Goal: Task Accomplishment & Management: Complete application form

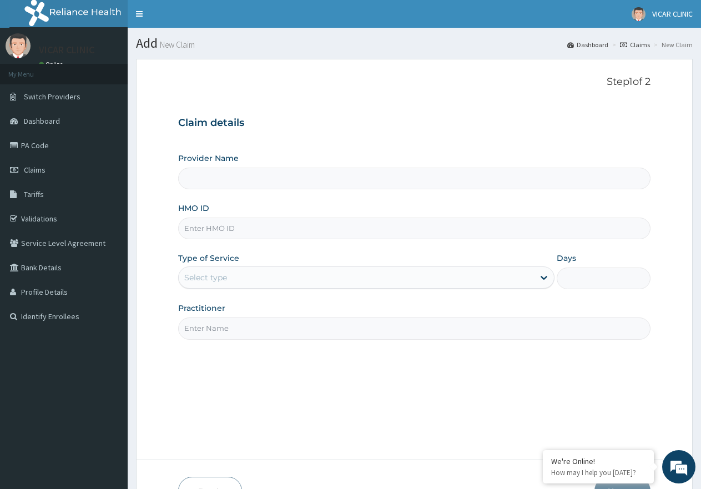
click at [226, 237] on input "HMO ID" at bounding box center [414, 228] width 472 height 22
type input "TDN/10048/B"
click at [268, 271] on div "Select type" at bounding box center [356, 277] width 354 height 18
click at [310, 401] on div "Step 1 of 2 Claim details Provider Name HMO ID TDN/10048/B Type of Service Sele…" at bounding box center [414, 259] width 472 height 367
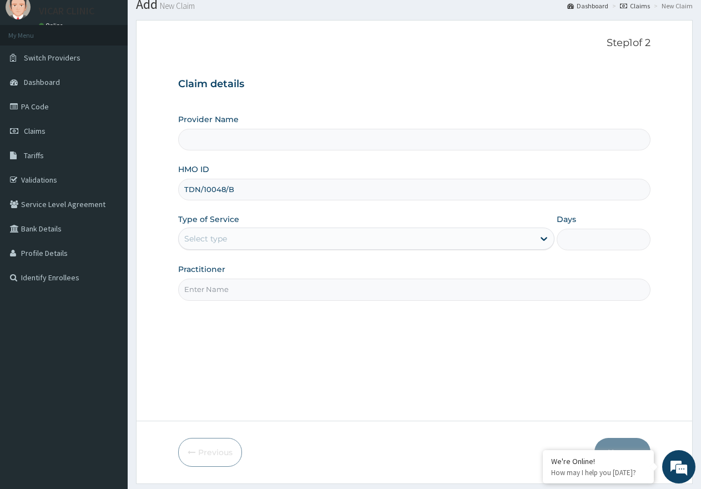
scroll to position [70, 0]
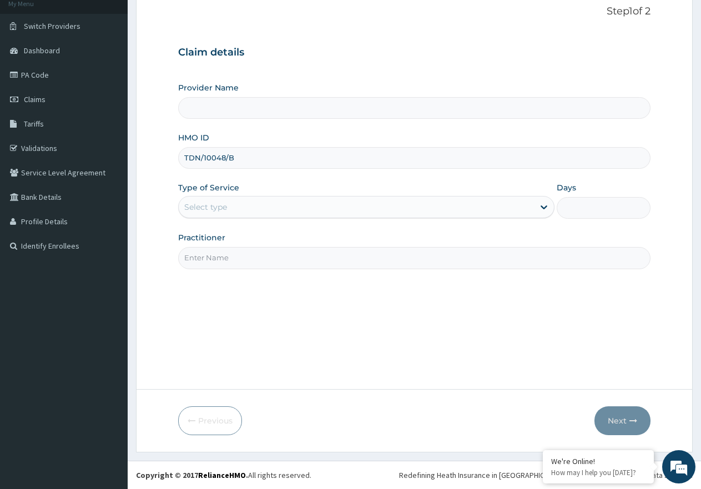
click at [336, 261] on input "Practitioner" at bounding box center [414, 258] width 472 height 22
type input "DR [PERSON_NAME]"
click at [298, 204] on div "Select type" at bounding box center [356, 207] width 354 height 18
drag, startPoint x: 590, startPoint y: 206, endPoint x: 364, endPoint y: 213, distance: 225.9
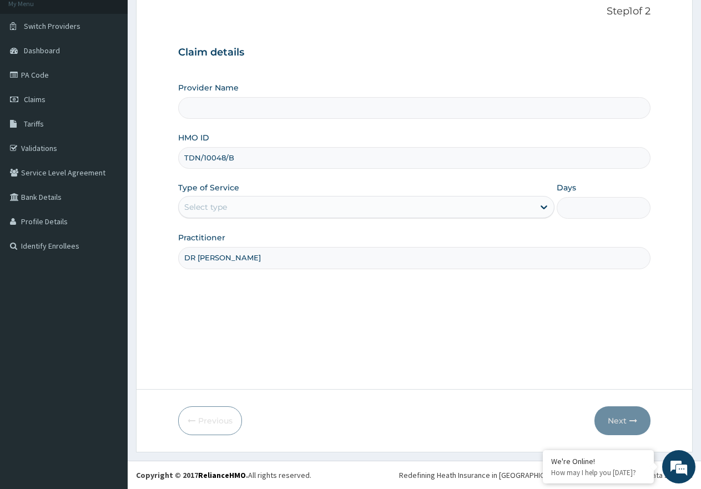
click at [587, 206] on input "Days" at bounding box center [603, 208] width 94 height 22
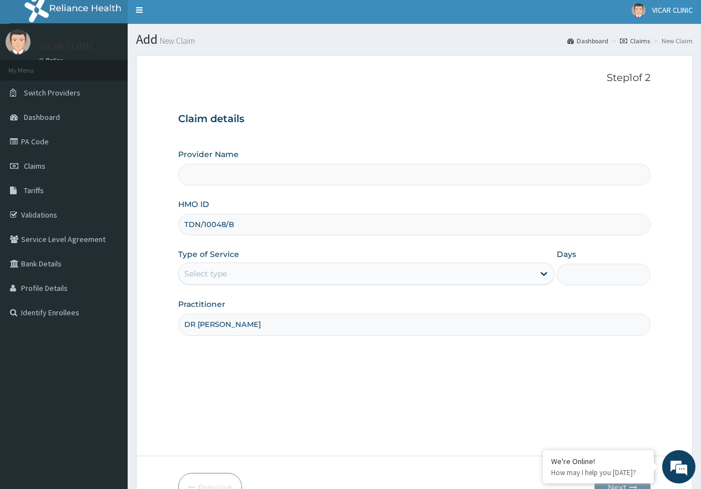
scroll to position [0, 0]
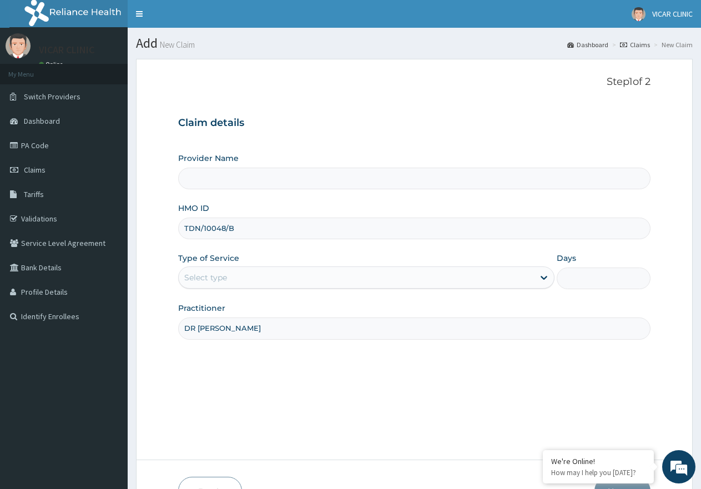
drag, startPoint x: 251, startPoint y: 219, endPoint x: 158, endPoint y: 239, distance: 94.9
click at [158, 239] on form "Step 1 of 2 Claim details Provider Name HMO ID TDN/10048/B Type of Service Sele…" at bounding box center [414, 291] width 556 height 464
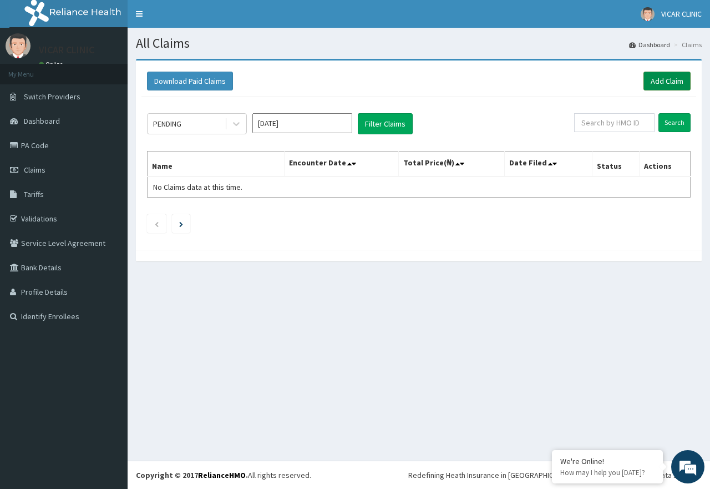
click at [675, 83] on link "Add Claim" at bounding box center [667, 81] width 47 height 19
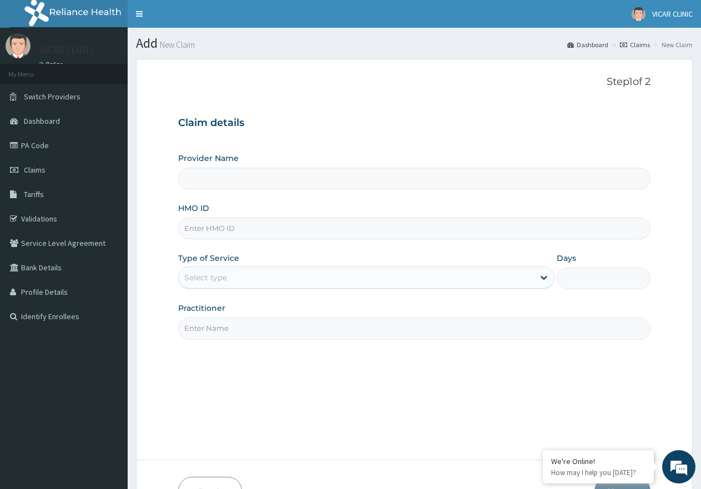
type input "VICAR SPECIALIST HOSPITAL"
click at [407, 229] on input "HMO ID" at bounding box center [414, 228] width 472 height 22
paste input "TDN/10048/B"
type input "TDN/10048/B"
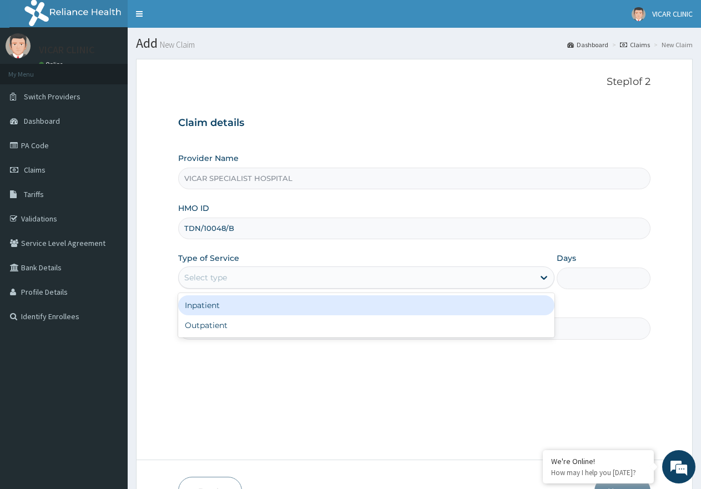
click at [356, 281] on div "Select type" at bounding box center [356, 277] width 354 height 18
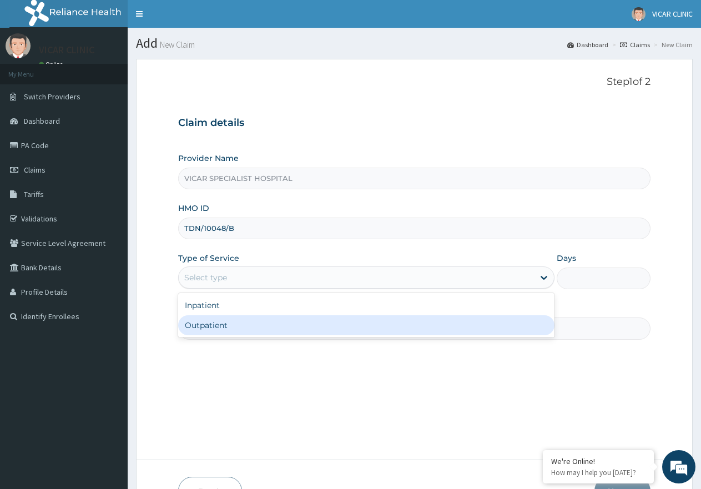
click at [342, 322] on div "Outpatient" at bounding box center [366, 325] width 376 height 20
type input "1"
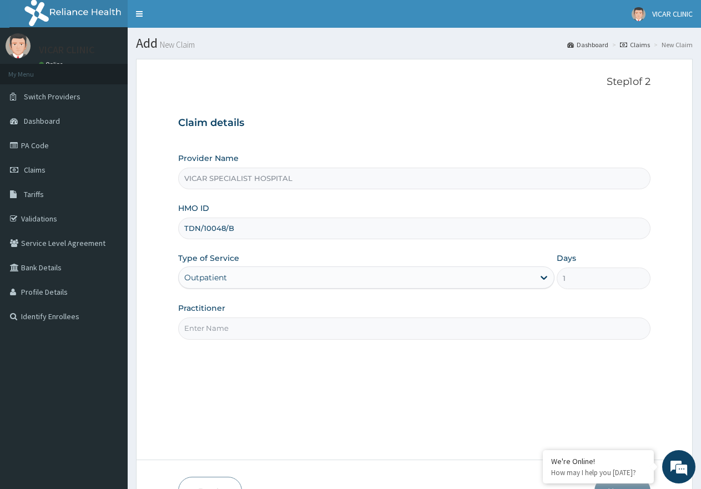
click at [356, 319] on input "Practitioner" at bounding box center [414, 328] width 472 height 22
type input "DR [PERSON_NAME]"
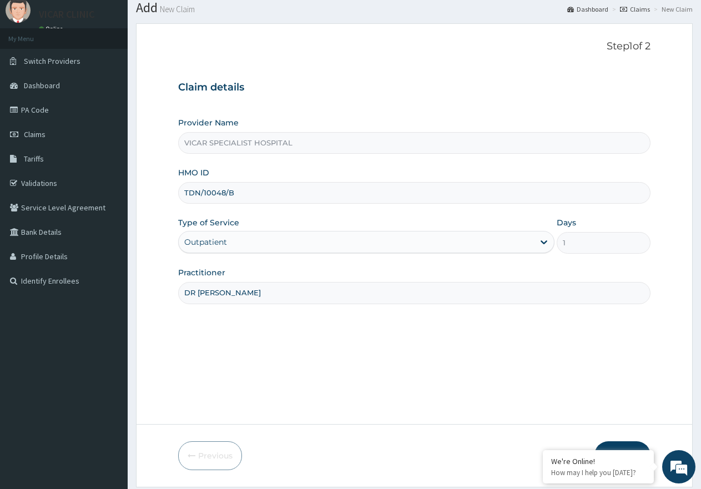
scroll to position [70, 0]
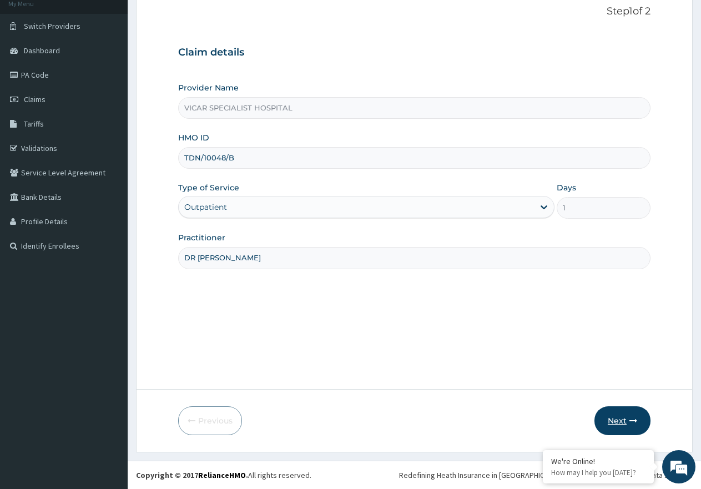
click at [614, 419] on button "Next" at bounding box center [622, 420] width 56 height 29
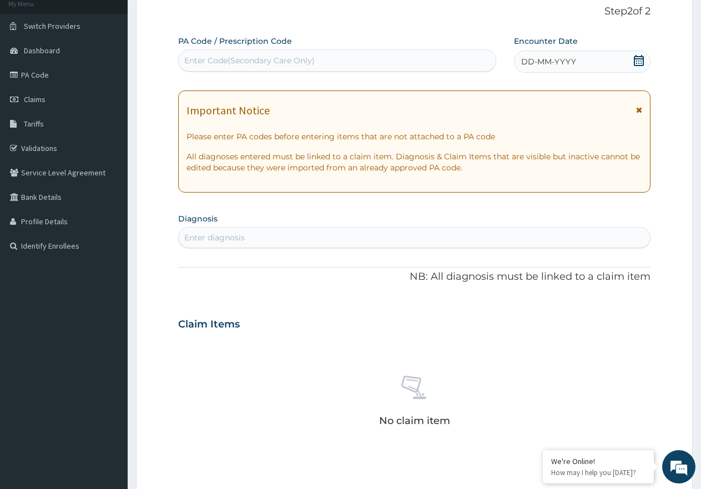
click at [641, 60] on icon at bounding box center [638, 60] width 11 height 11
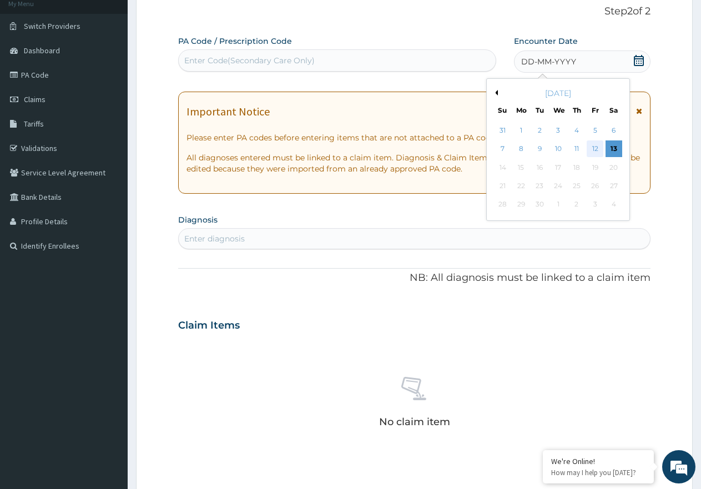
click at [602, 151] on div "12" at bounding box center [594, 149] width 17 height 17
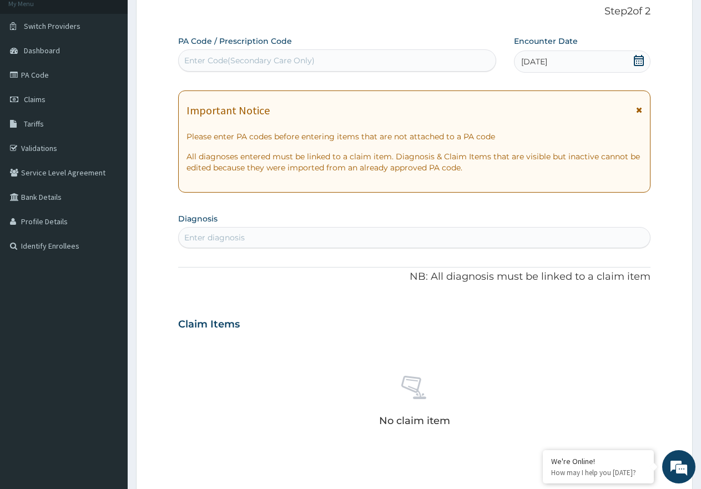
click at [266, 243] on div "Enter diagnosis" at bounding box center [414, 238] width 471 height 18
type input "[MEDICAL_DATA]"
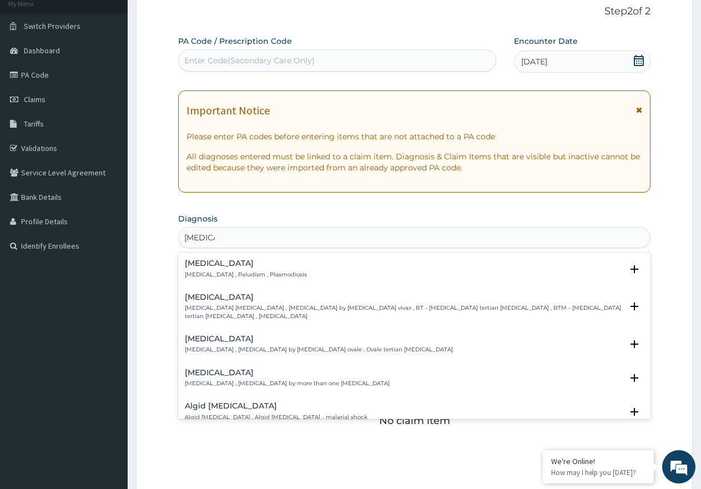
click at [223, 267] on div "[MEDICAL_DATA] [MEDICAL_DATA] , Paludism , Plasmodiosis" at bounding box center [246, 268] width 122 height 19
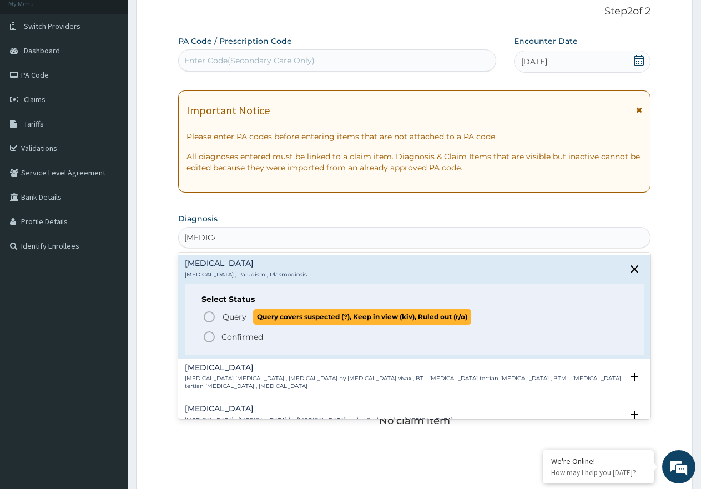
click at [212, 316] on icon "status option query" at bounding box center [208, 316] width 13 height 13
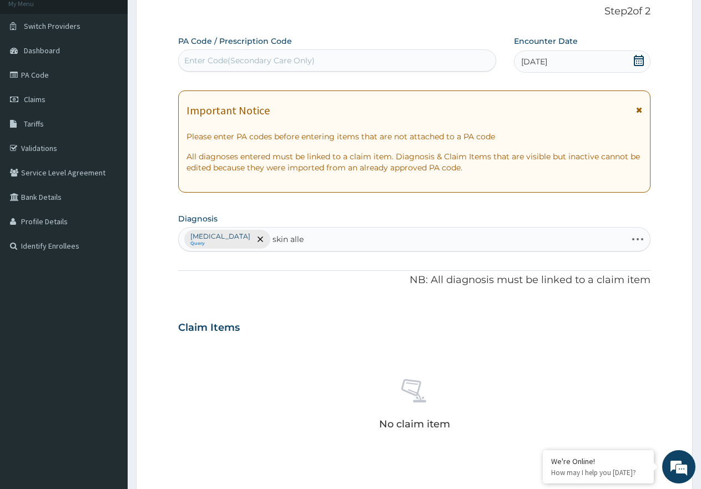
type input "skin aller"
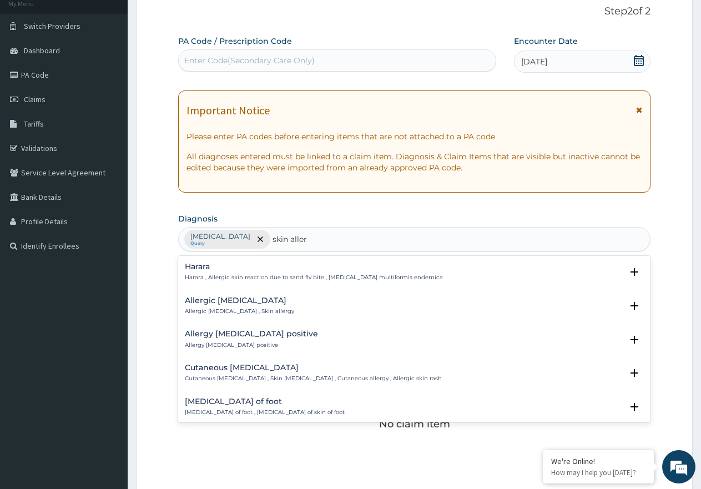
click at [244, 305] on div "Allergic [MEDICAL_DATA] Allergic [MEDICAL_DATA] , Skin allergy" at bounding box center [239, 305] width 109 height 19
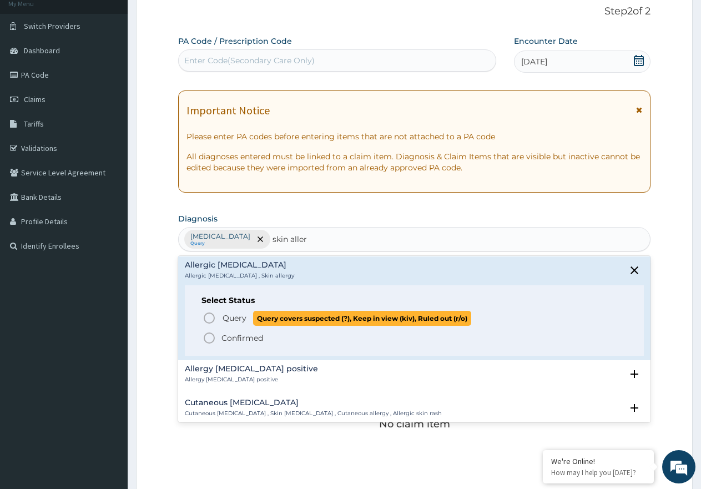
scroll to position [55, 0]
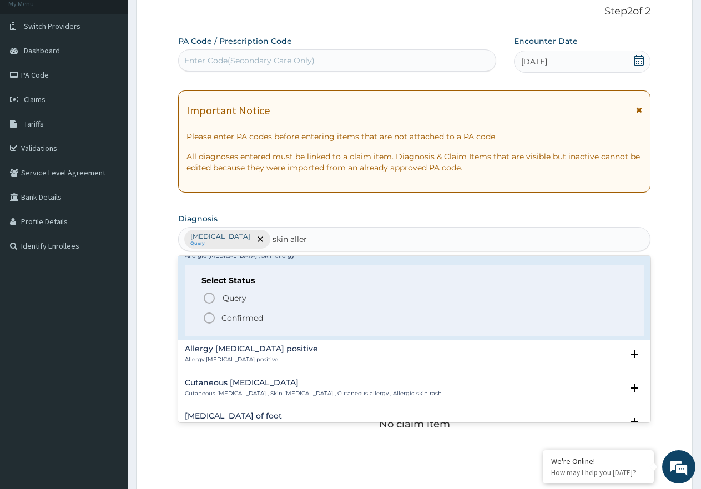
click at [209, 315] on icon "status option filled" at bounding box center [208, 317] width 13 height 13
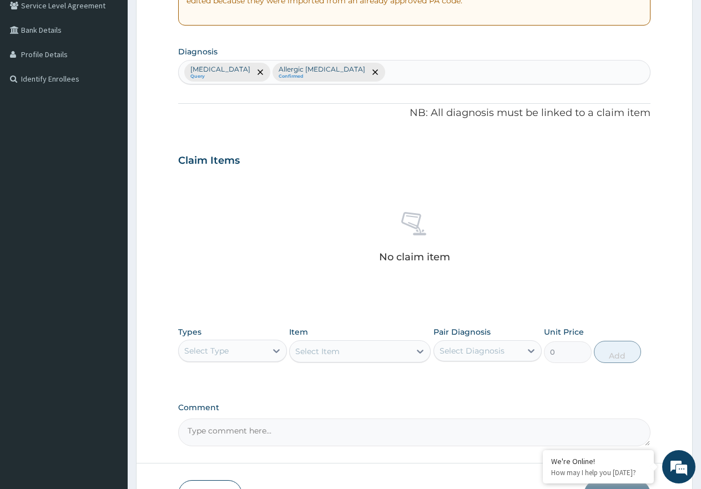
scroll to position [311, 0]
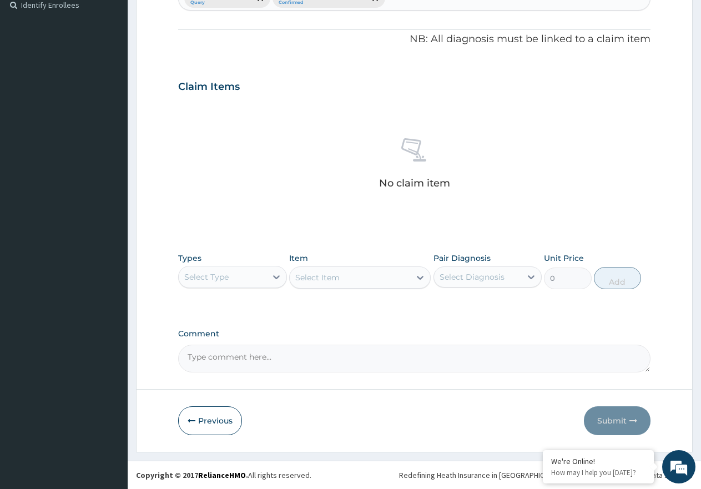
click at [265, 277] on div "Select Type" at bounding box center [223, 277] width 88 height 18
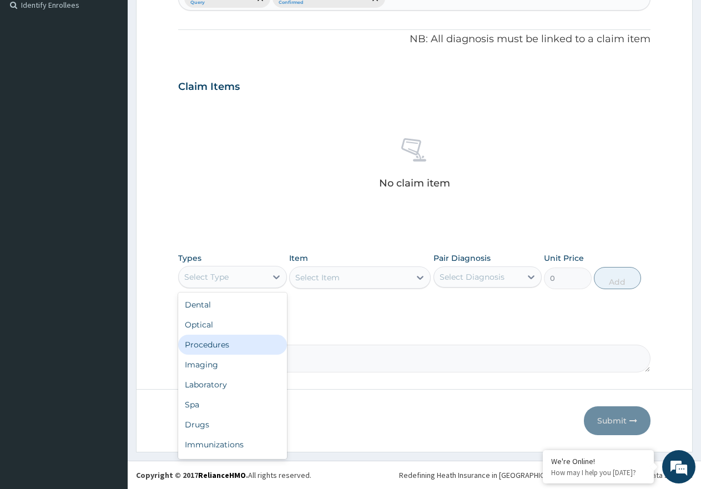
drag, startPoint x: 237, startPoint y: 351, endPoint x: 374, endPoint y: 295, distance: 148.5
click at [248, 341] on div "Procedures" at bounding box center [232, 345] width 109 height 20
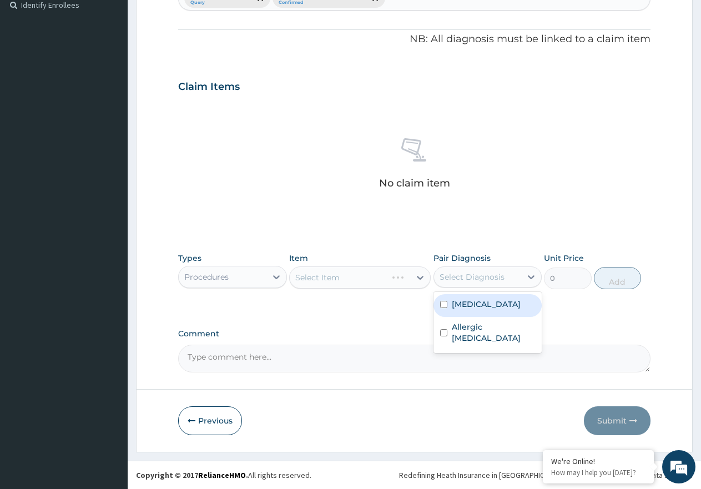
drag, startPoint x: 460, startPoint y: 273, endPoint x: 477, endPoint y: 305, distance: 35.0
click at [460, 275] on div "Select Diagnosis" at bounding box center [471, 276] width 65 height 11
click at [477, 308] on label "Malaria" at bounding box center [486, 303] width 69 height 11
checkbox input "true"
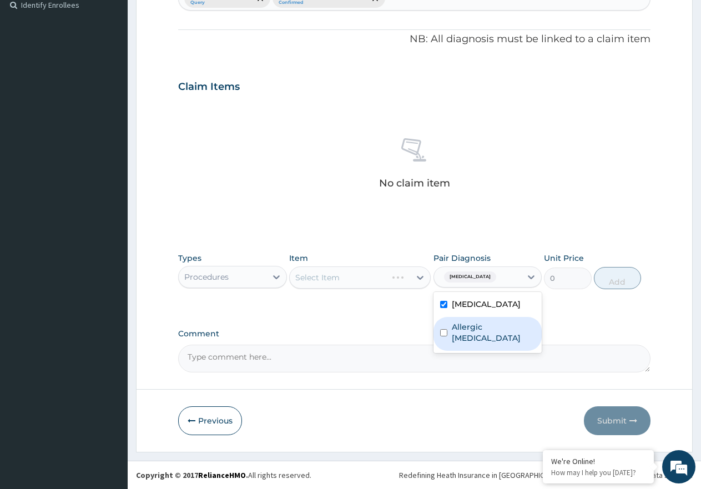
click at [479, 333] on label "Allergic disorder of skin" at bounding box center [494, 332] width 84 height 22
checkbox input "true"
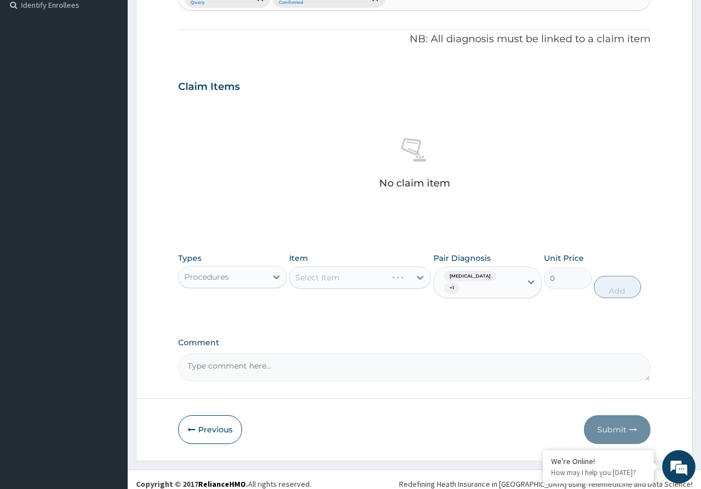
click at [389, 282] on div "Select Item" at bounding box center [359, 277] width 141 height 22
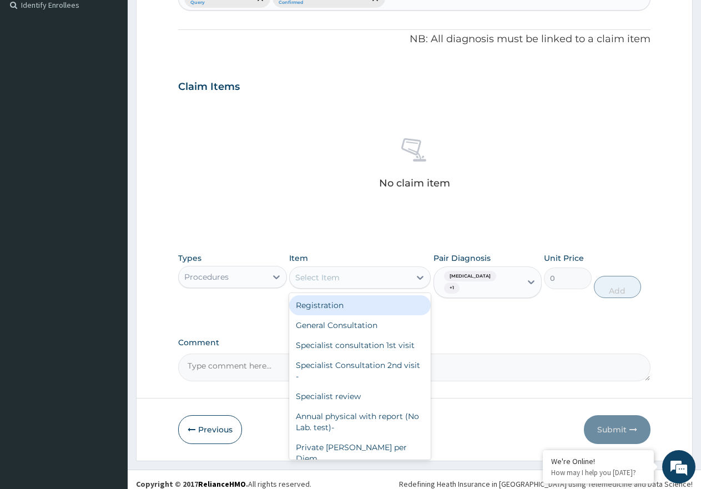
click at [392, 276] on div "Select Item" at bounding box center [350, 277] width 120 height 18
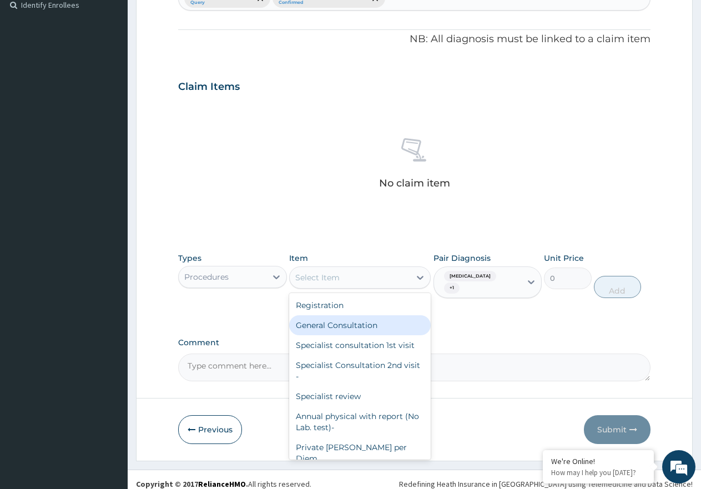
click at [377, 333] on div "General Consultation" at bounding box center [359, 325] width 141 height 20
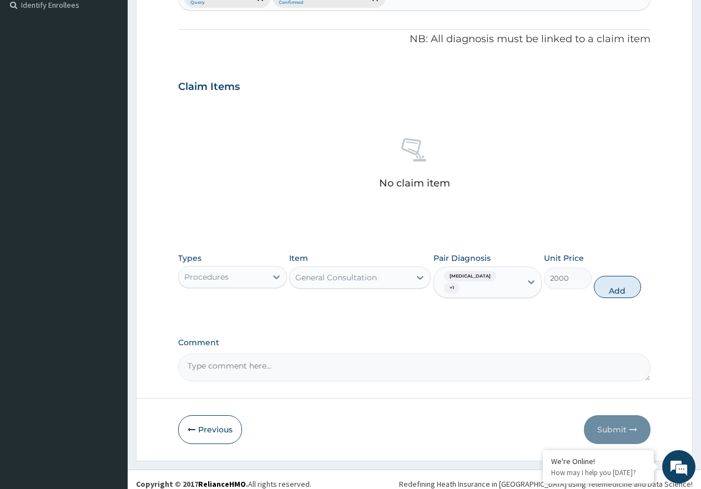
drag, startPoint x: 608, startPoint y: 282, endPoint x: 467, endPoint y: 343, distance: 153.6
click at [609, 282] on button "Add" at bounding box center [617, 287] width 47 height 22
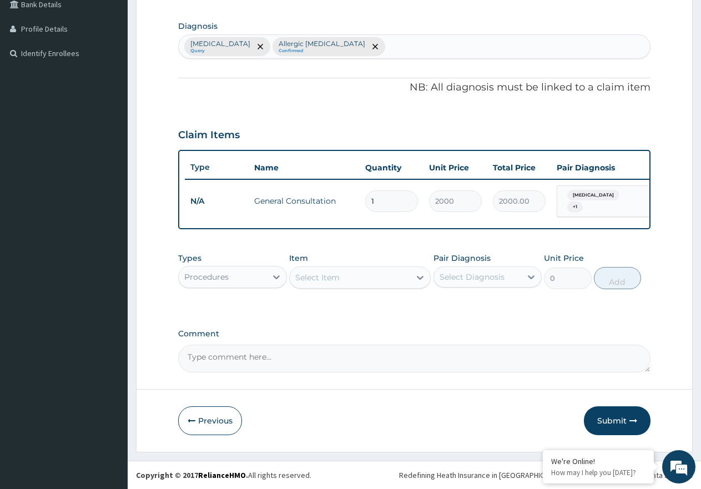
scroll to position [268, 0]
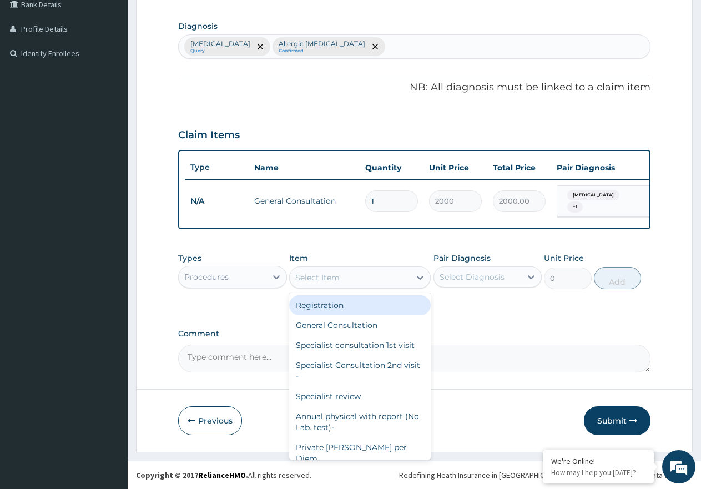
click at [356, 276] on div "Select Item" at bounding box center [350, 277] width 120 height 18
click at [358, 305] on div "Registration" at bounding box center [359, 305] width 141 height 20
type input "1000"
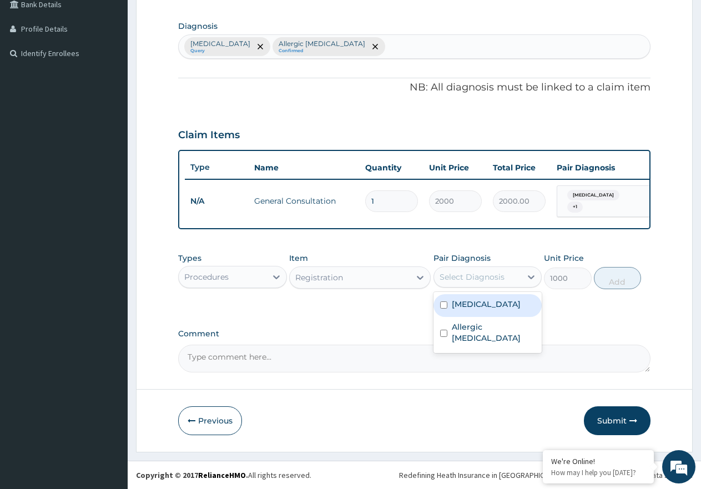
click at [499, 280] on div "Select Diagnosis" at bounding box center [471, 276] width 65 height 11
click at [504, 299] on div "Malaria" at bounding box center [487, 305] width 109 height 23
checkbox input "true"
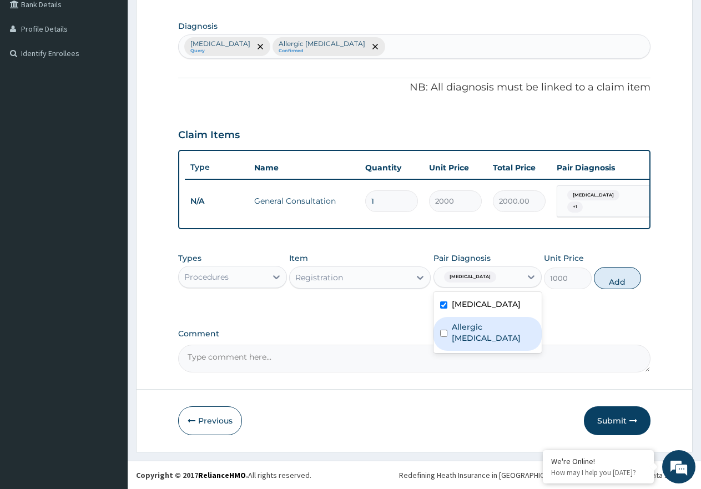
drag, startPoint x: 510, startPoint y: 322, endPoint x: 546, endPoint y: 298, distance: 43.5
click at [510, 322] on label "Allergic disorder of skin" at bounding box center [494, 332] width 84 height 22
checkbox input "true"
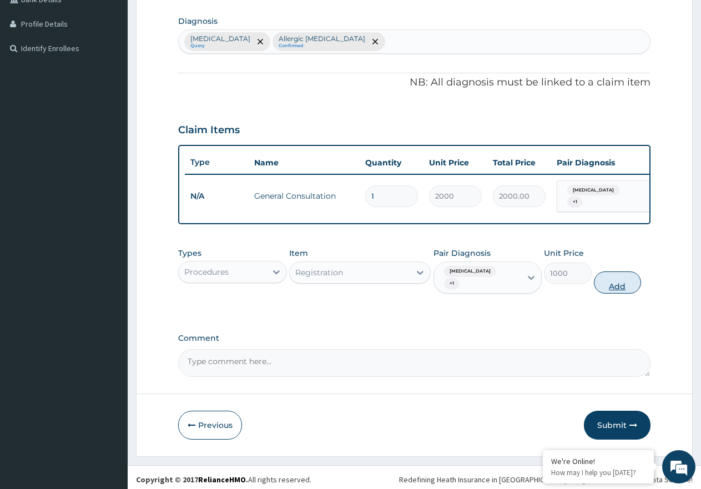
click at [607, 271] on button "Add" at bounding box center [617, 282] width 47 height 22
type input "0"
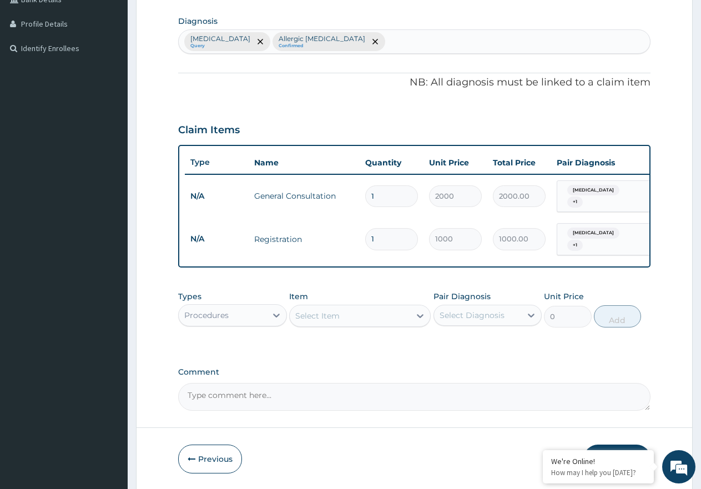
scroll to position [306, 0]
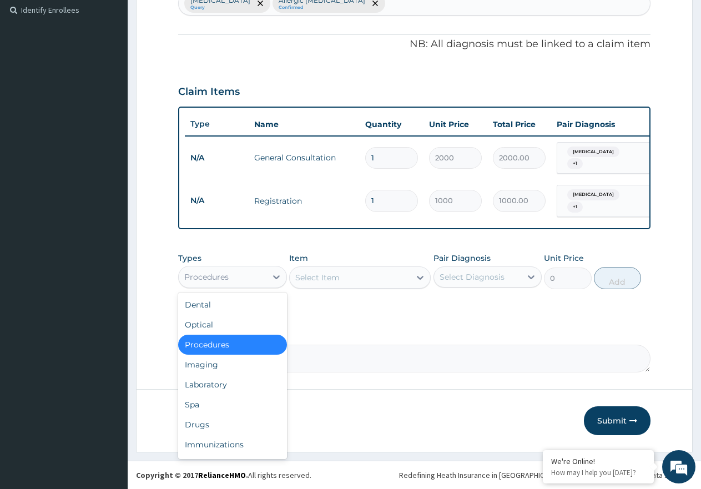
click at [256, 278] on div "Procedures" at bounding box center [223, 277] width 88 height 18
click at [234, 430] on div "Drugs" at bounding box center [232, 424] width 109 height 20
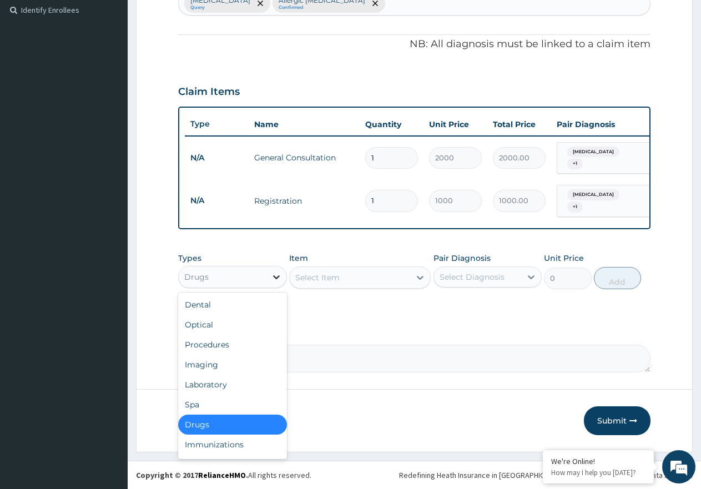
click at [268, 282] on div at bounding box center [276, 277] width 20 height 20
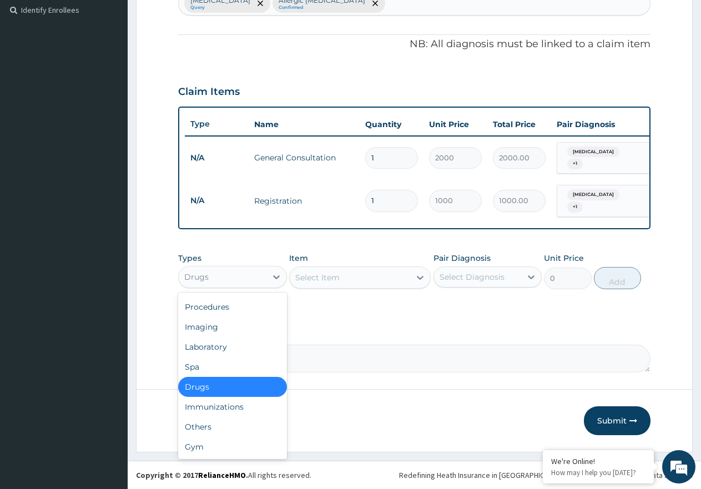
click at [377, 276] on div "Select Item" at bounding box center [350, 277] width 120 height 18
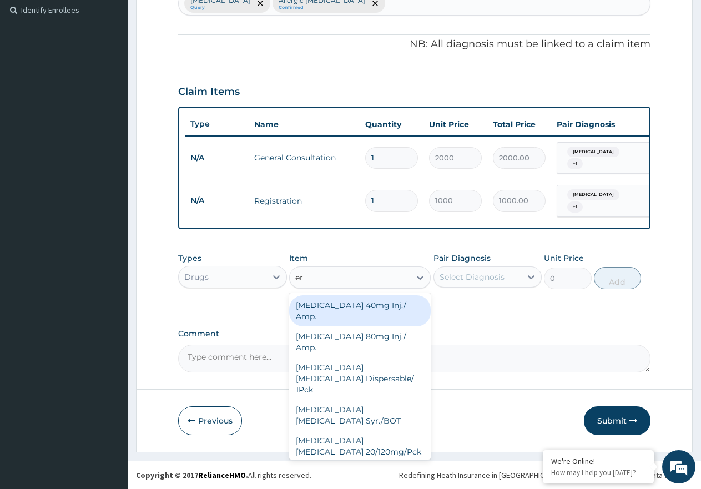
type input "ery"
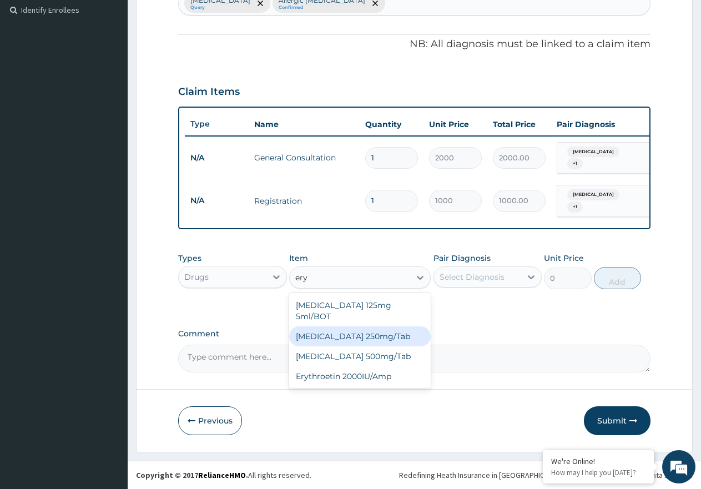
click at [398, 327] on div "Erythromycin 250mg/Tab" at bounding box center [359, 336] width 141 height 20
type input "60"
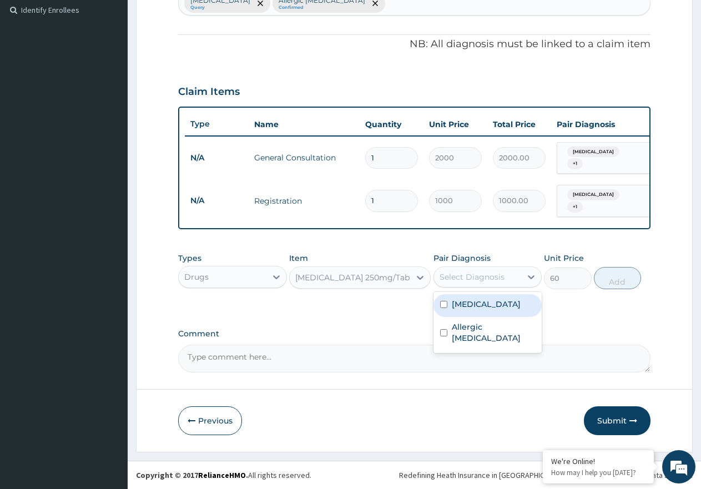
drag, startPoint x: 517, startPoint y: 276, endPoint x: 510, endPoint y: 296, distance: 21.2
click at [516, 276] on div "Select Diagnosis" at bounding box center [478, 277] width 88 height 18
drag, startPoint x: 510, startPoint y: 303, endPoint x: 509, endPoint y: 342, distance: 38.3
click at [510, 312] on div "Malaria" at bounding box center [487, 305] width 109 height 23
checkbox input "true"
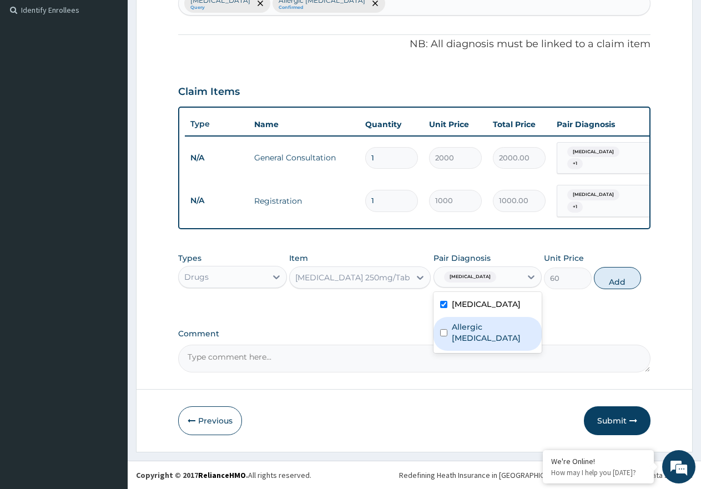
click at [508, 343] on label "Allergic disorder of skin" at bounding box center [494, 332] width 84 height 22
checkbox input "true"
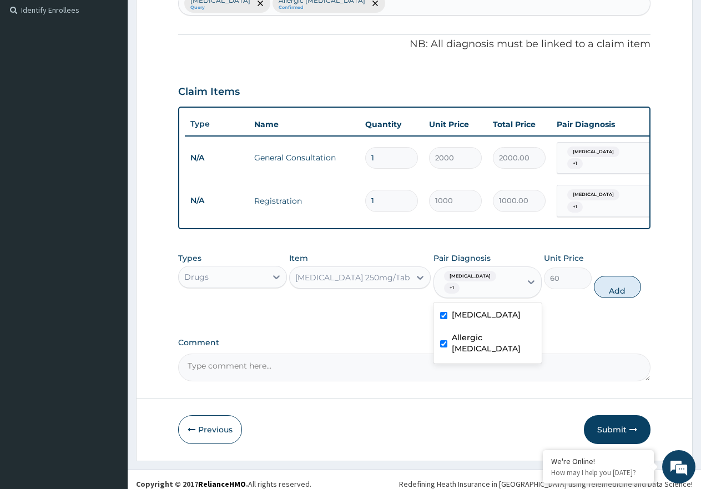
click at [457, 309] on label "Malaria" at bounding box center [486, 314] width 69 height 11
checkbox input "false"
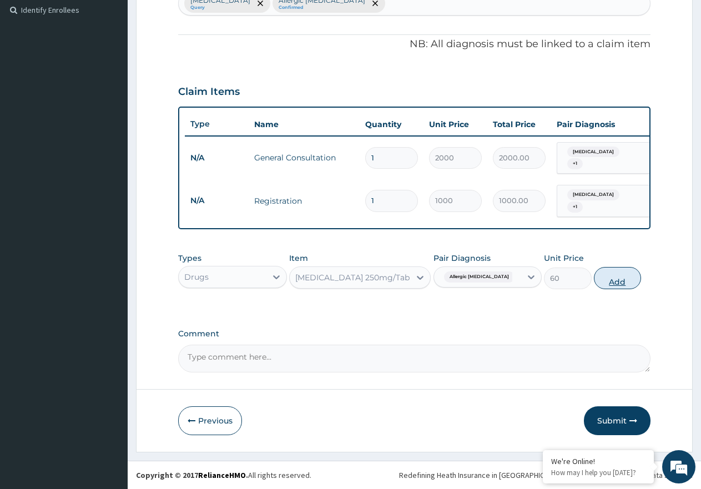
click at [606, 287] on button "Add" at bounding box center [617, 278] width 47 height 22
type input "0"
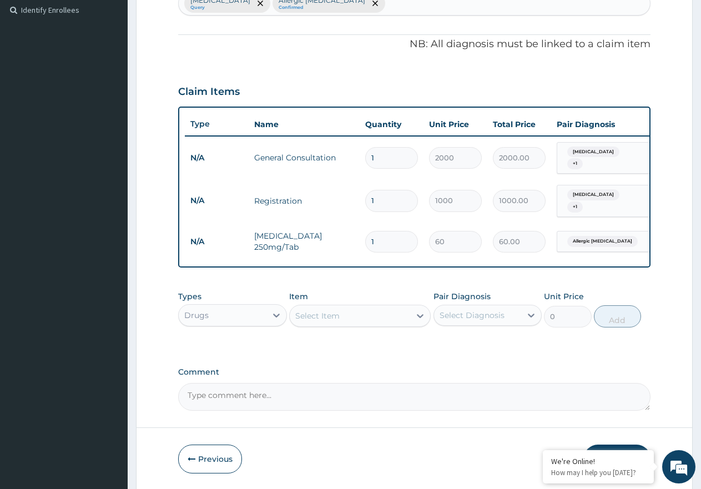
type input "14"
type input "840.00"
type input "14"
click at [400, 326] on div "Select Item" at bounding box center [359, 316] width 141 height 22
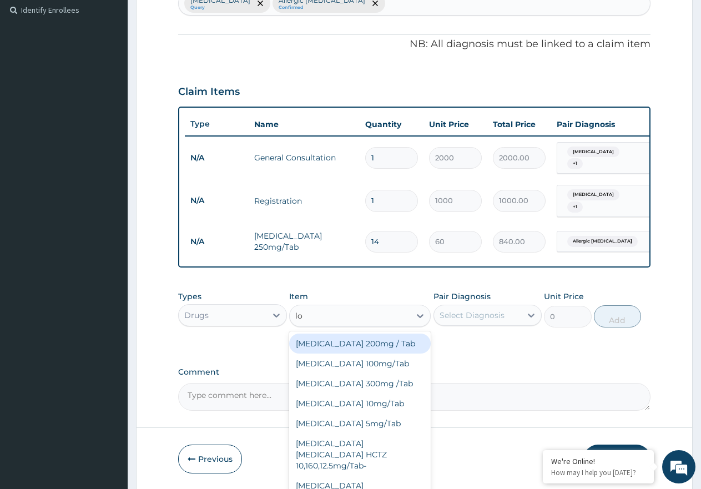
type input "lor"
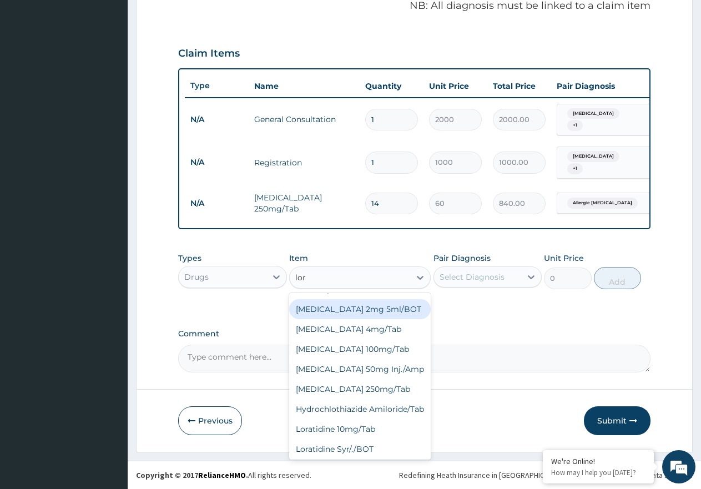
scroll to position [222, 0]
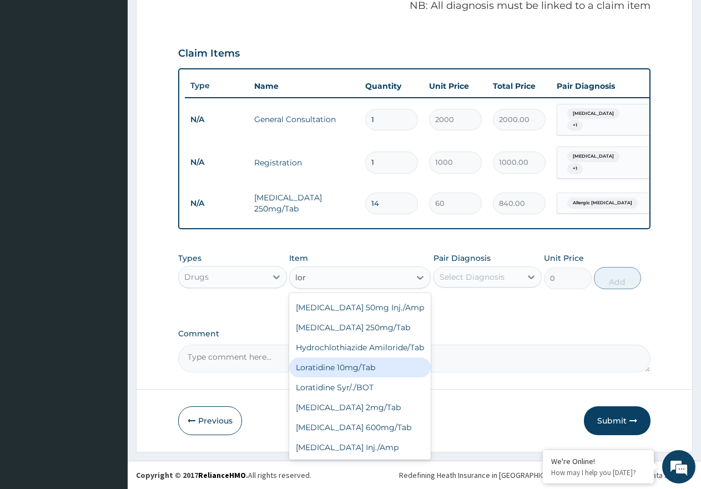
click at [401, 367] on div "Loratidine 10mg/Tab" at bounding box center [359, 367] width 141 height 20
type input "50"
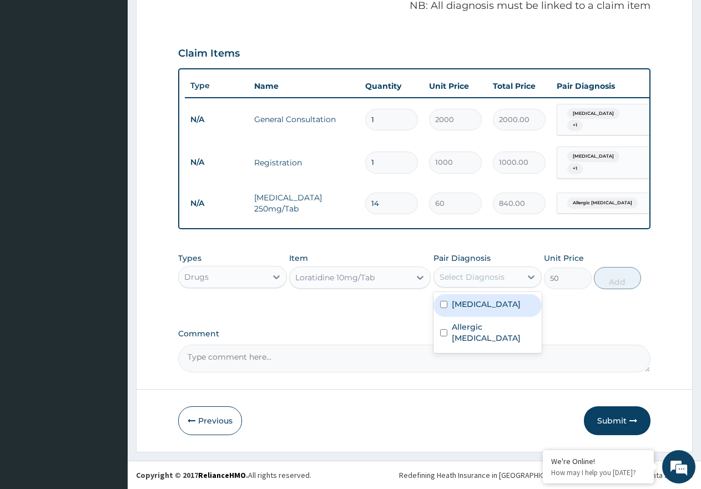
click at [502, 266] on div "Select Diagnosis" at bounding box center [487, 276] width 109 height 21
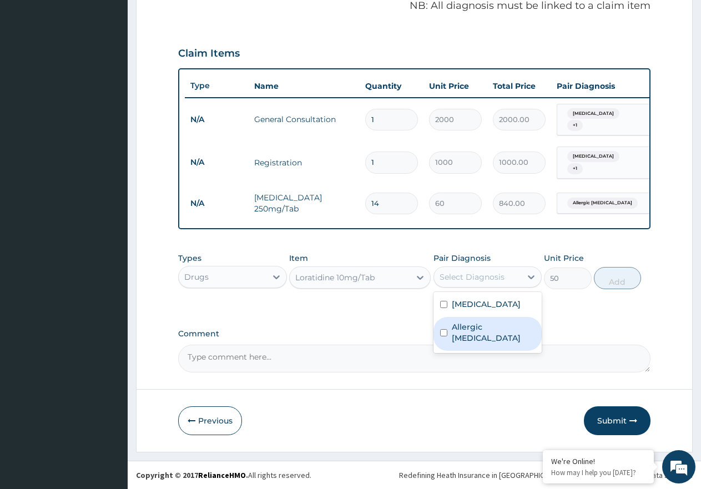
drag, startPoint x: 509, startPoint y: 333, endPoint x: 595, endPoint y: 290, distance: 96.8
click at [515, 332] on label "Allergic disorder of skin" at bounding box center [494, 332] width 84 height 22
checkbox input "true"
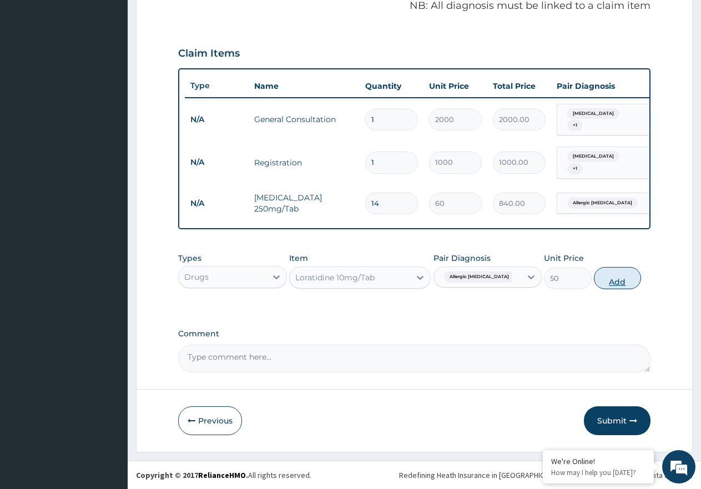
click at [610, 274] on button "Add" at bounding box center [617, 278] width 47 height 22
type input "0"
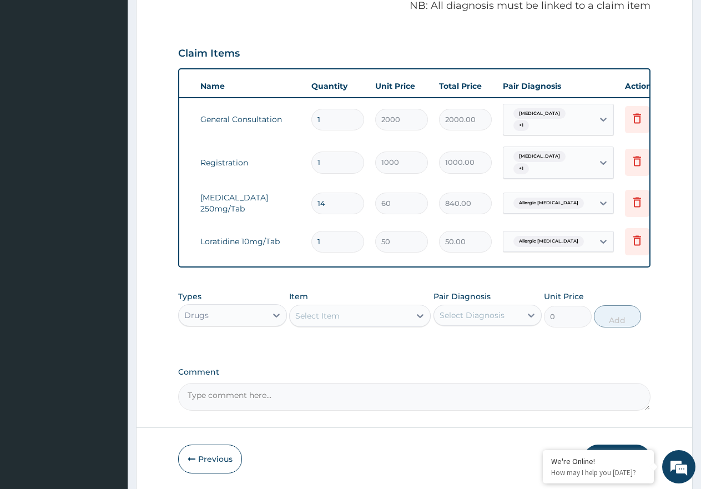
scroll to position [0, 85]
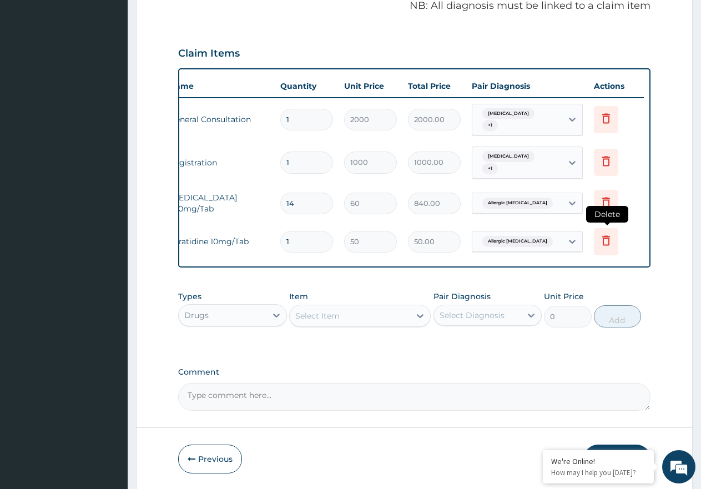
click at [600, 234] on icon at bounding box center [605, 240] width 13 height 13
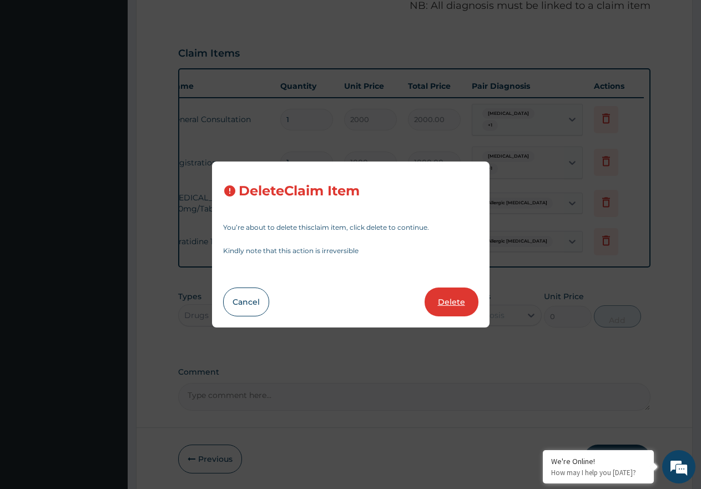
click at [449, 302] on button "Delete" at bounding box center [451, 301] width 54 height 29
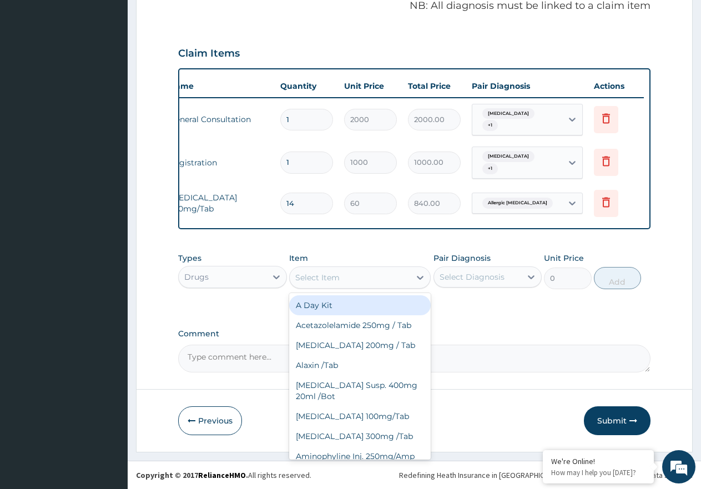
click at [397, 273] on div "Select Item" at bounding box center [350, 277] width 120 height 18
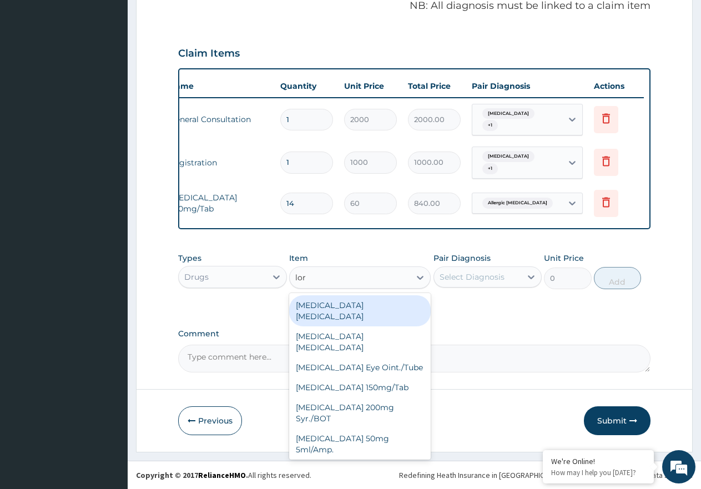
type input "lora"
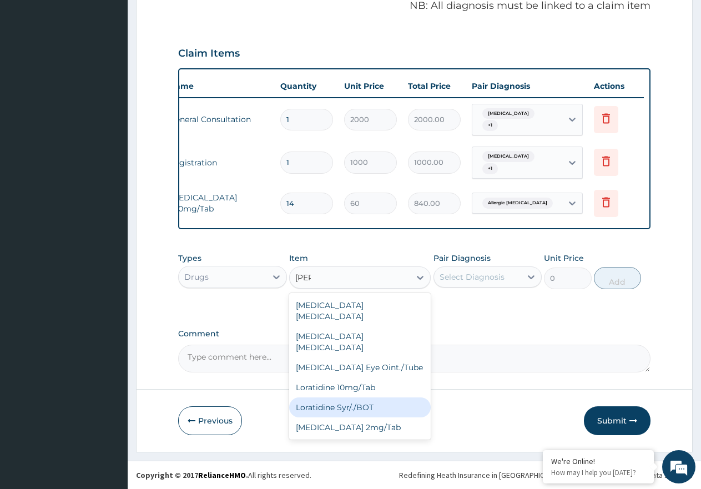
drag, startPoint x: 413, startPoint y: 391, endPoint x: 441, endPoint y: 363, distance: 39.6
click at [413, 397] on div "Loratidine Syr/./BOT" at bounding box center [359, 407] width 141 height 20
type input "855"
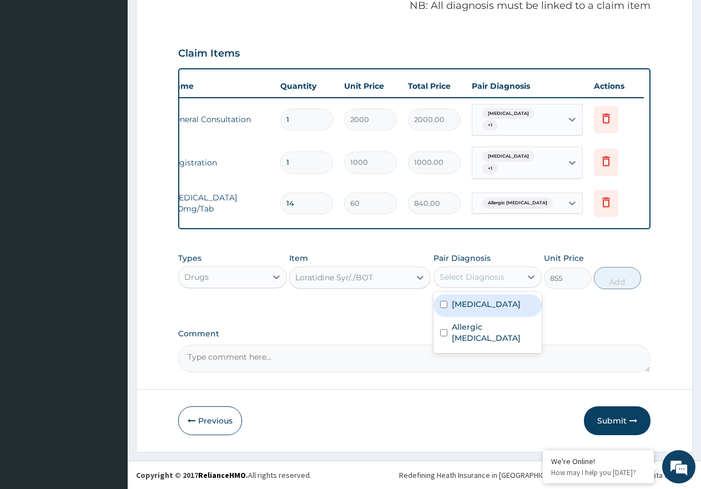
click at [506, 280] on div "Select Diagnosis" at bounding box center [478, 277] width 88 height 18
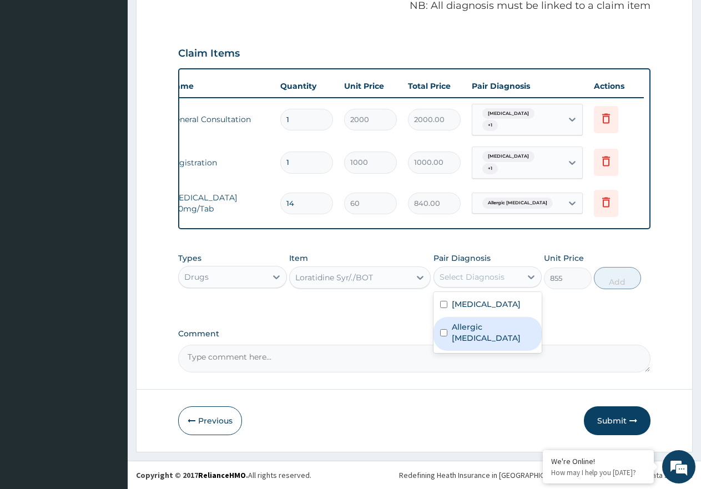
click at [490, 330] on label "Allergic disorder of skin" at bounding box center [494, 332] width 84 height 22
checkbox input "true"
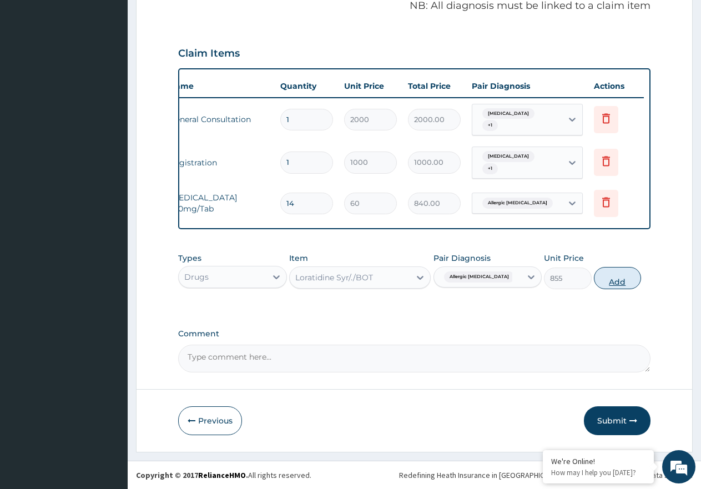
click at [608, 280] on button "Add" at bounding box center [617, 278] width 47 height 22
type input "0"
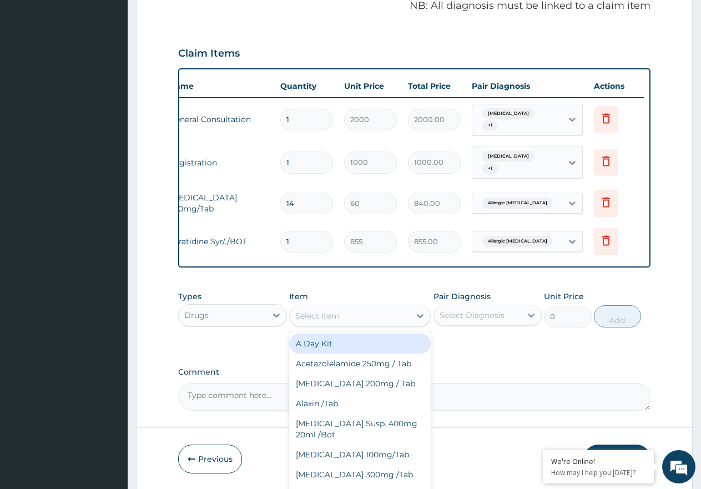
click at [399, 325] on div "Select Item" at bounding box center [359, 316] width 141 height 22
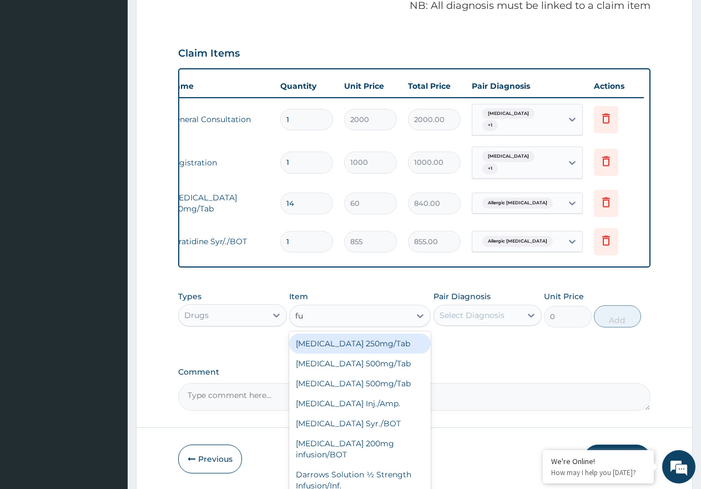
type input "fun"
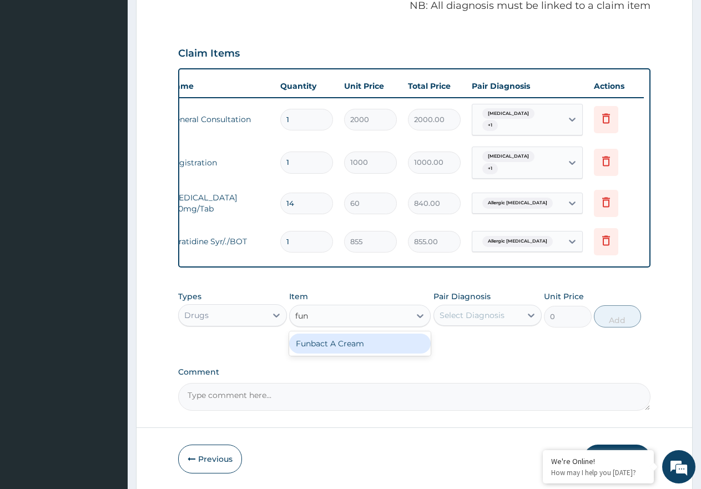
click at [404, 338] on div "Funbact A Cream" at bounding box center [359, 343] width 141 height 20
type input "800"
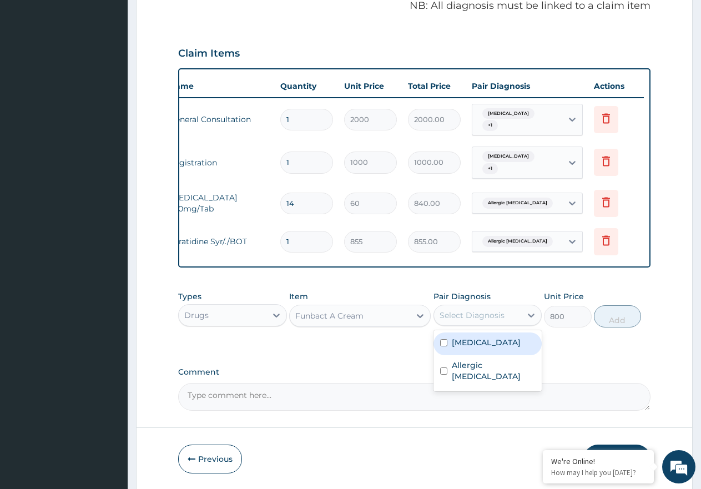
click at [464, 318] on div "Select Diagnosis" at bounding box center [471, 315] width 65 height 11
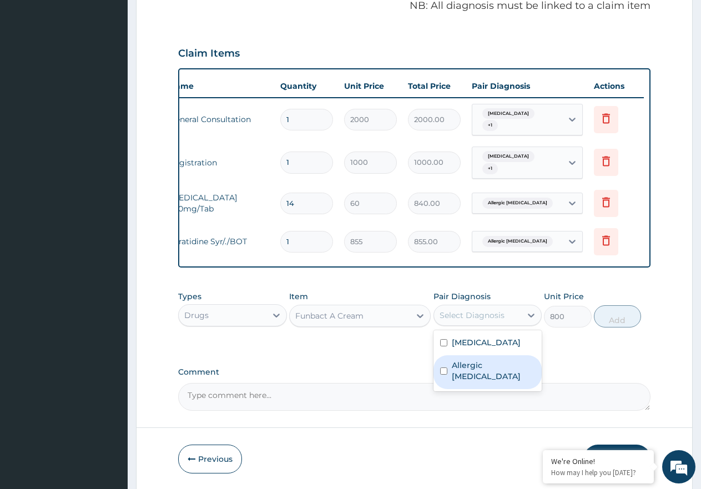
drag, startPoint x: 480, startPoint y: 369, endPoint x: 682, endPoint y: 324, distance: 207.0
click at [482, 370] on label "Allergic disorder of skin" at bounding box center [494, 370] width 84 height 22
checkbox input "true"
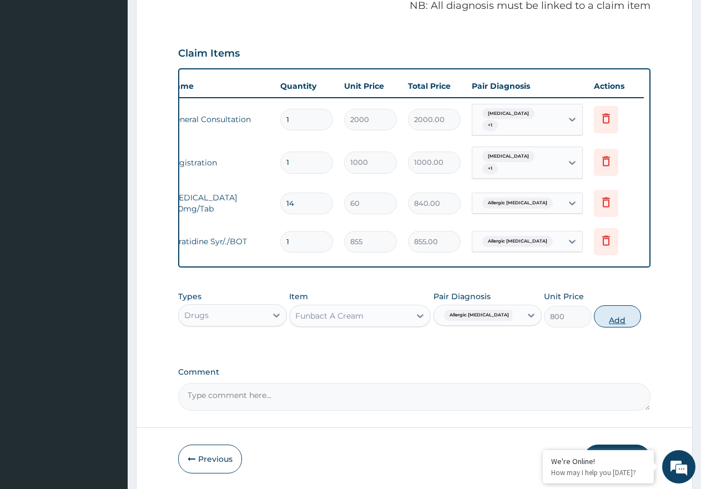
click at [618, 318] on button "Add" at bounding box center [617, 316] width 47 height 22
type input "0"
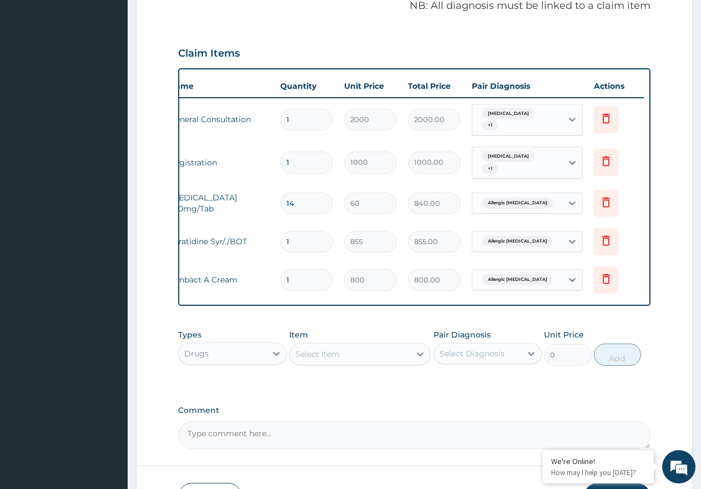
click at [389, 352] on div "Select Item" at bounding box center [350, 354] width 120 height 18
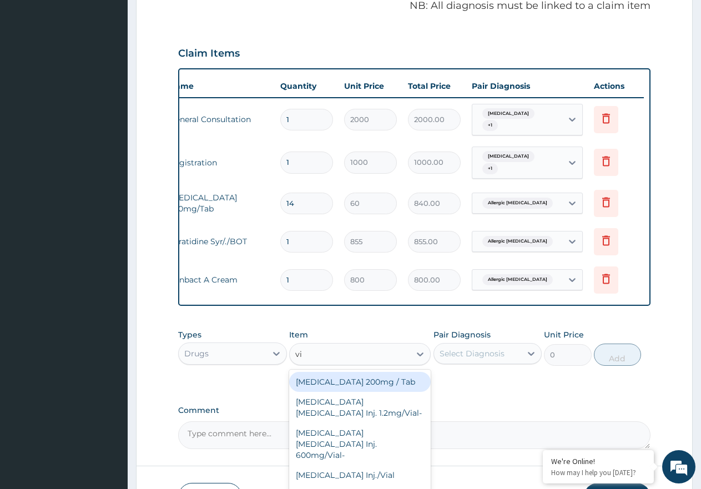
type input "vit"
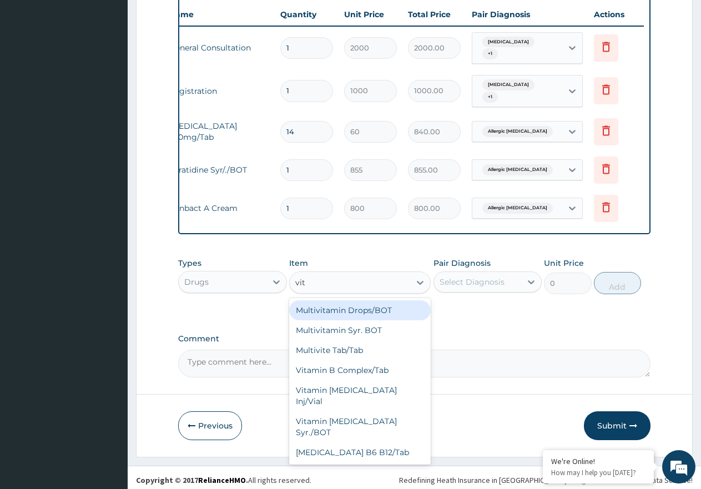
scroll to position [421, 0]
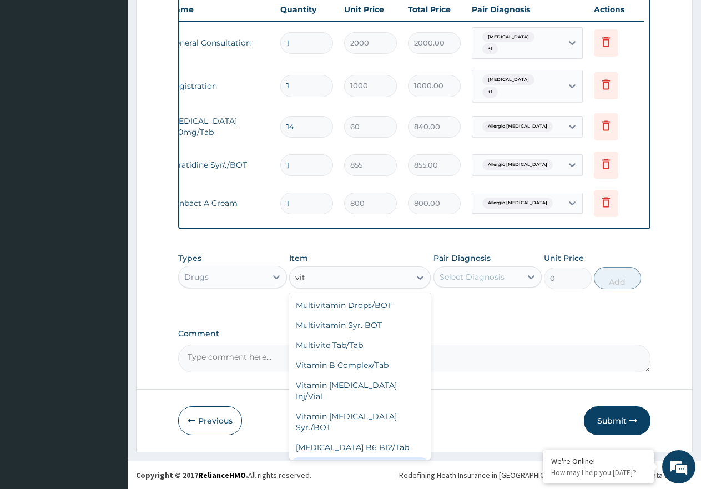
click at [381, 457] on div "Vitamin C 100mg/Tab" at bounding box center [359, 467] width 141 height 20
type input "8"
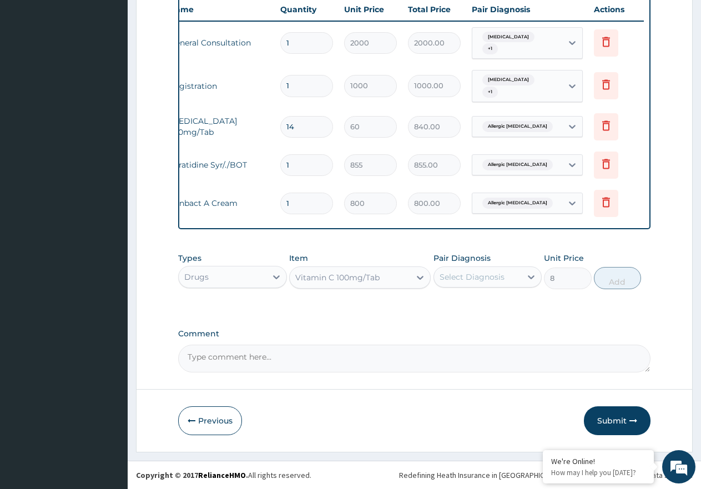
click at [506, 282] on div "Select Diagnosis" at bounding box center [478, 277] width 88 height 18
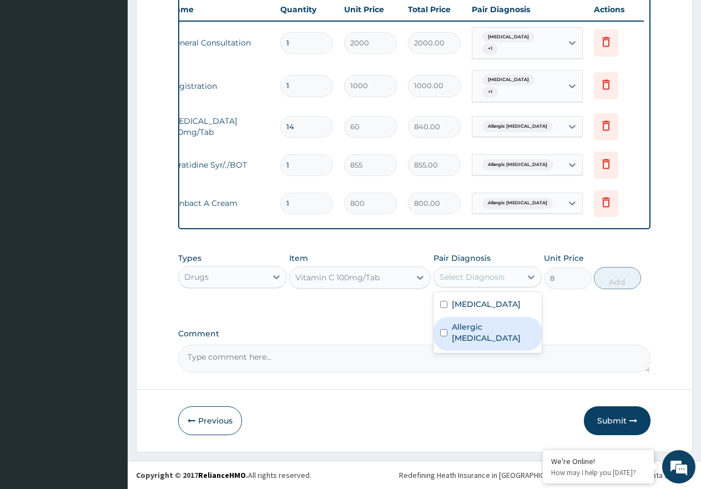
click at [506, 321] on label "Allergic disorder of skin" at bounding box center [494, 332] width 84 height 22
checkbox input "true"
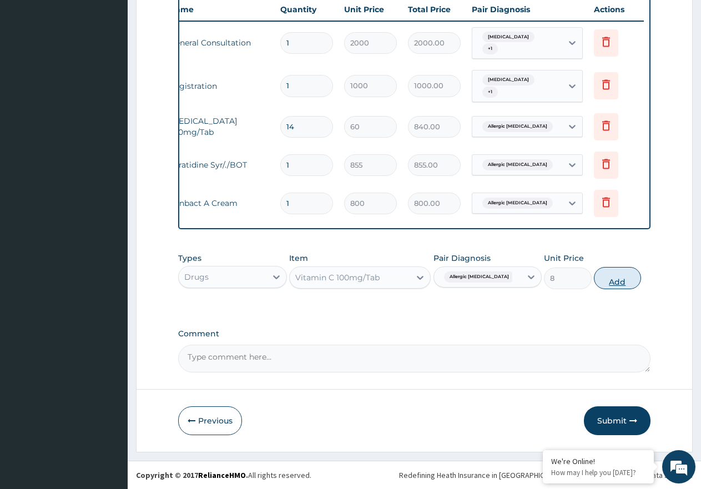
click at [601, 276] on button "Add" at bounding box center [617, 278] width 47 height 22
type input "0"
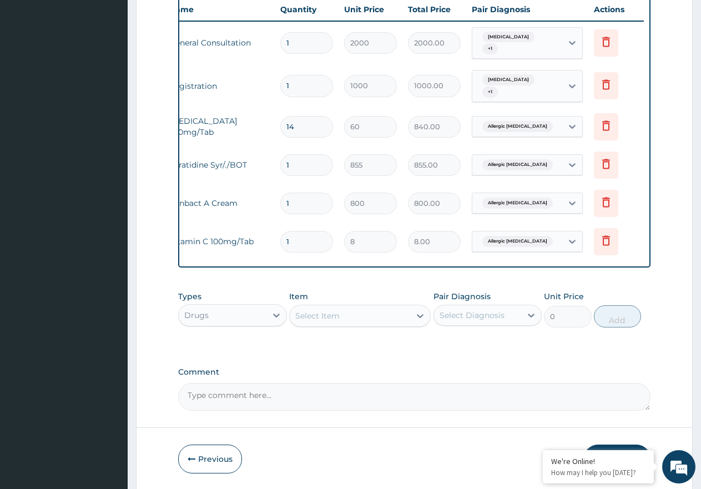
type input "0.00"
type input "3"
type input "24.00"
type input "30"
type input "240.00"
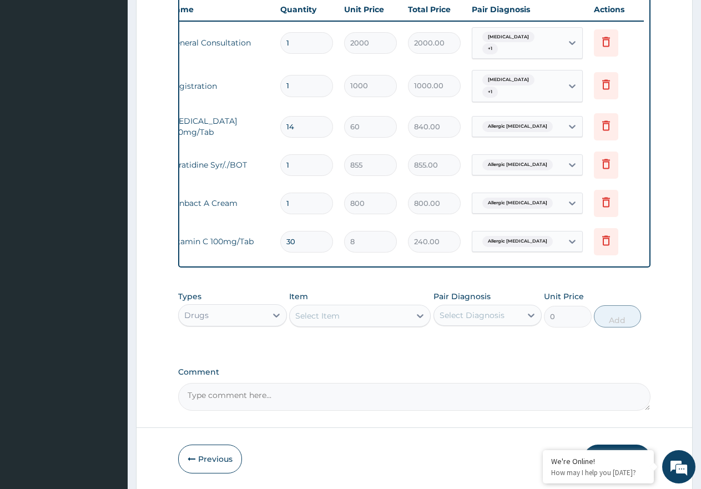
type input "30"
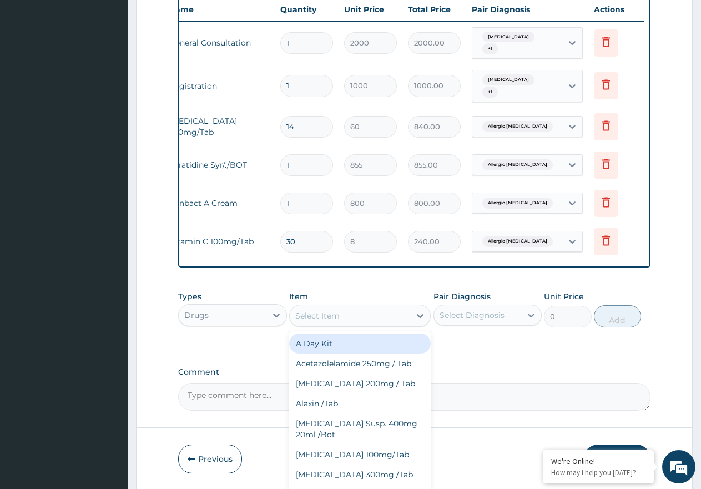
click at [328, 318] on div "Select Item" at bounding box center [317, 315] width 44 height 11
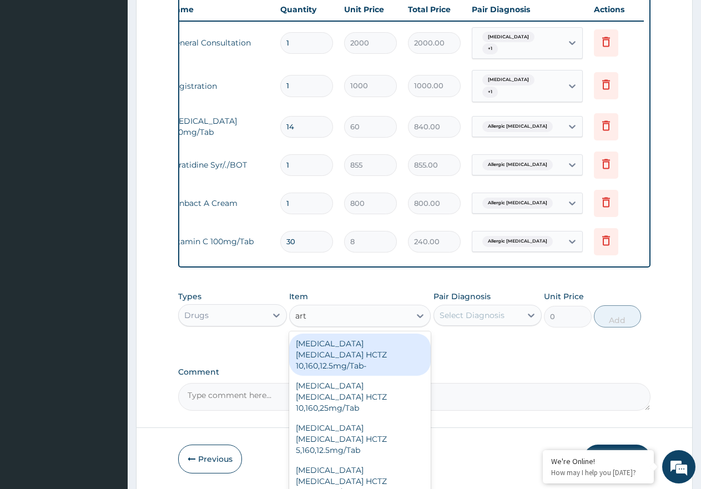
type input "arte"
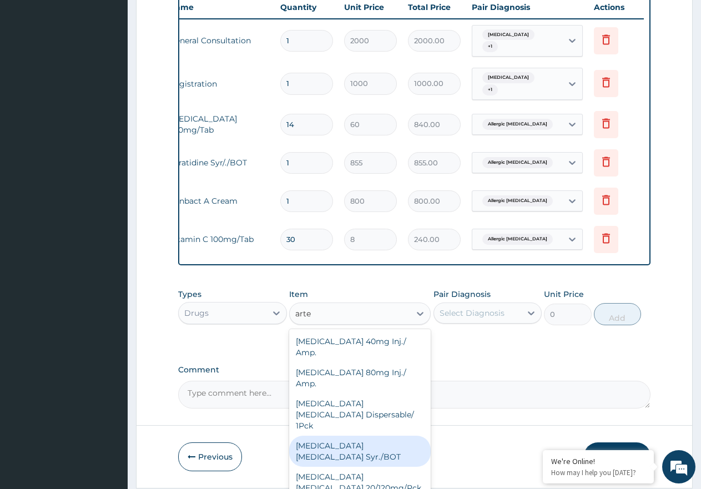
scroll to position [459, 0]
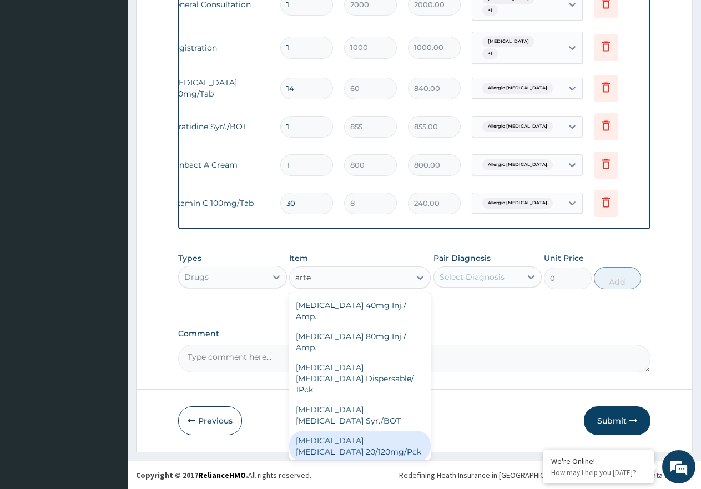
drag, startPoint x: 367, startPoint y: 417, endPoint x: 551, endPoint y: 259, distance: 242.4
click at [373, 430] on div "Artemether Lumefantrine 20/120mg/Pck" at bounding box center [359, 445] width 141 height 31
type input "1000"
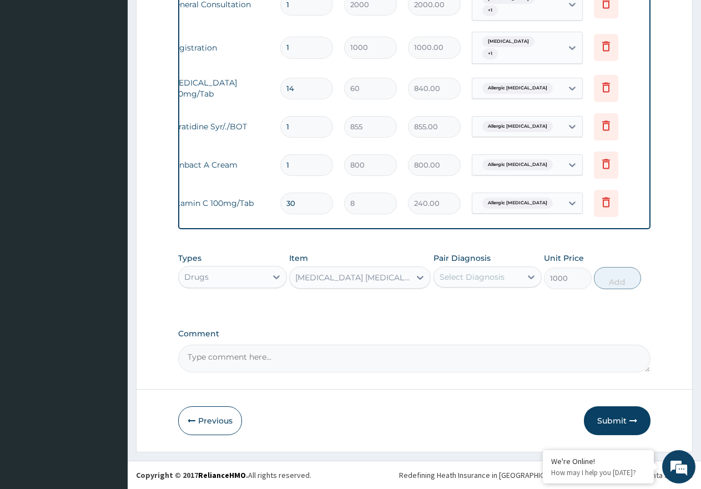
click at [509, 276] on div "Select Diagnosis" at bounding box center [478, 277] width 88 height 18
click at [508, 306] on div "Malaria" at bounding box center [487, 305] width 109 height 23
checkbox input "true"
click at [602, 278] on button "Add" at bounding box center [617, 278] width 47 height 22
type input "0"
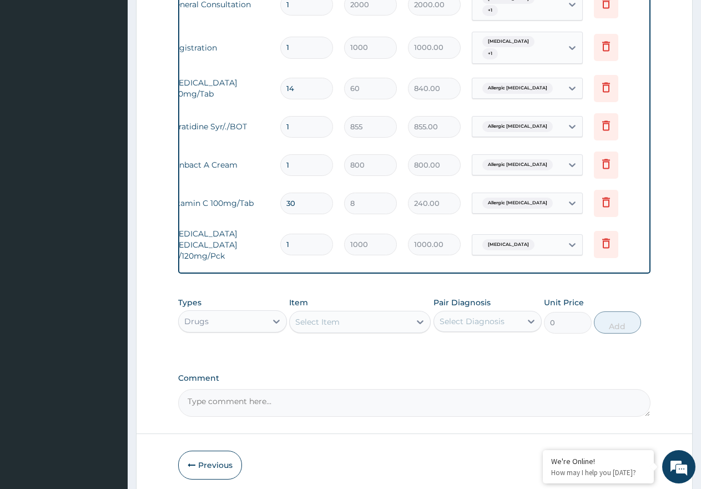
click at [369, 325] on div "Select Item" at bounding box center [350, 322] width 120 height 18
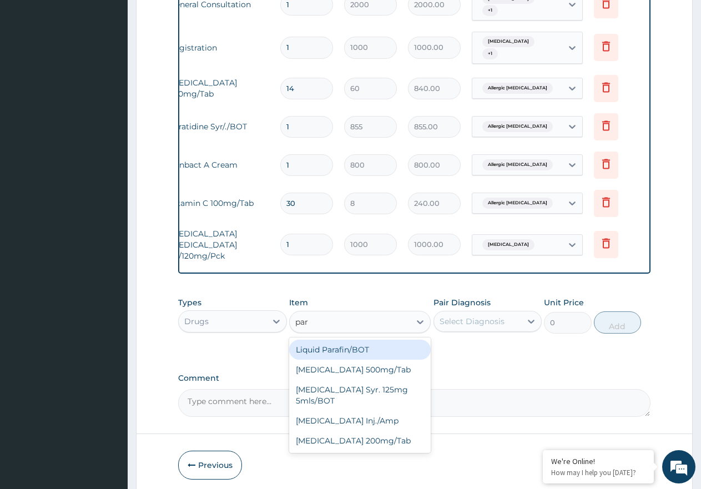
type input "para"
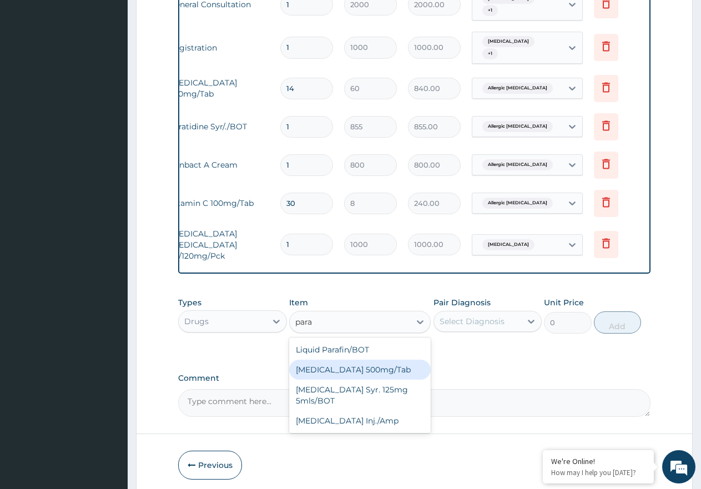
click at [391, 371] on div "Paracetamol 500mg/Tab" at bounding box center [359, 369] width 141 height 20
type input "9"
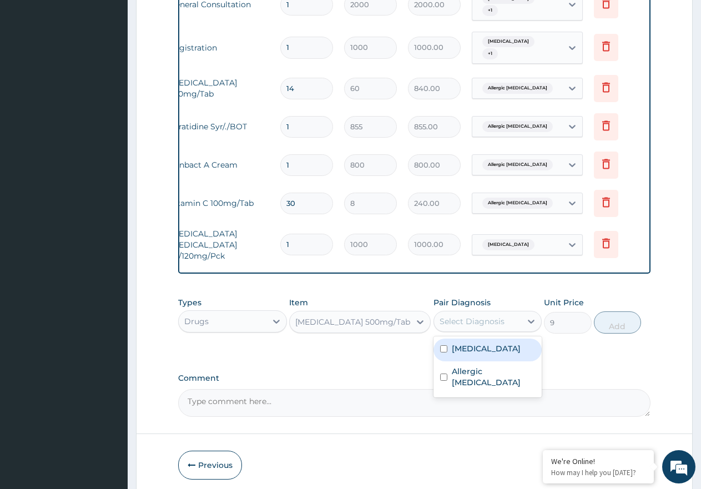
click at [480, 323] on div "Select Diagnosis" at bounding box center [471, 321] width 65 height 11
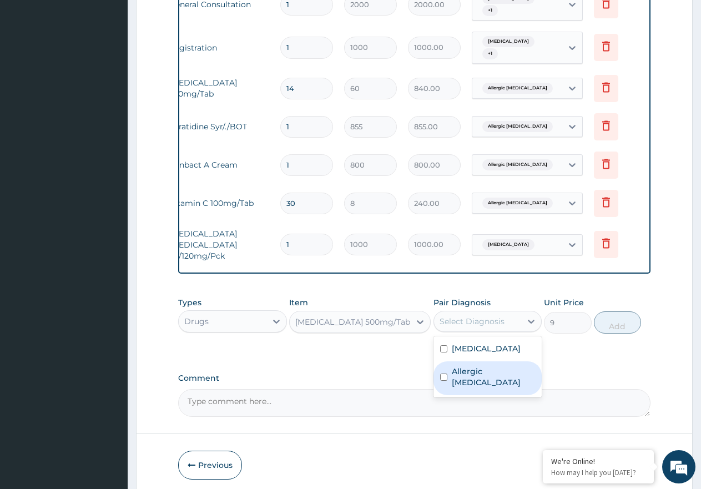
click at [504, 370] on label "Allergic disorder of skin" at bounding box center [494, 377] width 84 height 22
checkbox input "true"
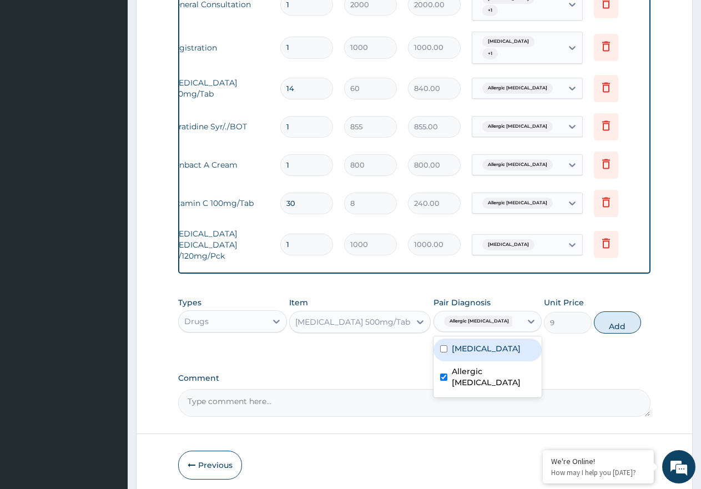
click at [503, 355] on div "Malaria" at bounding box center [487, 349] width 109 height 23
checkbox input "true"
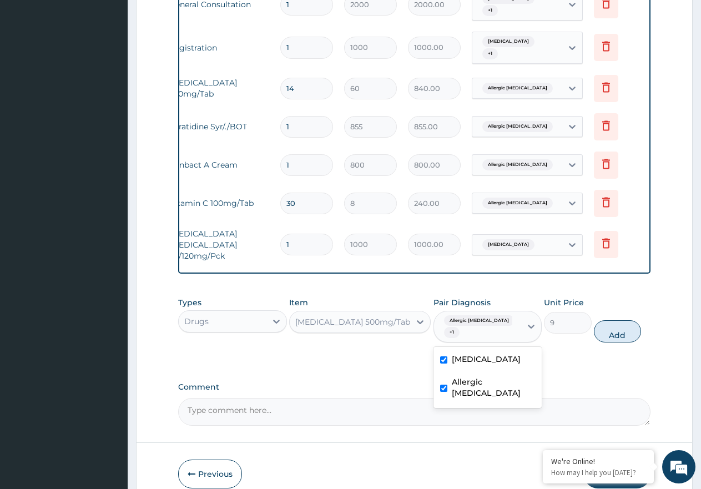
click at [503, 393] on label "Allergic disorder of skin" at bounding box center [494, 387] width 84 height 22
checkbox input "false"
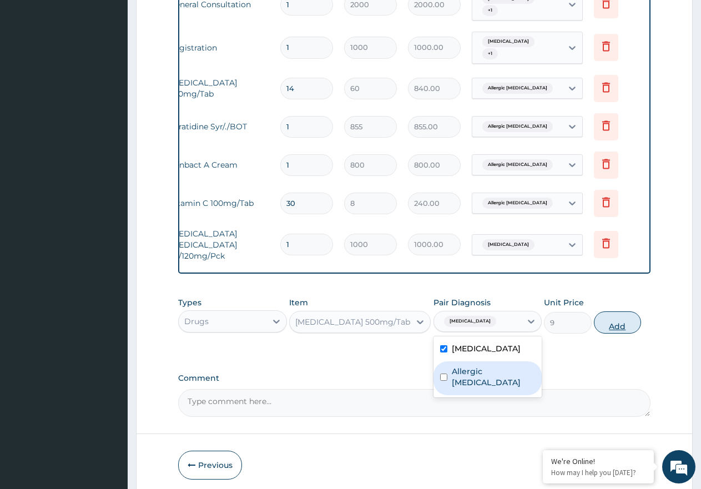
click at [615, 326] on button "Add" at bounding box center [617, 322] width 47 height 22
type input "0"
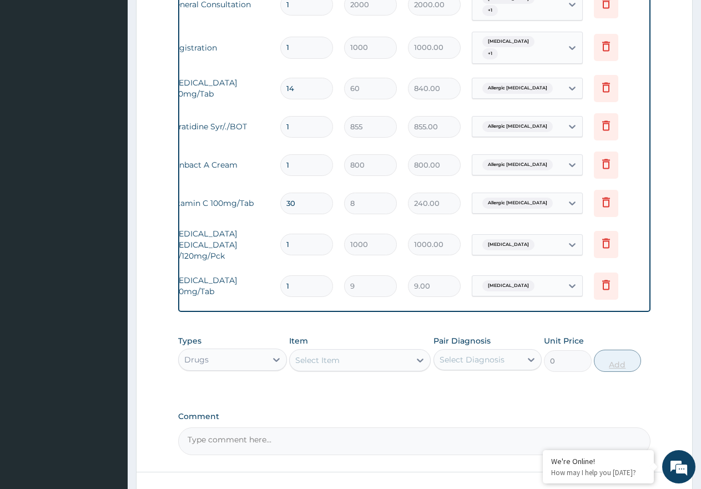
type input "0.00"
type input "9"
type input "81.00"
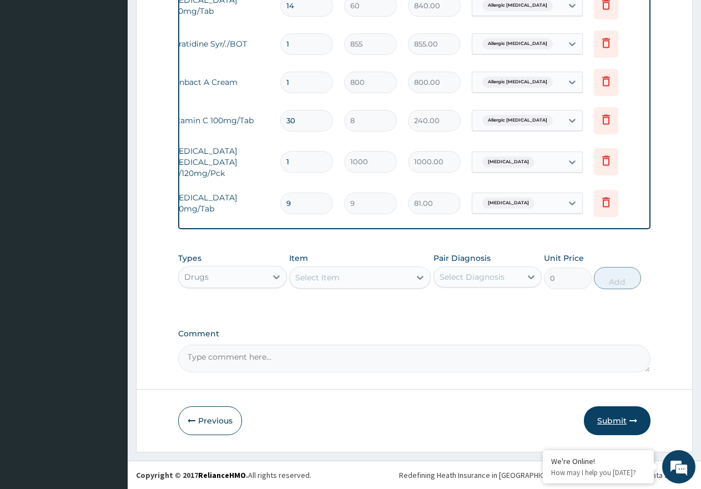
type input "9"
click at [624, 424] on button "Submit" at bounding box center [617, 420] width 67 height 29
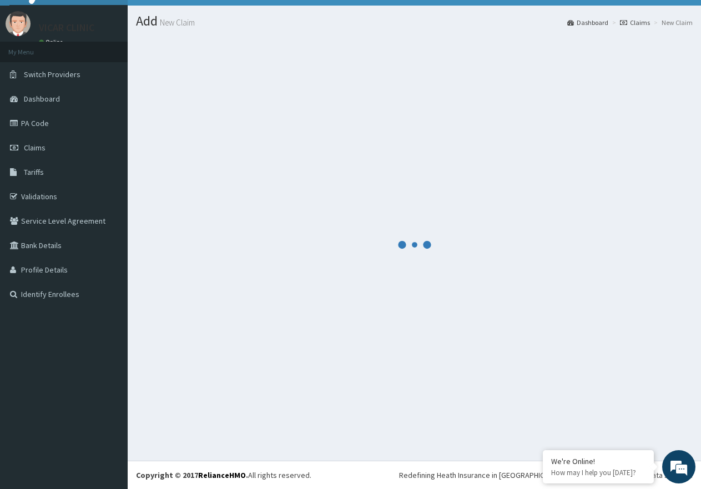
scroll to position [22, 0]
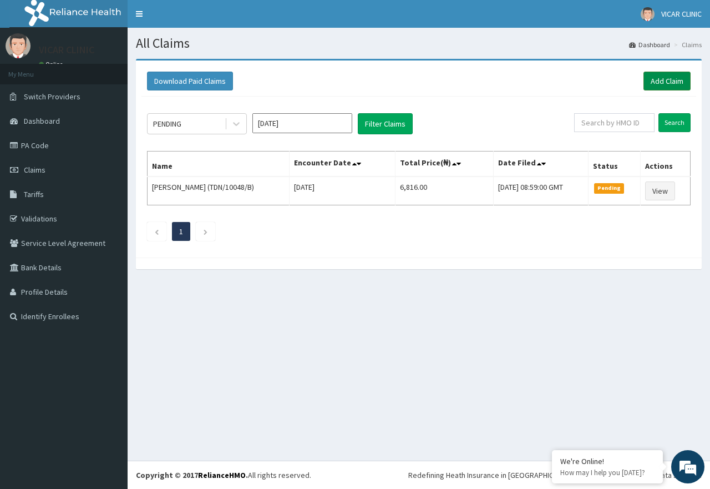
click at [651, 78] on link "Add Claim" at bounding box center [667, 81] width 47 height 19
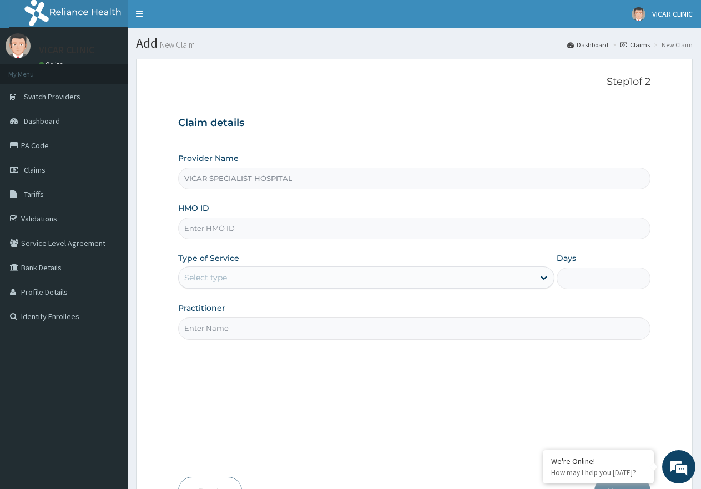
click at [231, 232] on input "HMO ID" at bounding box center [414, 228] width 472 height 22
paste input "TDN/10048/B"
type input "TDN/10048/"
click at [49, 224] on link "Validations" at bounding box center [64, 218] width 128 height 24
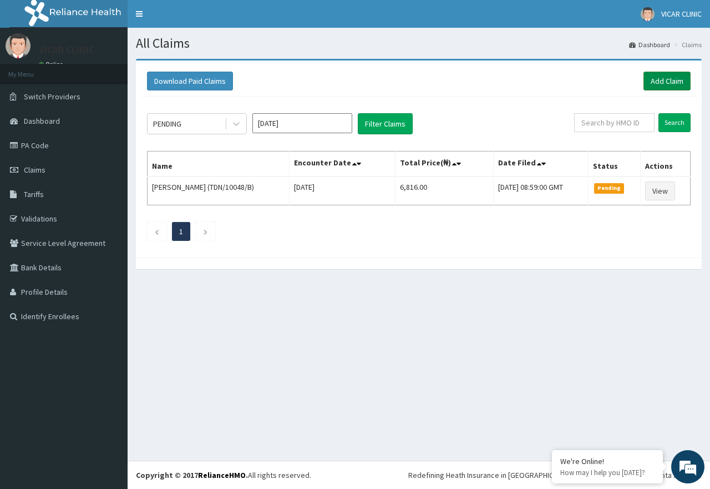
click at [650, 77] on link "Add Claim" at bounding box center [667, 81] width 47 height 19
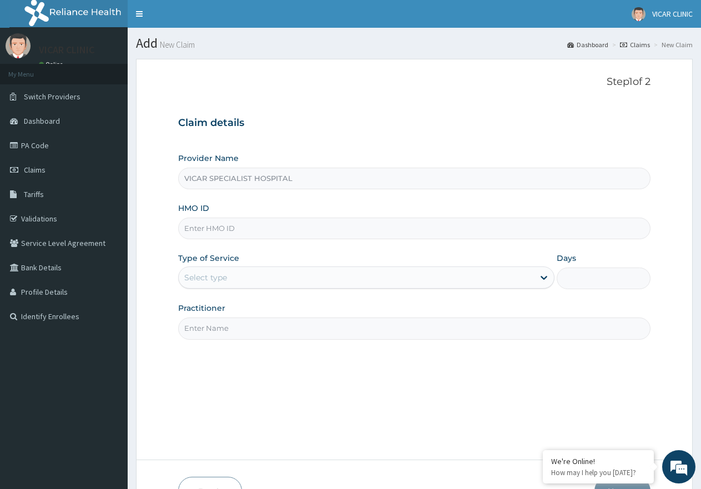
click at [205, 219] on input "HMO ID" at bounding box center [414, 228] width 472 height 22
paste input "TDN/10048/d"
type input "TDN/10048/d"
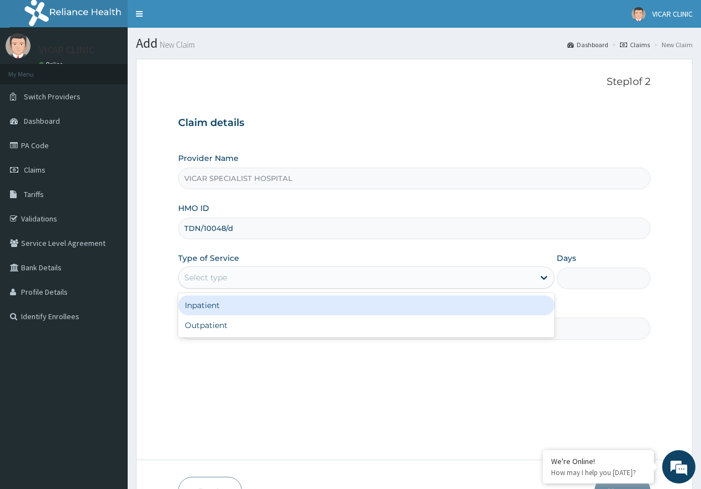
click at [205, 278] on div "Select type" at bounding box center [205, 277] width 43 height 11
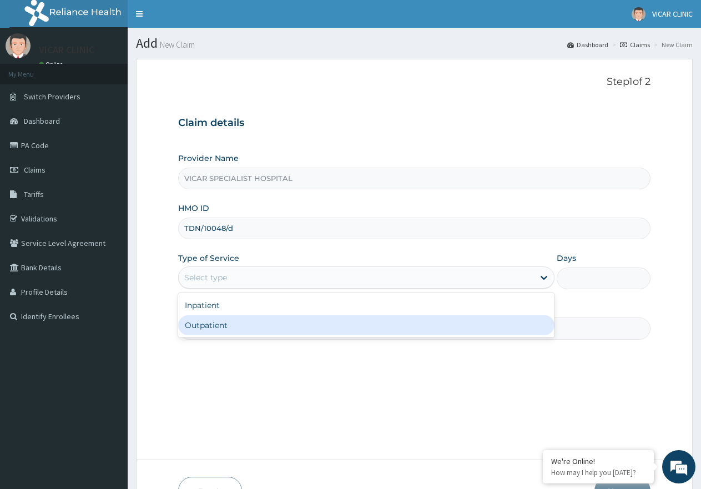
click at [226, 333] on div "Outpatient" at bounding box center [366, 325] width 376 height 20
type input "1"
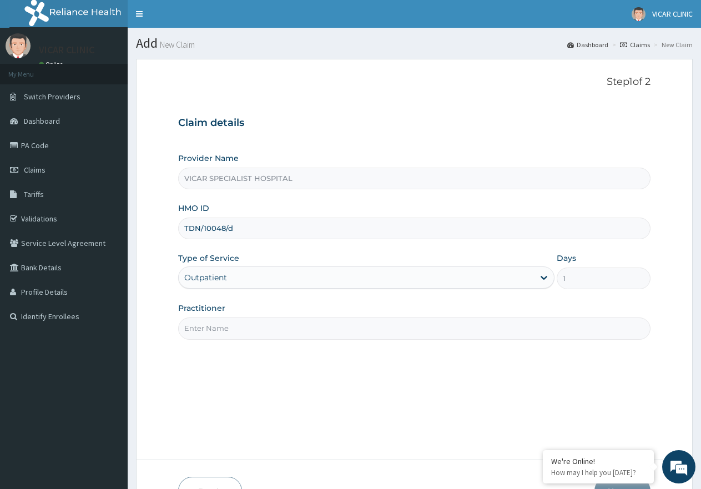
click at [274, 325] on input "Practitioner" at bounding box center [414, 328] width 472 height 22
type input "[PERSON_NAME]"
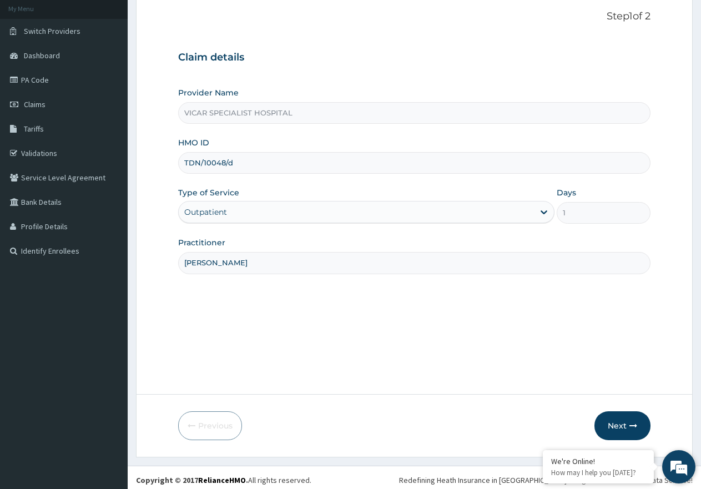
scroll to position [70, 0]
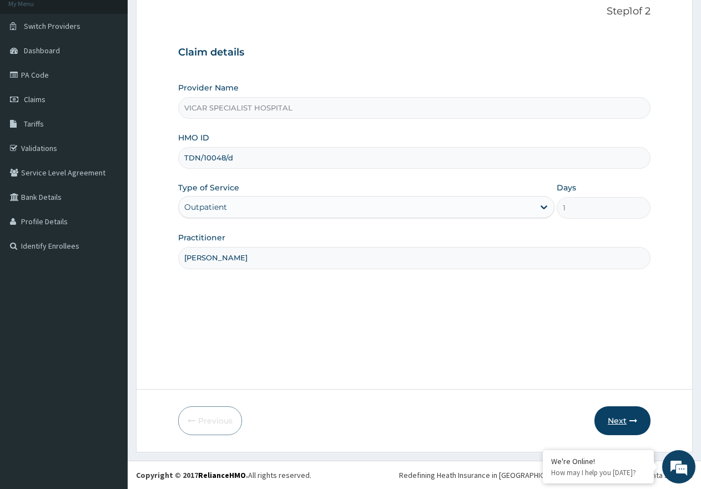
drag, startPoint x: 615, startPoint y: 392, endPoint x: 615, endPoint y: 414, distance: 21.6
click at [615, 414] on form "Step 1 of 2 Claim details Provider Name VICAR SPECIALIST HOSPITAL HMO ID TDN/10…" at bounding box center [414, 220] width 556 height 464
click at [615, 414] on button "Next" at bounding box center [622, 420] width 56 height 29
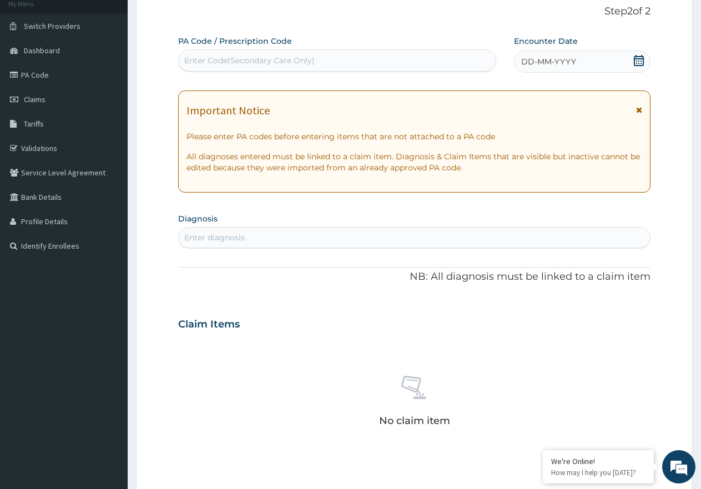
click at [637, 60] on icon at bounding box center [638, 60] width 11 height 11
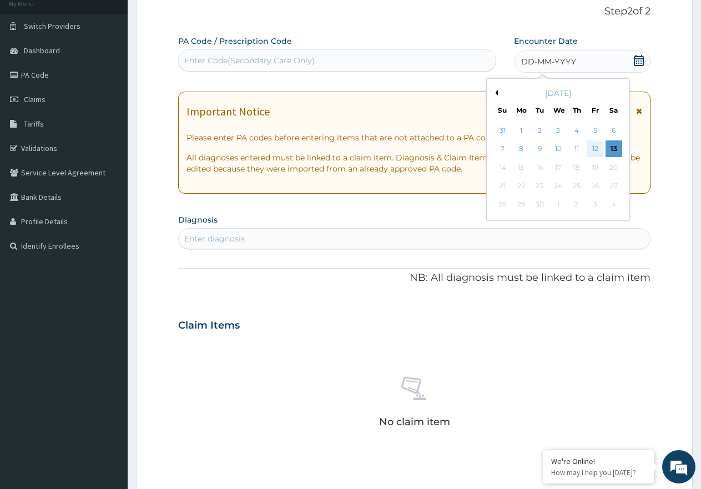
click at [599, 150] on div "12" at bounding box center [594, 149] width 17 height 17
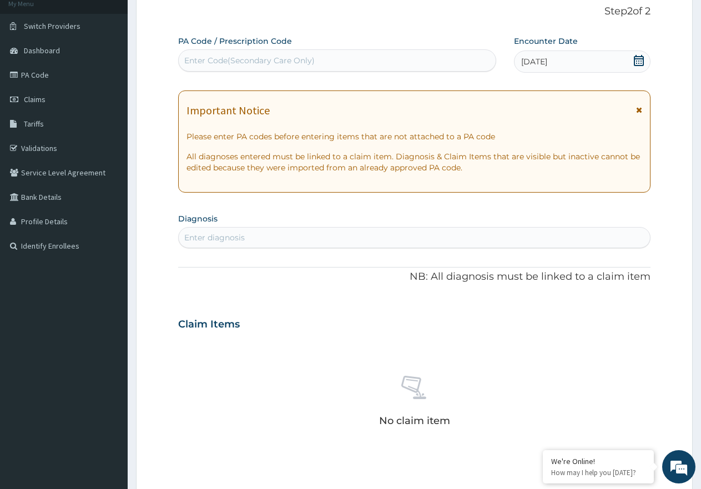
click at [246, 234] on div "Enter diagnosis" at bounding box center [414, 238] width 471 height 18
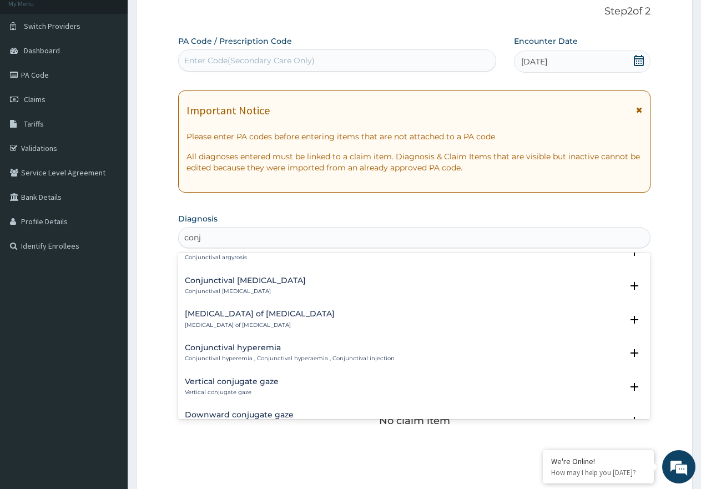
scroll to position [1521, 0]
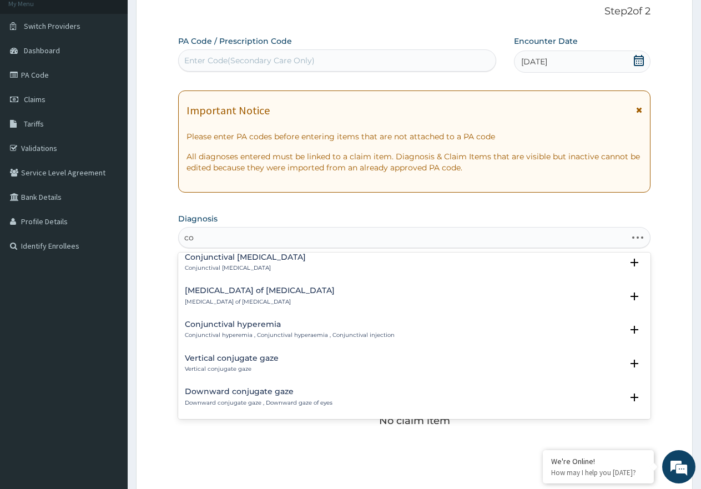
type input "c"
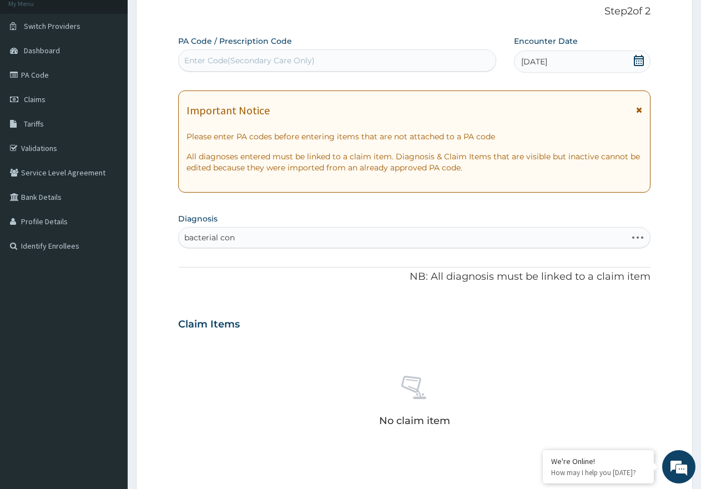
type input "bacterial conj"
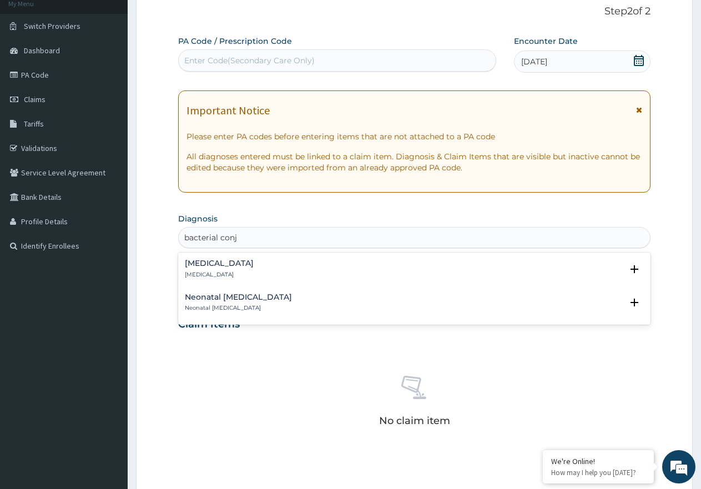
click at [205, 268] on div "Bacterial conjunctivitis Bacterial conjunctivitis" at bounding box center [219, 268] width 69 height 19
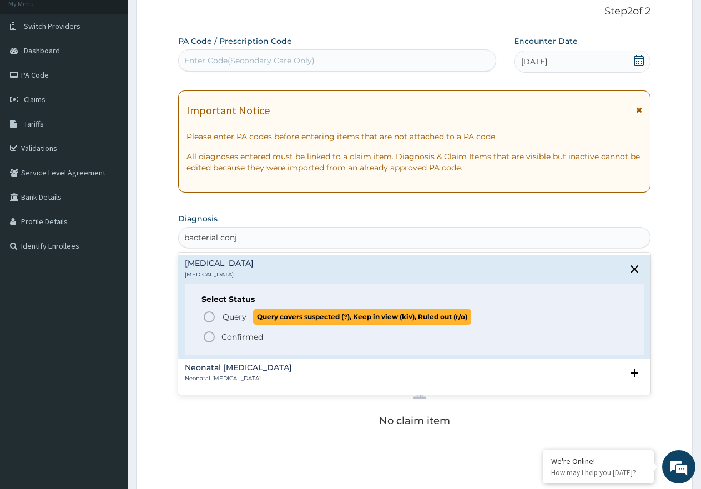
click at [206, 315] on icon "status option query" at bounding box center [208, 316] width 13 height 13
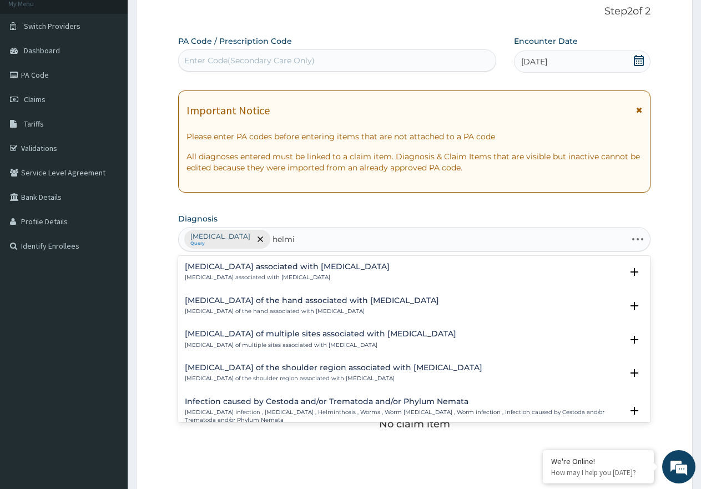
type input "helmin"
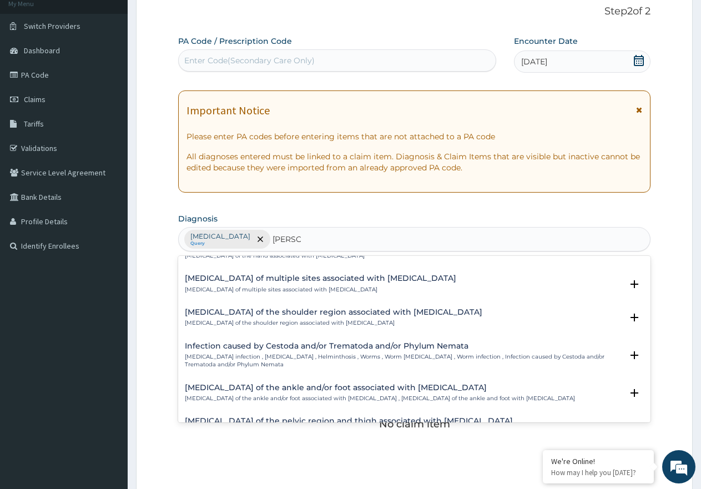
click at [217, 354] on p "Helminth infection , Helminthiasis , Helminthosis , Worms , Worm infestation , …" at bounding box center [403, 361] width 437 height 16
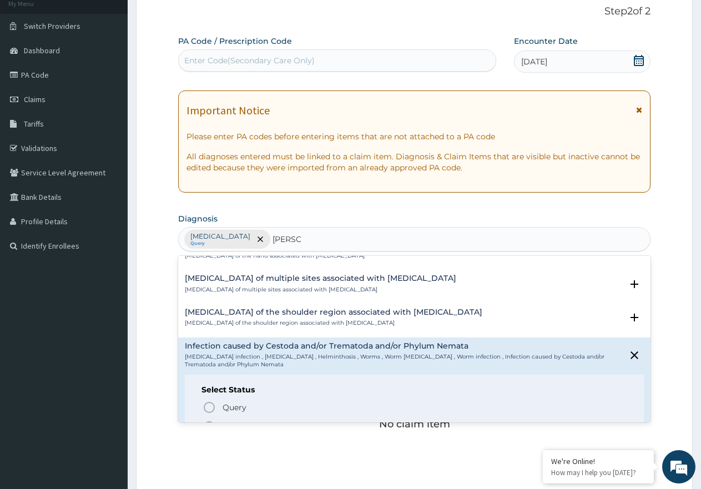
scroll to position [111, 0]
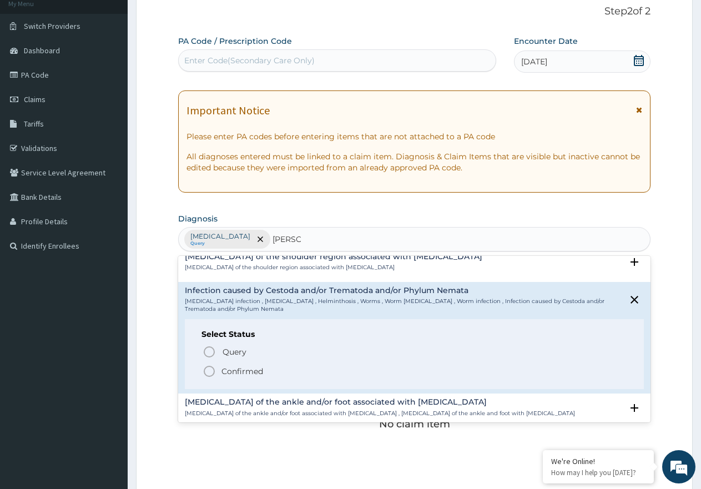
click at [210, 373] on icon "status option filled" at bounding box center [208, 370] width 13 height 13
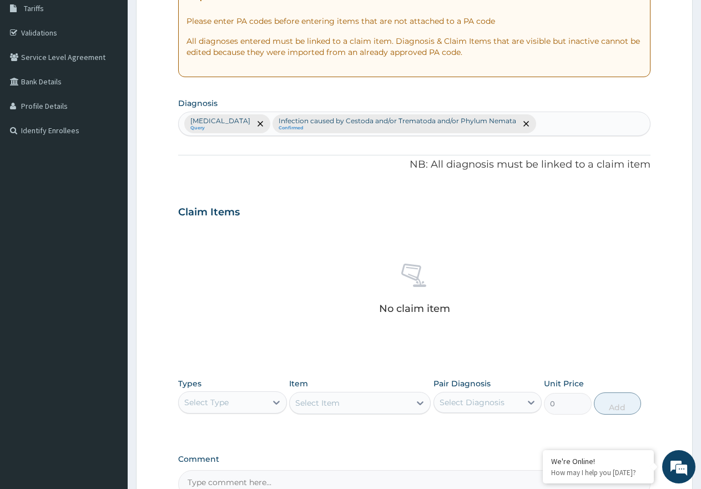
scroll to position [311, 0]
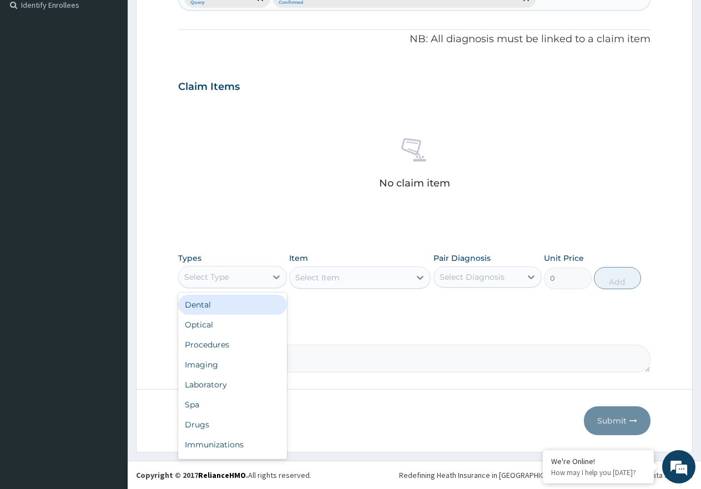
click at [265, 274] on div "Select Type" at bounding box center [223, 277] width 88 height 18
drag, startPoint x: 229, startPoint y: 343, endPoint x: 484, endPoint y: 283, distance: 261.6
click at [237, 343] on div "Procedures" at bounding box center [232, 345] width 109 height 20
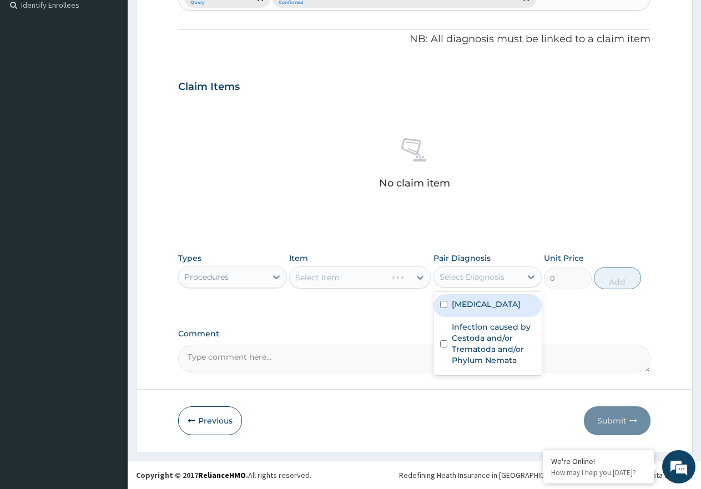
click at [491, 281] on div "Select Diagnosis" at bounding box center [471, 276] width 65 height 11
drag, startPoint x: 482, startPoint y: 310, endPoint x: 482, endPoint y: 338, distance: 28.3
click at [482, 310] on label "Bacterial conjunctivitis" at bounding box center [486, 303] width 69 height 11
checkbox input "true"
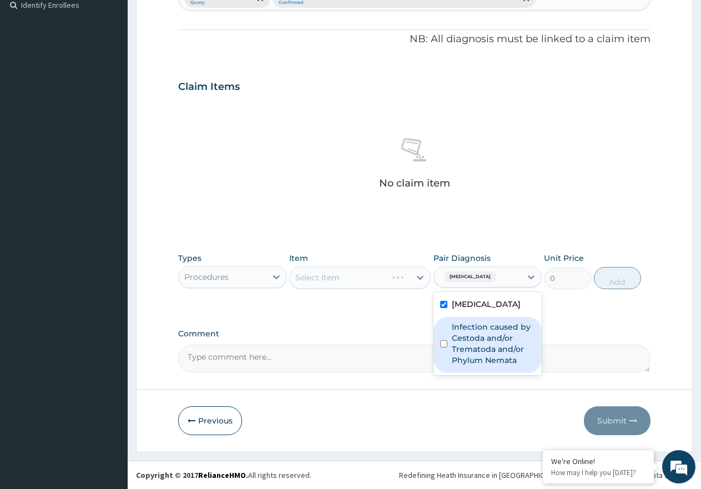
click at [485, 346] on label "Infection caused by Cestoda and/or Trematoda and/or Phylum Nemata" at bounding box center [494, 343] width 84 height 44
checkbox input "true"
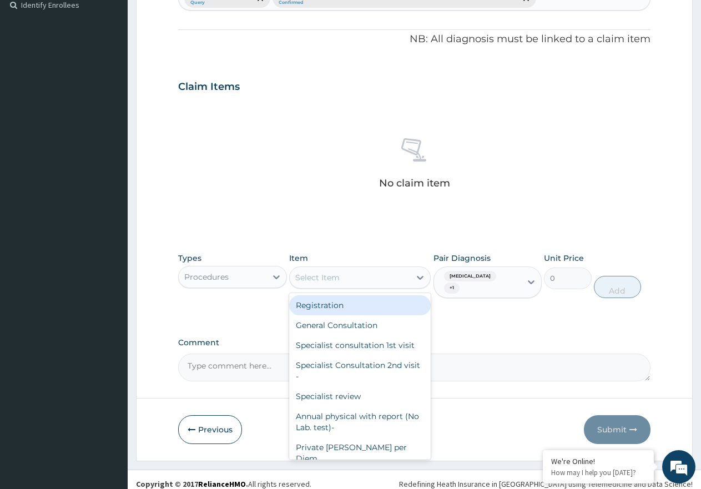
click at [394, 278] on div "Select Item" at bounding box center [350, 277] width 120 height 18
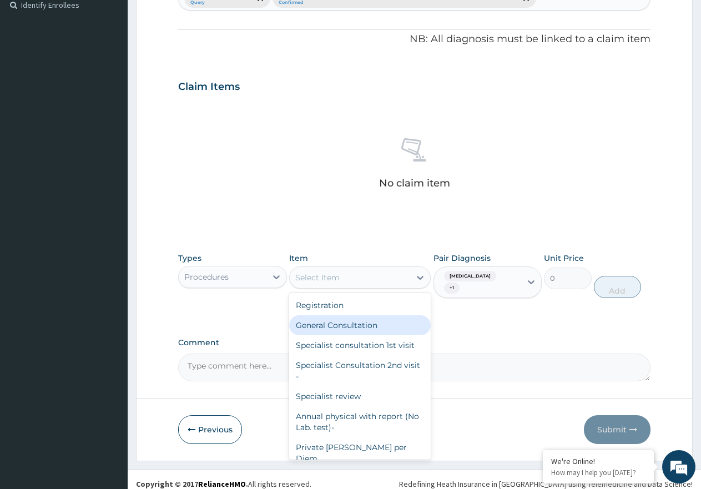
drag, startPoint x: 383, startPoint y: 321, endPoint x: 710, endPoint y: 319, distance: 326.2
click at [383, 322] on div "General Consultation" at bounding box center [359, 325] width 141 height 20
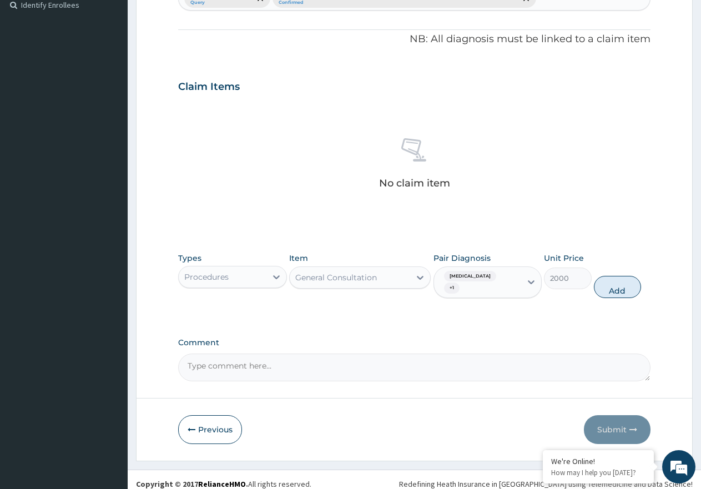
drag, startPoint x: 624, startPoint y: 285, endPoint x: 219, endPoint y: 342, distance: 409.6
click at [614, 292] on button "Add" at bounding box center [617, 287] width 47 height 22
type input "0"
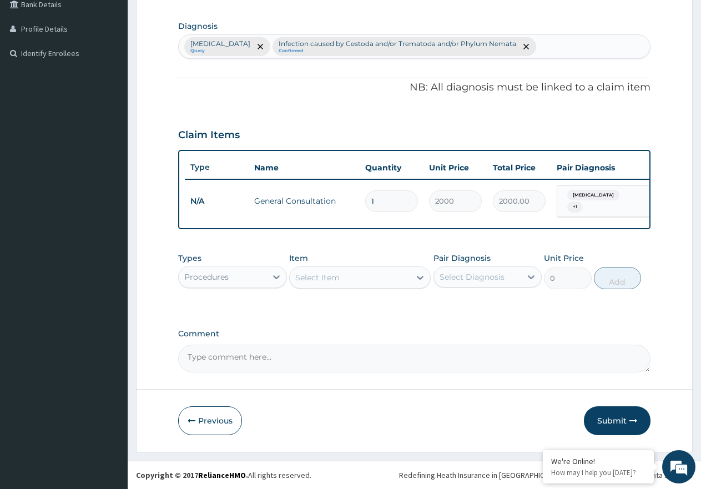
scroll to position [272, 0]
click at [255, 275] on div "Procedures" at bounding box center [223, 277] width 88 height 18
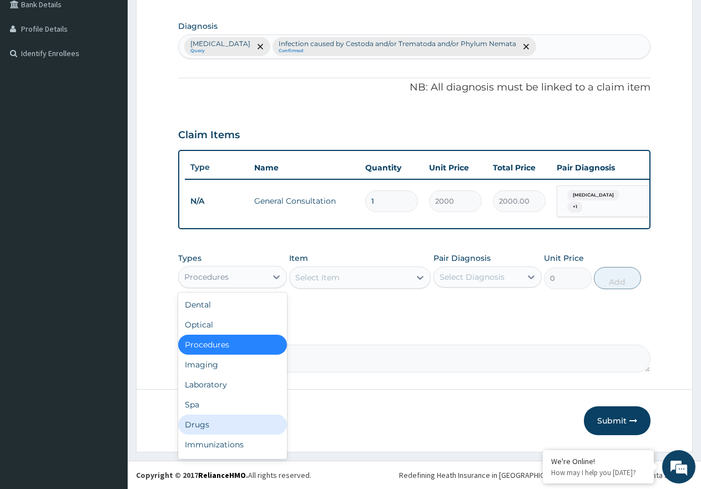
click at [237, 417] on div "Drugs" at bounding box center [232, 424] width 109 height 20
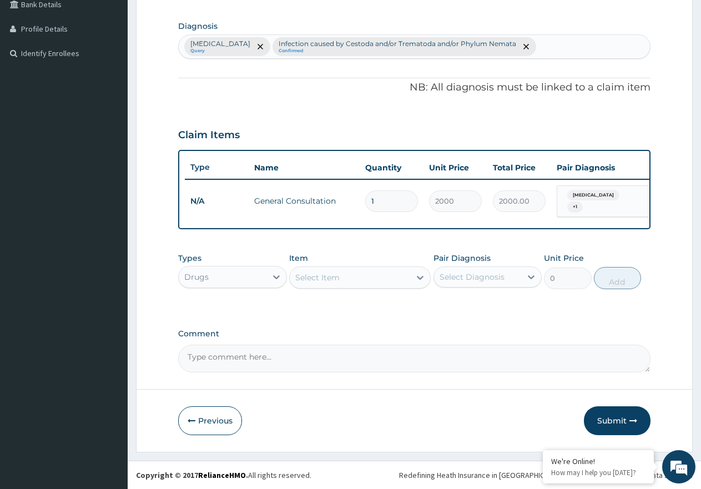
click at [358, 269] on div "Select Item" at bounding box center [350, 277] width 120 height 18
click at [360, 268] on div "Select Item" at bounding box center [350, 277] width 120 height 18
click at [389, 286] on div "Select Item" at bounding box center [350, 277] width 120 height 18
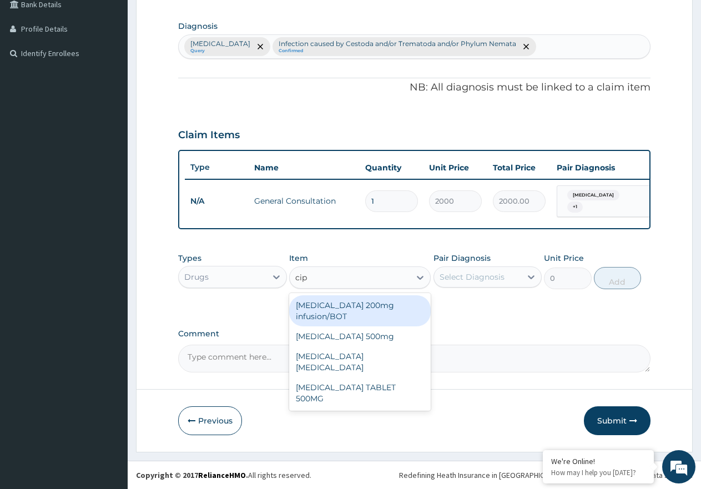
type input "cipr"
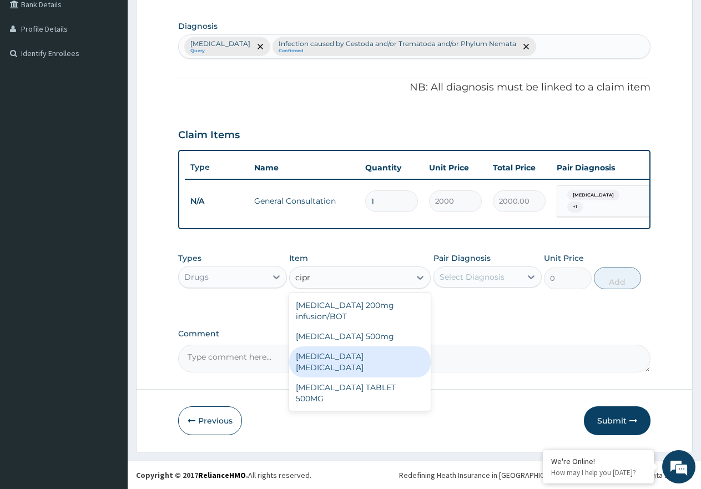
click at [391, 364] on div "Ciprofloxacin Eye Drop" at bounding box center [359, 361] width 141 height 31
type input "1700"
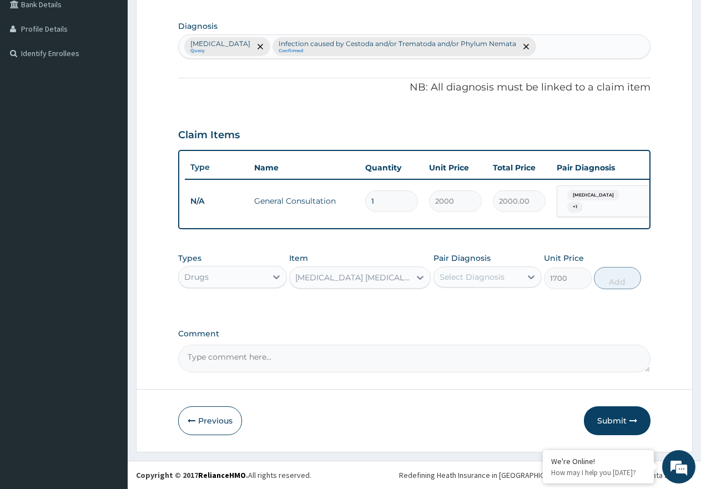
drag, startPoint x: 516, startPoint y: 258, endPoint x: 508, endPoint y: 269, distance: 13.9
click at [516, 258] on div "Pair Diagnosis Select Diagnosis" at bounding box center [487, 270] width 109 height 37
drag, startPoint x: 508, startPoint y: 270, endPoint x: 508, endPoint y: 278, distance: 7.8
click at [508, 278] on div "Select Diagnosis" at bounding box center [478, 277] width 88 height 18
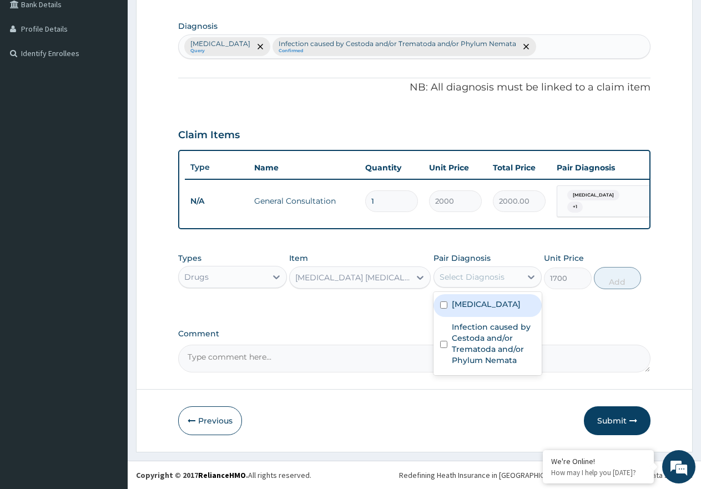
click at [512, 309] on label "Bacterial conjunctivitis" at bounding box center [486, 303] width 69 height 11
checkbox input "true"
click at [624, 272] on button "Add" at bounding box center [617, 278] width 47 height 22
type input "0"
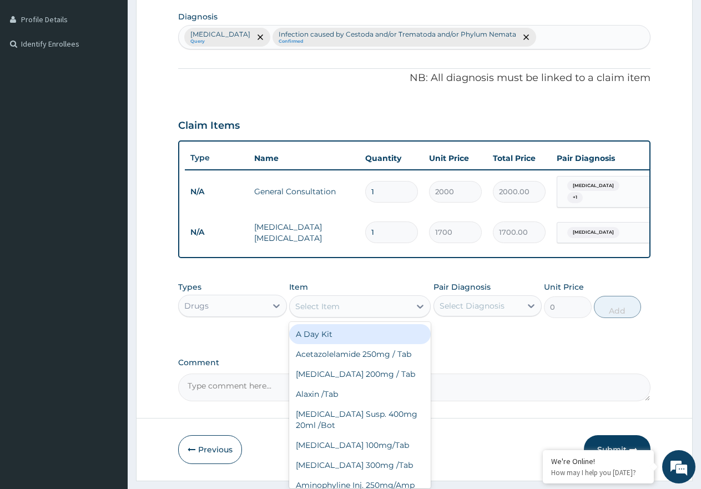
click at [353, 314] on div "Select Item" at bounding box center [350, 306] width 120 height 18
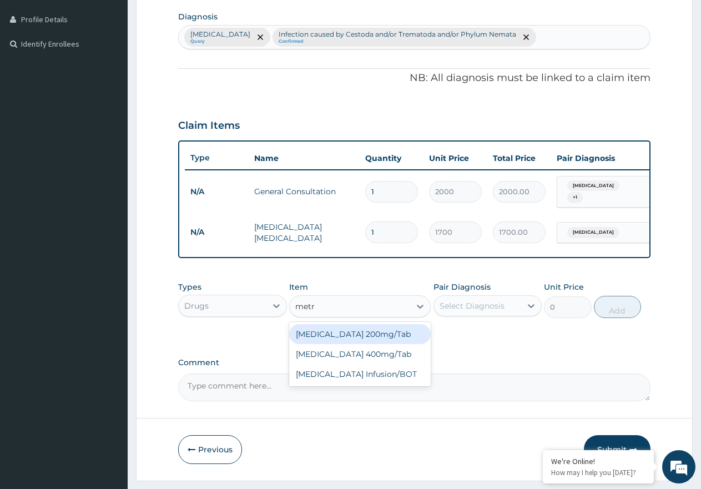
type input "metro"
click at [392, 340] on div "Metronidazole 200mg/Tab" at bounding box center [359, 334] width 141 height 20
type input "25"
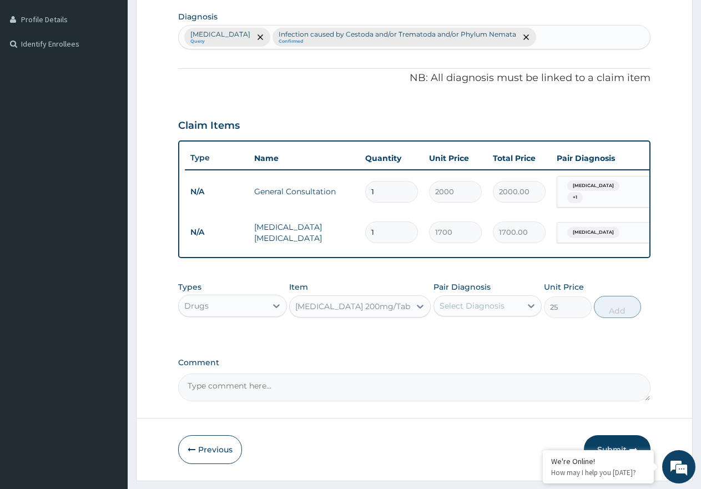
drag, startPoint x: 470, startPoint y: 310, endPoint x: 480, endPoint y: 327, distance: 20.4
click at [474, 311] on div "Select Diagnosis" at bounding box center [471, 305] width 65 height 11
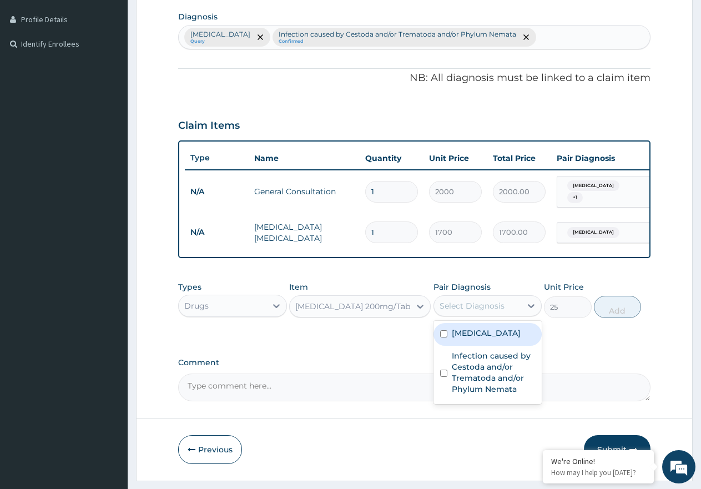
drag, startPoint x: 490, startPoint y: 357, endPoint x: 485, endPoint y: 371, distance: 14.6
click at [488, 346] on div "Bacterial conjunctivitis" at bounding box center [487, 334] width 109 height 23
checkbox input "true"
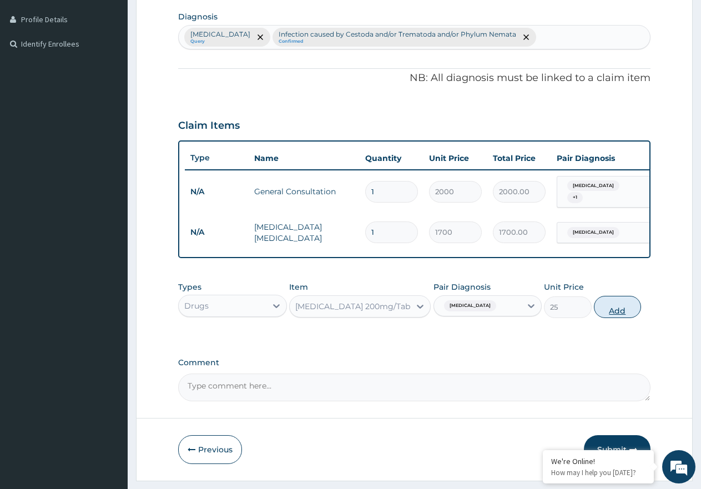
click at [615, 317] on button "Add" at bounding box center [617, 307] width 47 height 22
type input "0"
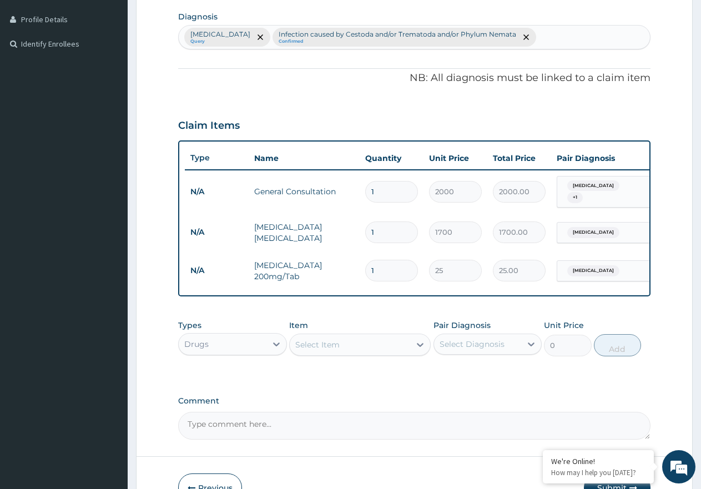
type input "0.00"
type input "2"
type input "50.00"
type input "21"
type input "525.00"
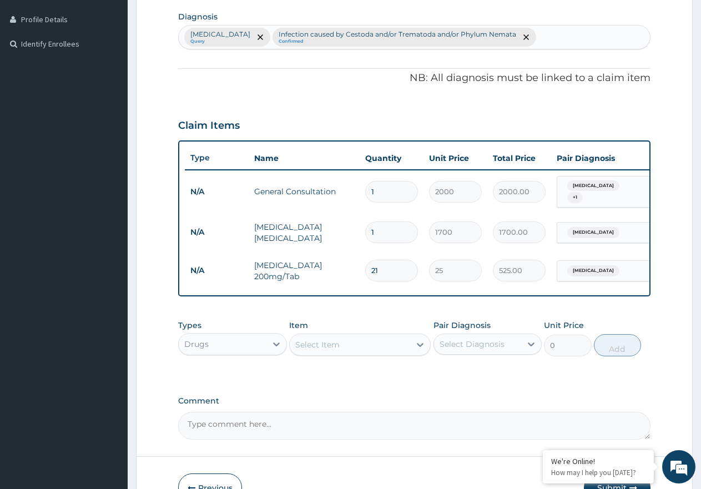
type input "21"
click at [407, 353] on div "Select Item" at bounding box center [350, 345] width 120 height 18
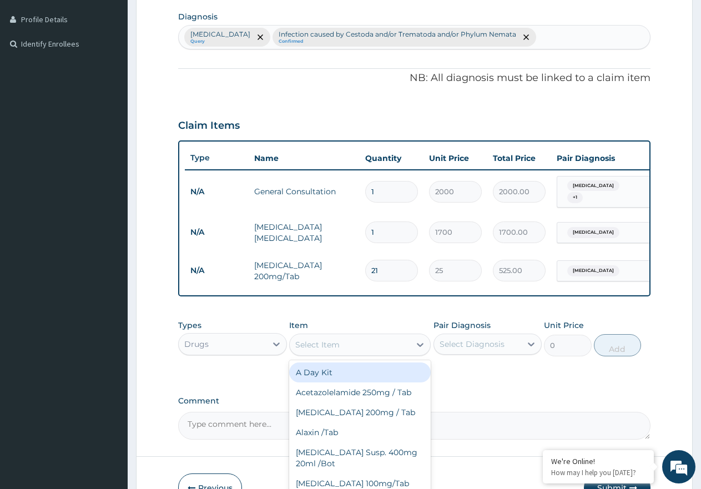
type input "r"
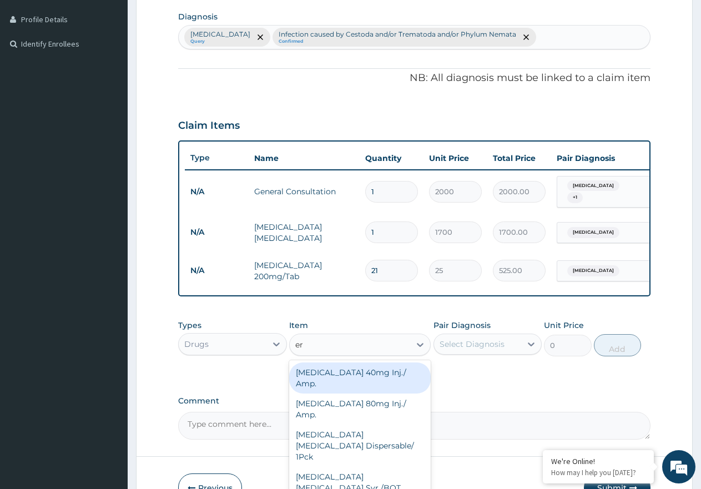
type input "ery"
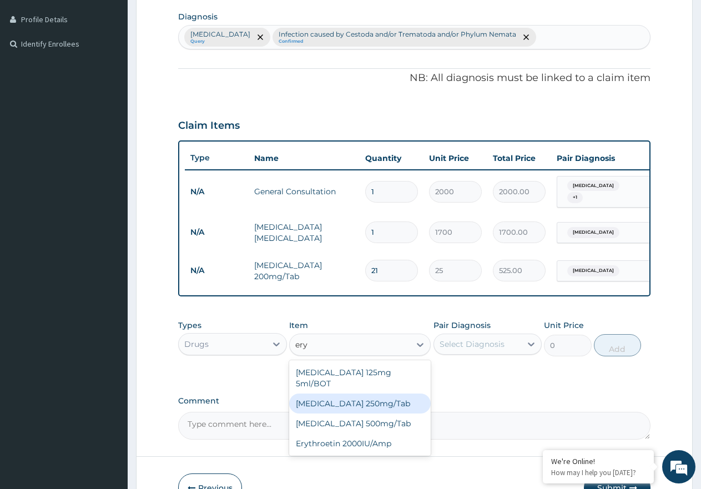
click at [400, 405] on div "Erythromycin 250mg/Tab" at bounding box center [359, 403] width 141 height 20
type input "60"
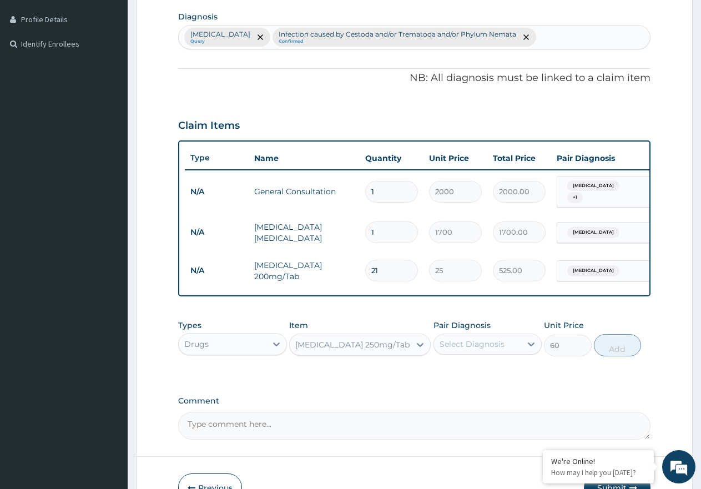
drag, startPoint x: 491, startPoint y: 350, endPoint x: 491, endPoint y: 359, distance: 8.9
click at [491, 349] on div "Select Diagnosis" at bounding box center [471, 343] width 65 height 11
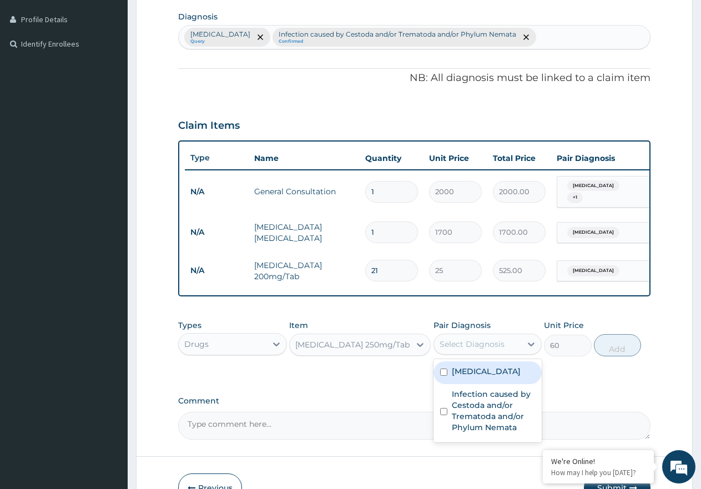
click at [501, 377] on label "Bacterial conjunctivitis" at bounding box center [486, 371] width 69 height 11
checkbox input "true"
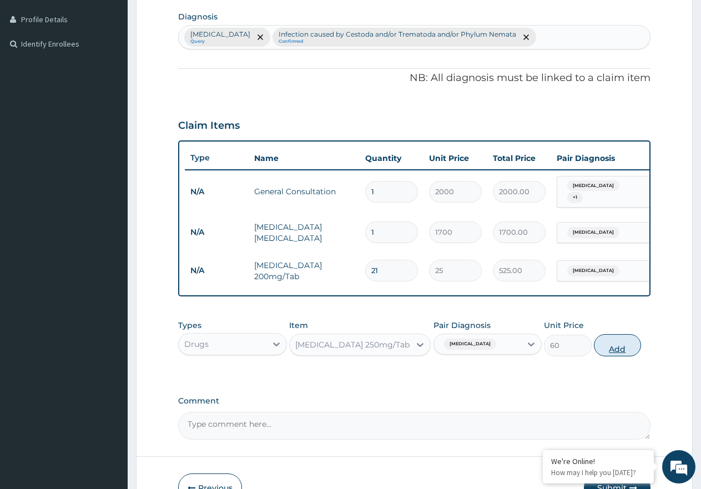
click at [610, 356] on button "Add" at bounding box center [617, 345] width 47 height 22
type input "0"
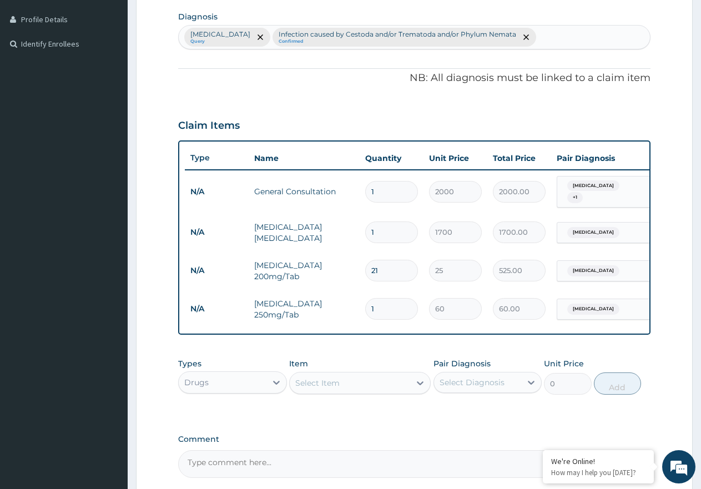
type input "15"
type input "900.00"
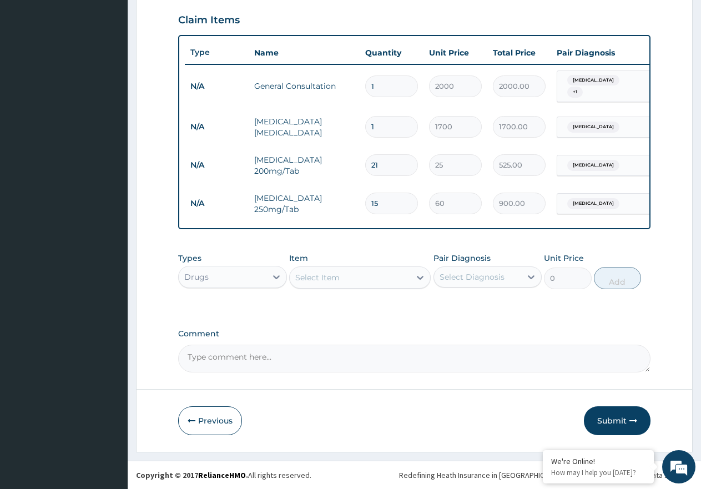
scroll to position [387, 0]
type input "15"
click at [390, 272] on div "Select Item" at bounding box center [350, 277] width 120 height 18
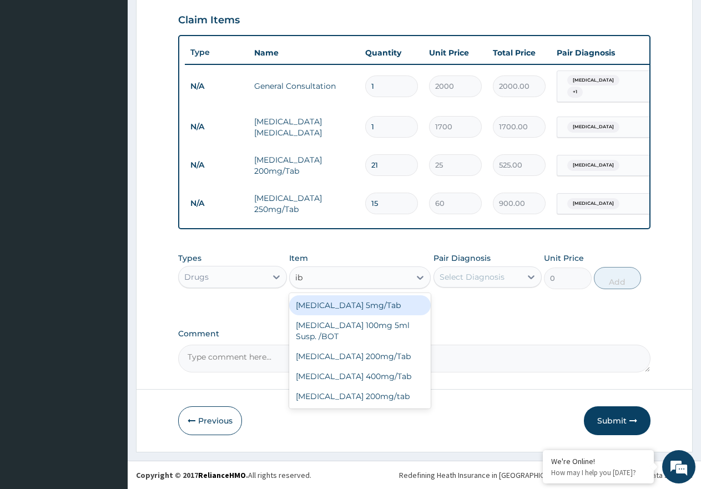
type input "ibu"
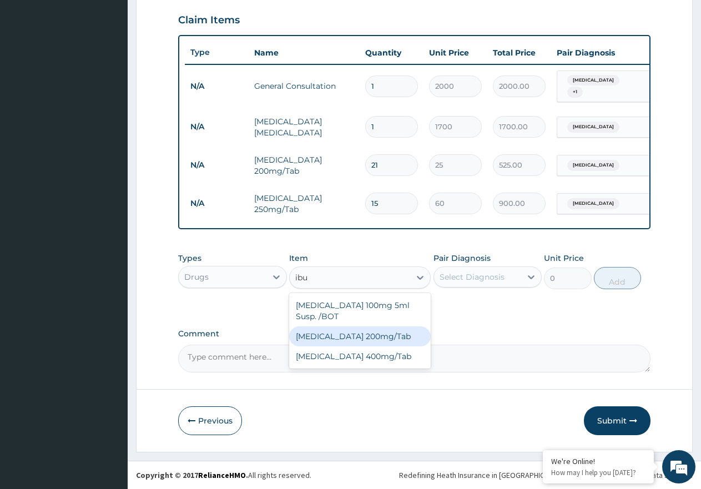
click at [378, 338] on div "Ibuprofen 200mg/Tab" at bounding box center [359, 336] width 141 height 20
type input "18"
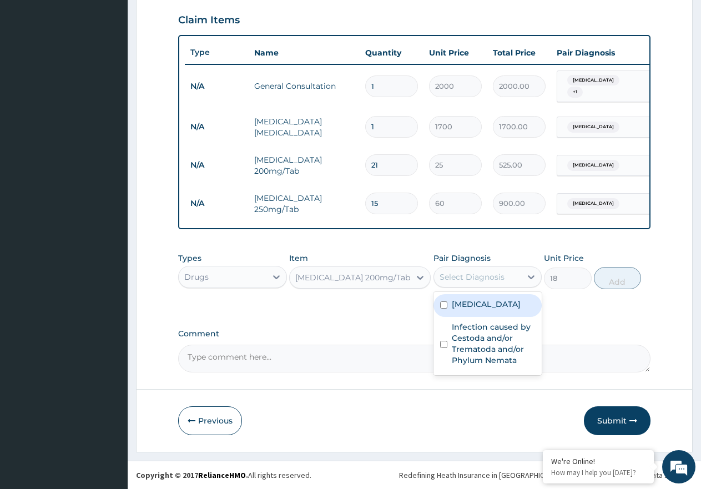
click at [487, 280] on div "Select Diagnosis" at bounding box center [471, 276] width 65 height 11
drag, startPoint x: 489, startPoint y: 310, endPoint x: 498, endPoint y: 351, distance: 42.5
click at [489, 310] on label "Bacterial conjunctivitis" at bounding box center [486, 303] width 69 height 11
checkbox input "true"
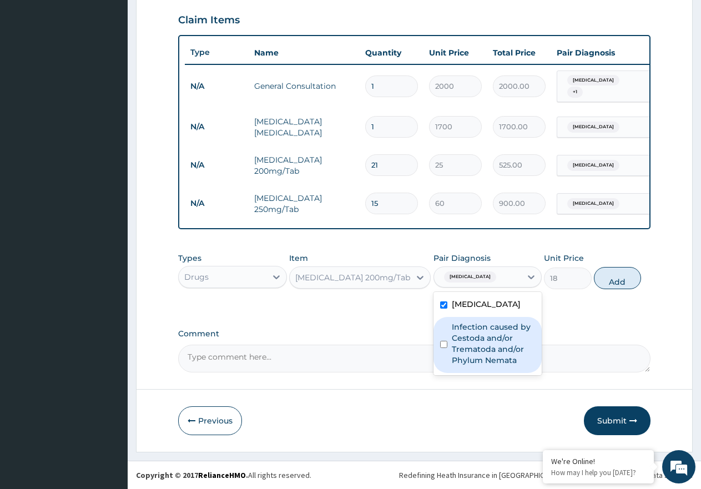
drag, startPoint x: 503, startPoint y: 361, endPoint x: 624, endPoint y: 303, distance: 134.7
click at [505, 361] on label "Infection caused by Cestoda and/or Trematoda and/or Phylum Nemata" at bounding box center [494, 343] width 84 height 44
checkbox input "true"
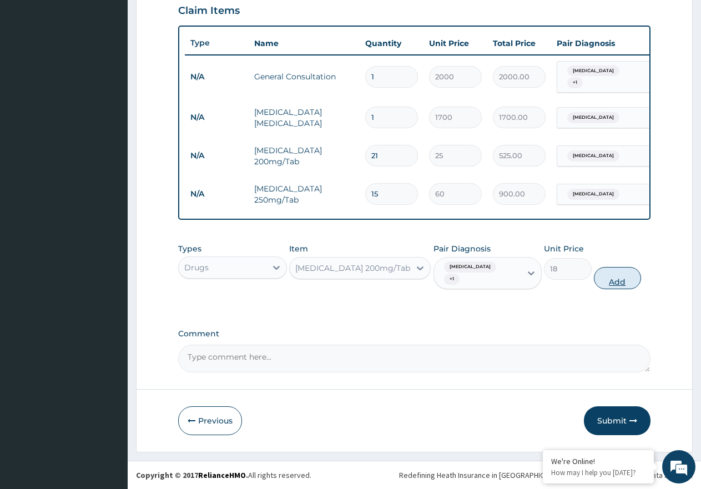
click at [624, 289] on button "Add" at bounding box center [617, 278] width 47 height 22
type input "0"
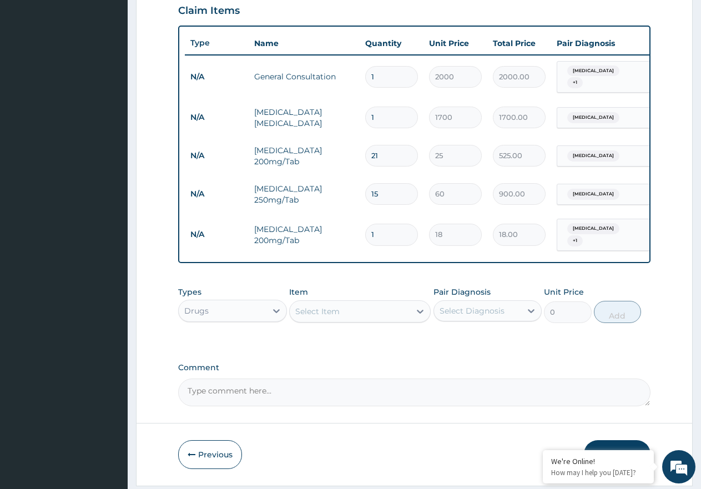
click at [371, 313] on div "Select Item" at bounding box center [350, 311] width 120 height 18
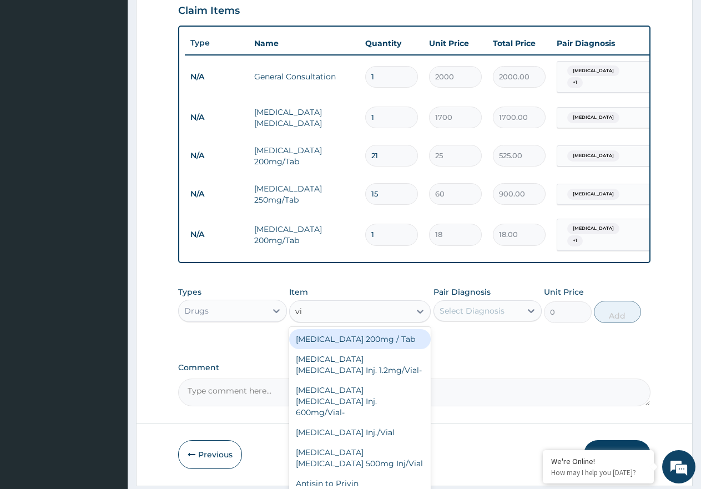
type input "vit"
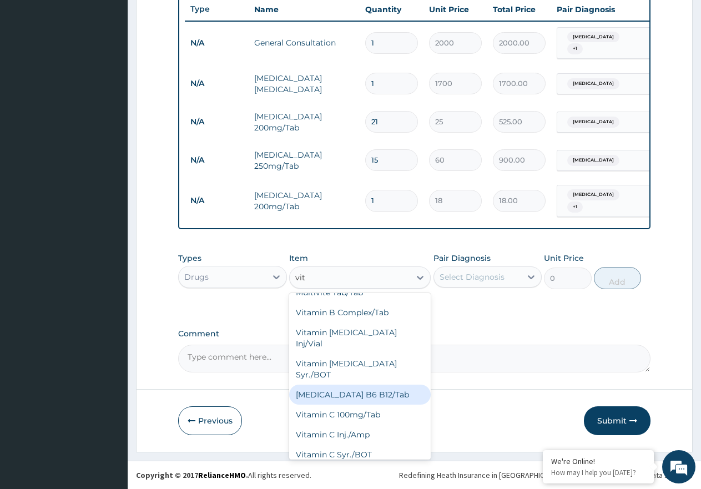
scroll to position [55, 0]
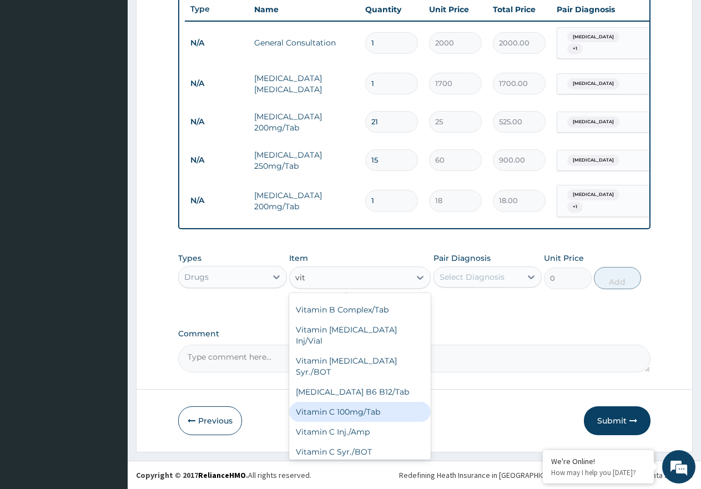
drag, startPoint x: 381, startPoint y: 394, endPoint x: 493, endPoint y: 325, distance: 131.8
click at [384, 402] on div "Vitamin C 100mg/Tab" at bounding box center [359, 412] width 141 height 20
type input "8"
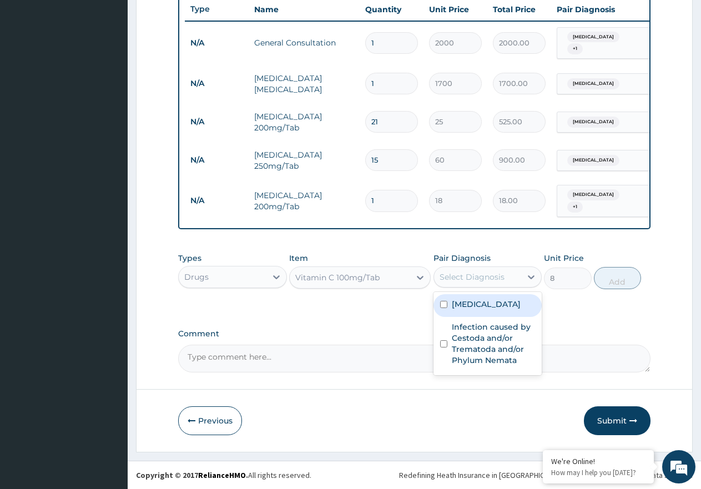
drag, startPoint x: 502, startPoint y: 274, endPoint x: 493, endPoint y: 318, distance: 44.7
click at [496, 284] on div "Select Diagnosis" at bounding box center [478, 277] width 88 height 18
drag, startPoint x: 496, startPoint y: 320, endPoint x: 499, endPoint y: 341, distance: 21.8
click at [496, 310] on label "Bacterial conjunctivitis" at bounding box center [486, 303] width 69 height 11
checkbox input "true"
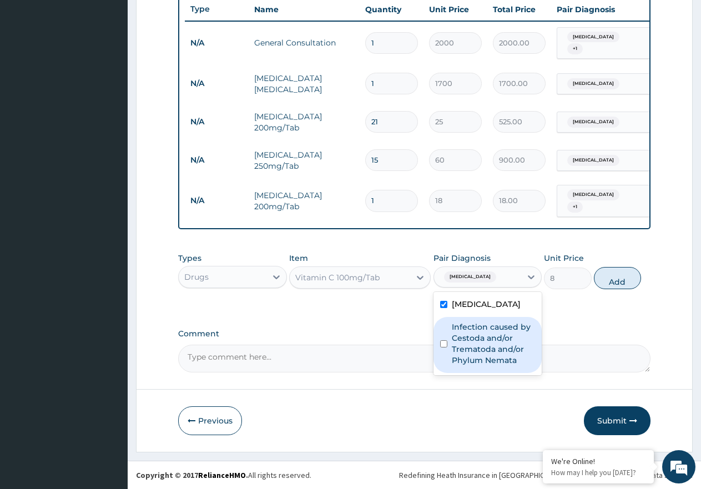
drag, startPoint x: 500, startPoint y: 349, endPoint x: 589, endPoint y: 300, distance: 102.1
click at [504, 344] on label "Infection caused by Cestoda and/or Trematoda and/or Phylum Nemata" at bounding box center [494, 343] width 84 height 44
checkbox input "true"
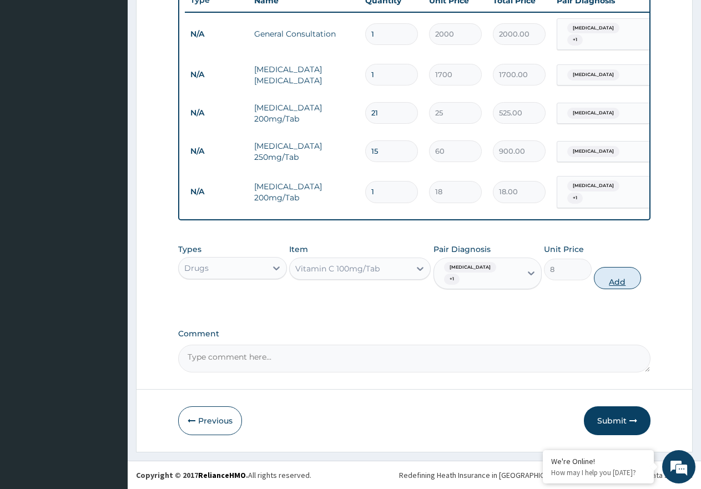
click at [607, 288] on button "Add" at bounding box center [617, 278] width 47 height 22
type input "0"
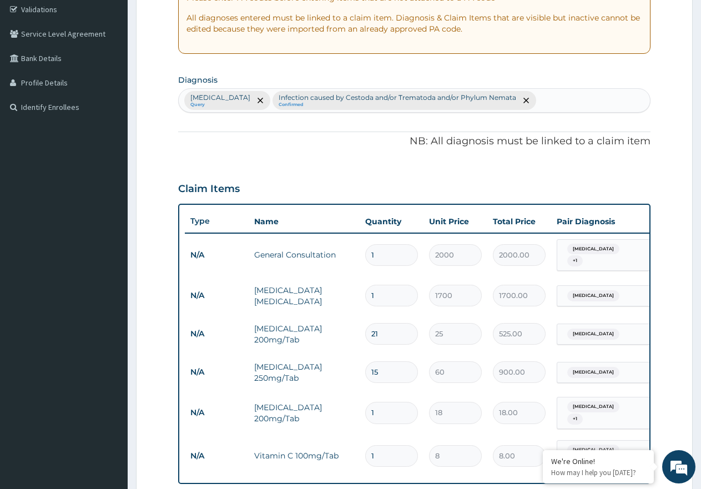
scroll to position [98, 0]
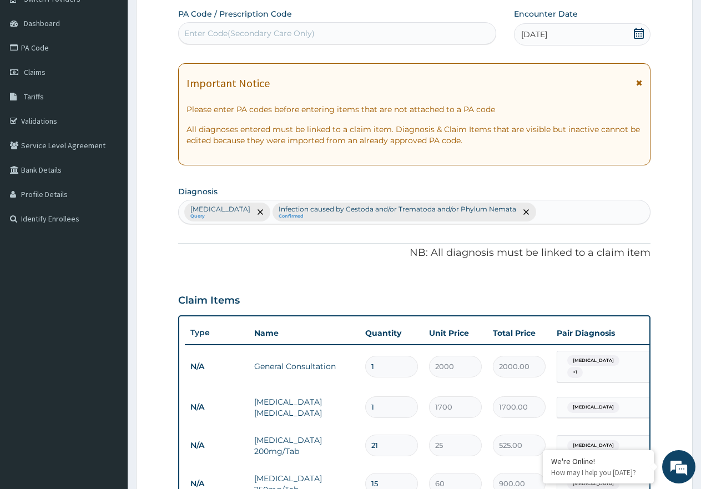
click at [575, 206] on div "Bacterial conjunctivitis Query Infection caused by Cestoda and/or Trematoda and…" at bounding box center [414, 211] width 471 height 23
type input "u"
type input "rti"
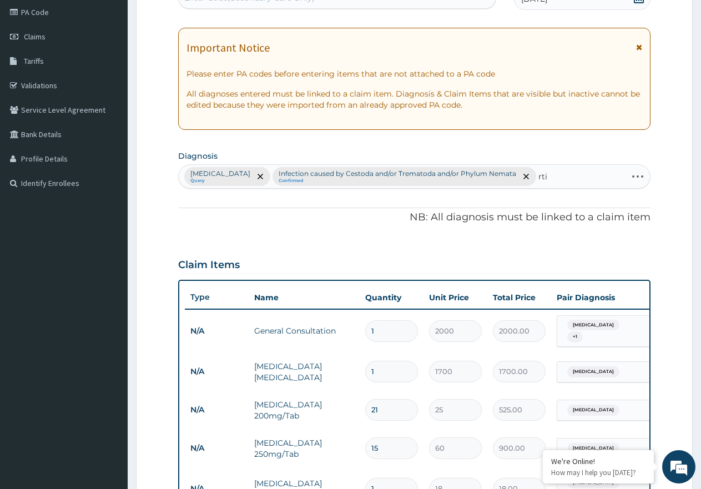
scroll to position [153, 0]
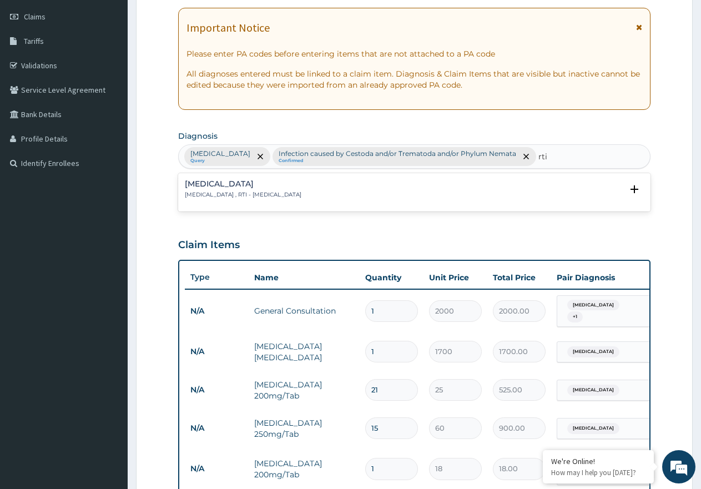
click at [262, 188] on h4 "Respiratory tract infection" at bounding box center [243, 184] width 116 height 8
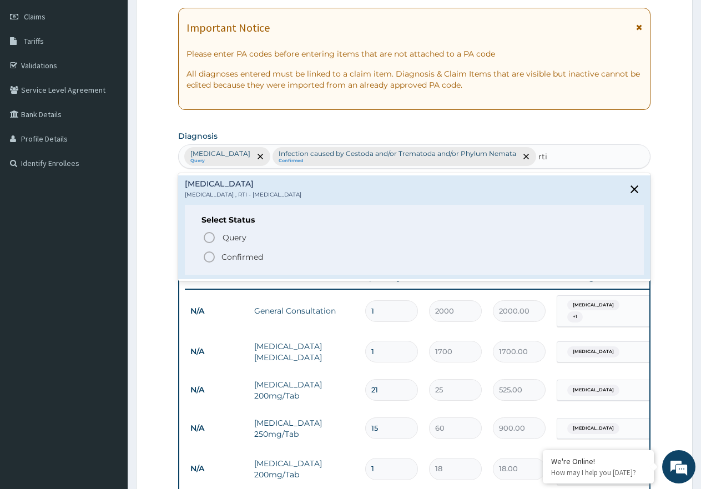
click at [208, 258] on icon "status option filled" at bounding box center [208, 256] width 13 height 13
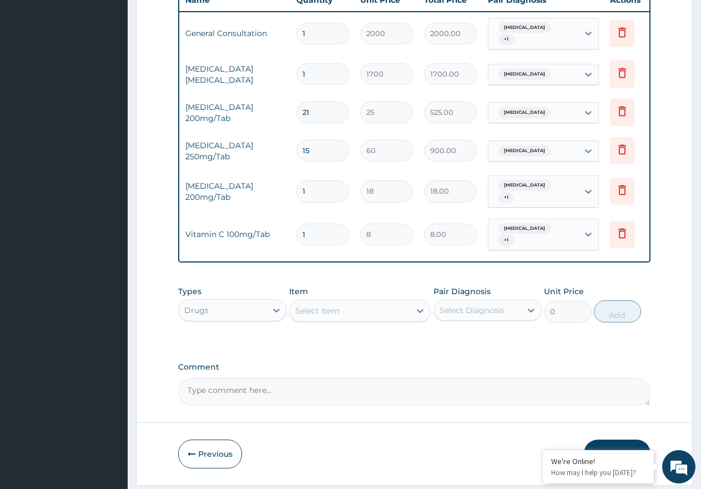
scroll to position [0, 75]
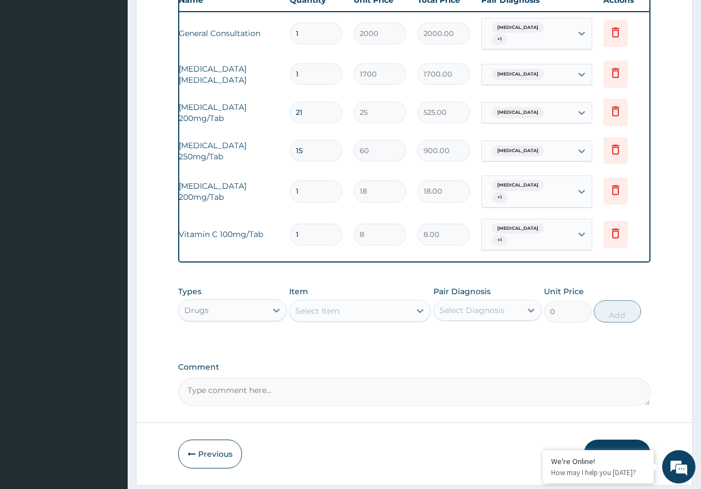
click at [316, 245] on input "1" at bounding box center [316, 235] width 53 height 22
type input "0.00"
type input "3"
type input "24.00"
type input "30"
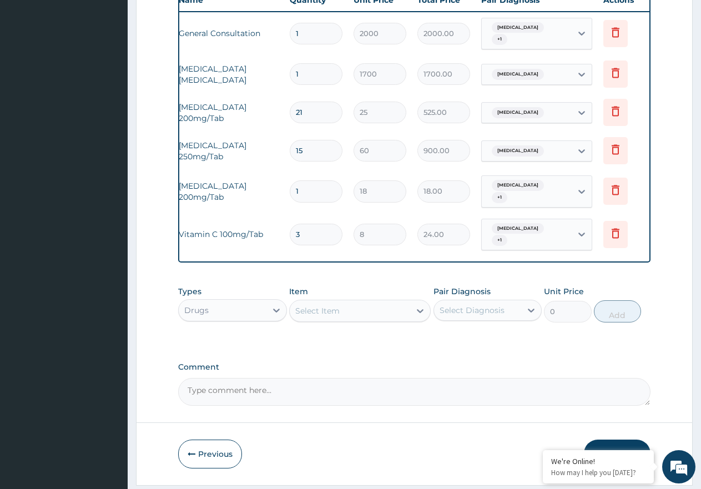
type input "240.00"
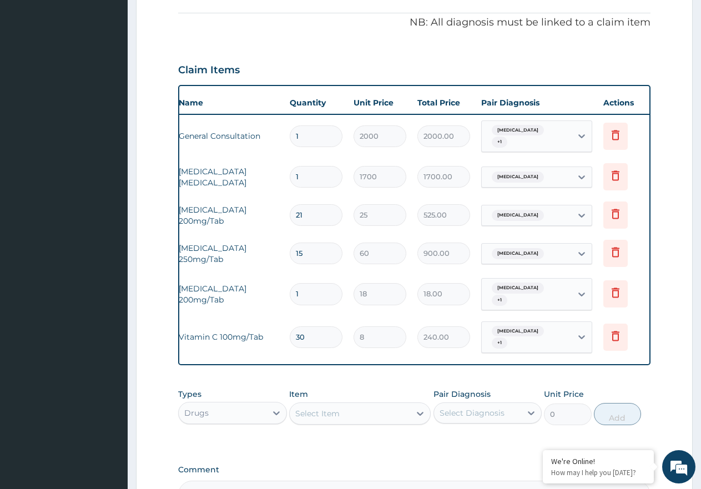
scroll to position [0, 0]
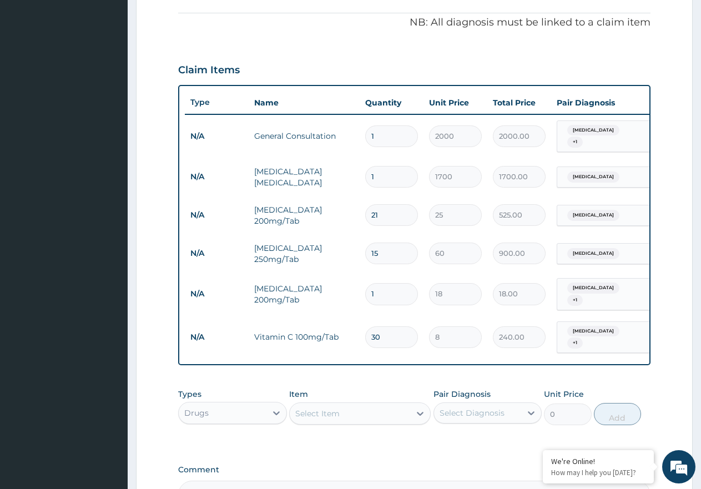
type input "30"
click at [392, 305] on input "1" at bounding box center [391, 294] width 53 height 22
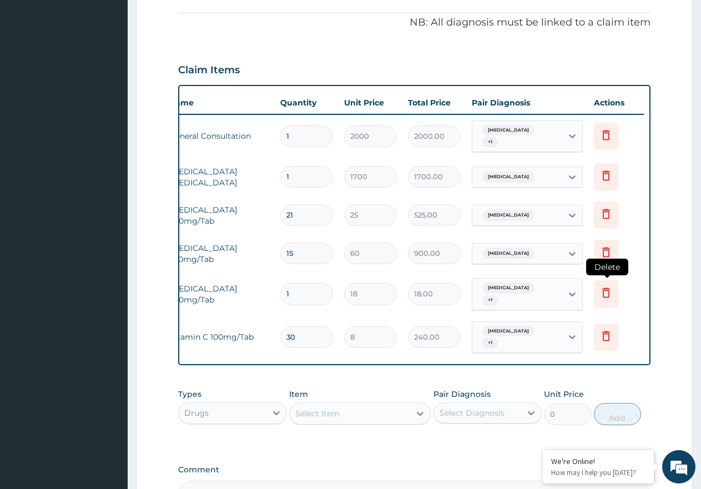
click at [607, 299] on icon at bounding box center [605, 292] width 13 height 13
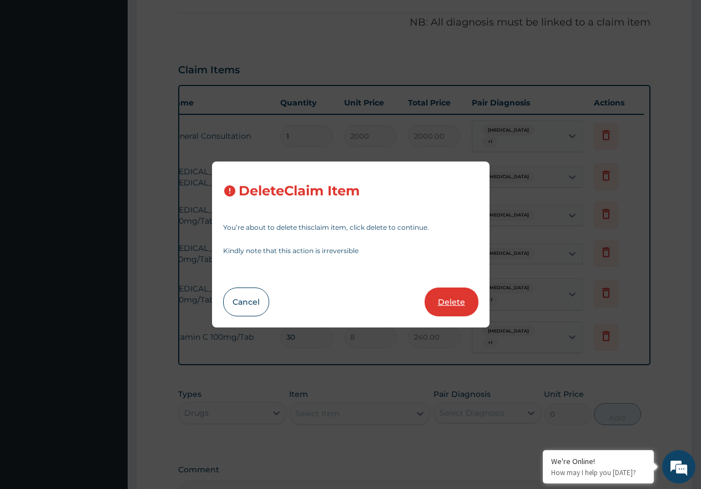
click at [450, 301] on button "Delete" at bounding box center [451, 301] width 54 height 29
type input "30"
type input "8"
type input "240.00"
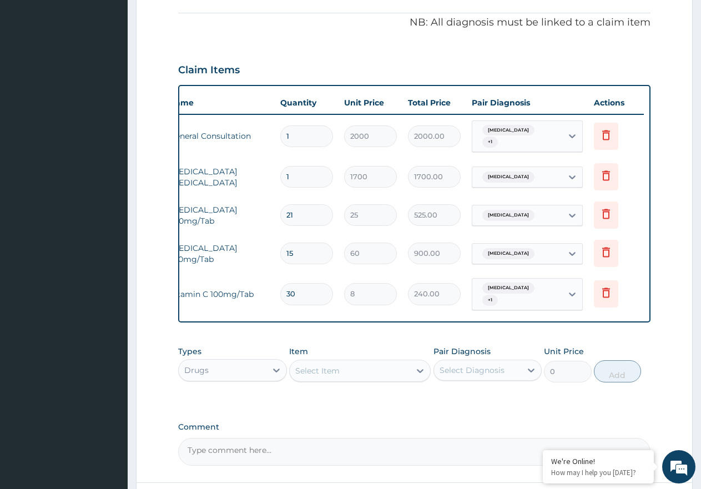
click at [378, 379] on div "Select Item" at bounding box center [350, 371] width 120 height 18
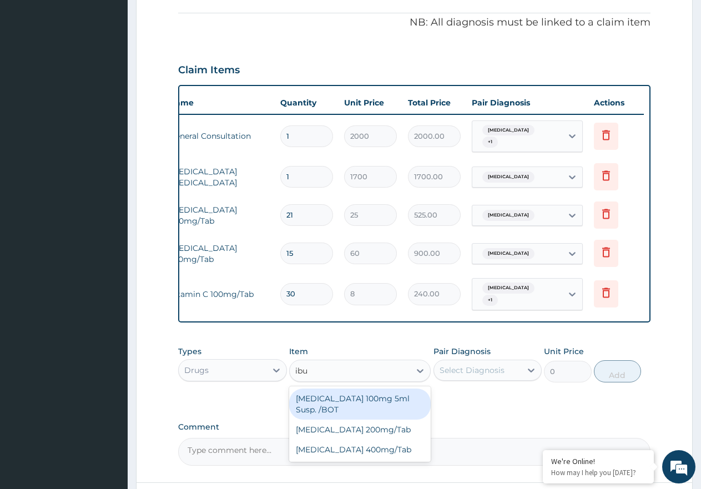
type input "ibup"
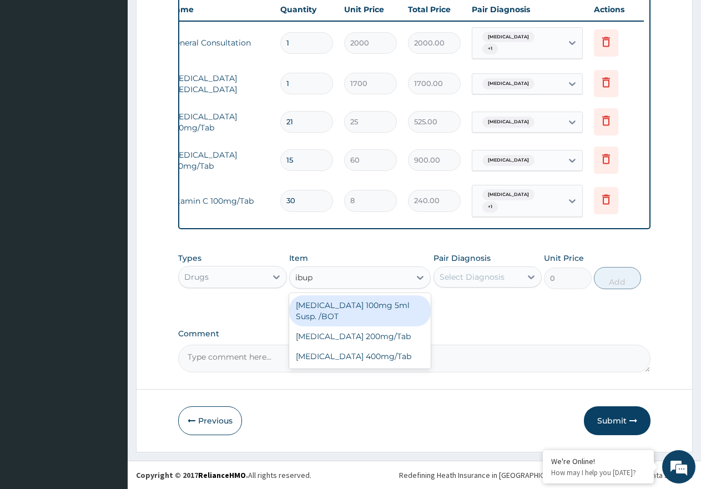
scroll to position [452, 0]
drag, startPoint x: 400, startPoint y: 305, endPoint x: 480, endPoint y: 281, distance: 83.2
click at [401, 304] on div "Ibuprofen 100mg 5ml Susp. /BOT" at bounding box center [359, 310] width 141 height 31
type input "850"
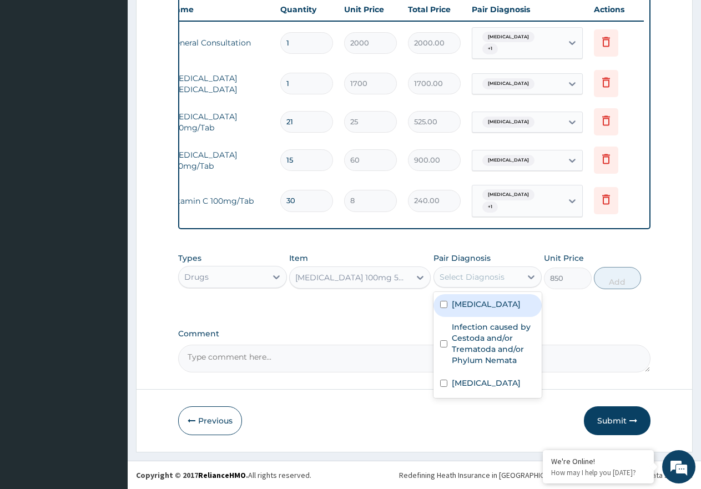
click at [493, 273] on div "Select Diagnosis" at bounding box center [471, 276] width 65 height 11
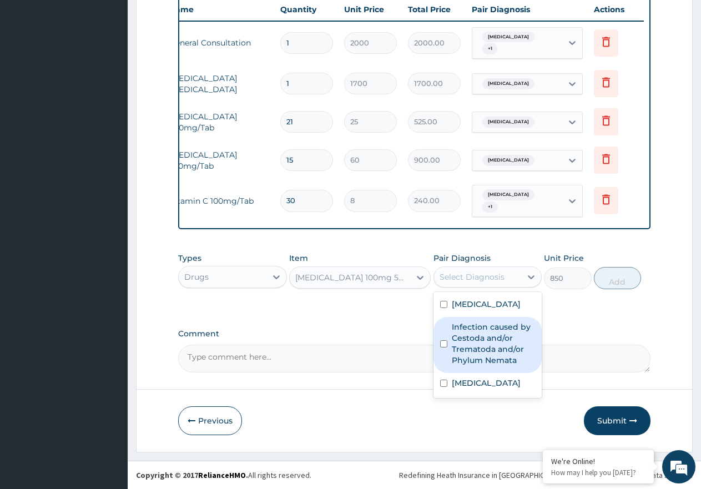
drag, startPoint x: 493, startPoint y: 360, endPoint x: 495, endPoint y: 340, distance: 20.2
click at [493, 356] on label "Infection caused by Cestoda and/or Trematoda and/or Phylum Nemata" at bounding box center [494, 343] width 84 height 44
checkbox input "true"
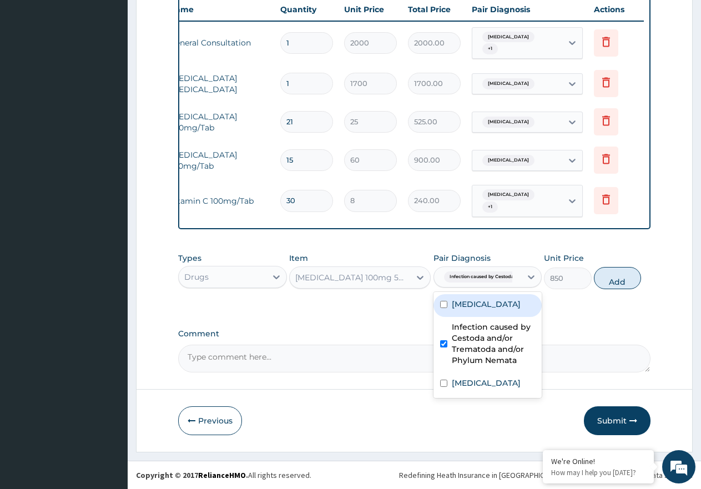
click at [496, 310] on label "Bacterial conjunctivitis" at bounding box center [486, 303] width 69 height 11
checkbox input "true"
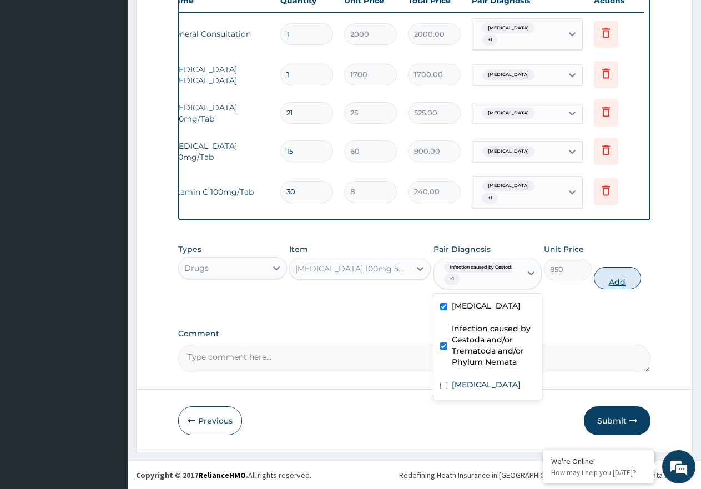
click at [605, 289] on button "Add" at bounding box center [617, 278] width 47 height 22
type input "0"
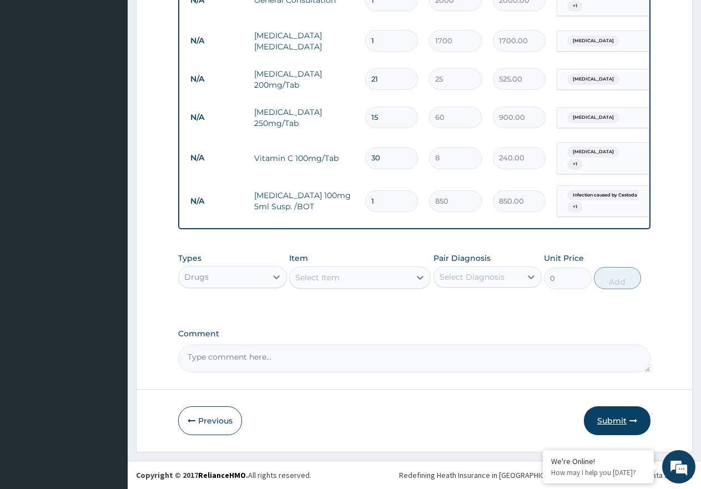
scroll to position [494, 0]
click at [614, 419] on button "Submit" at bounding box center [617, 420] width 67 height 29
click at [631, 418] on icon "button" at bounding box center [633, 421] width 8 height 8
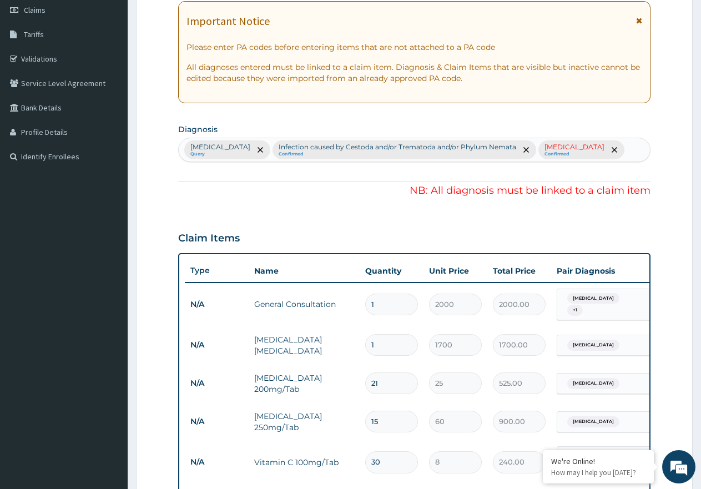
scroll to position [328, 0]
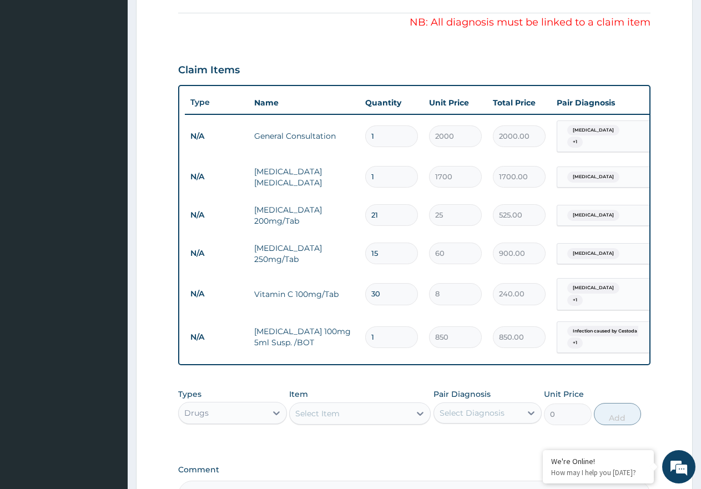
click at [597, 259] on span "Bacterial conjunctivitis" at bounding box center [593, 253] width 52 height 11
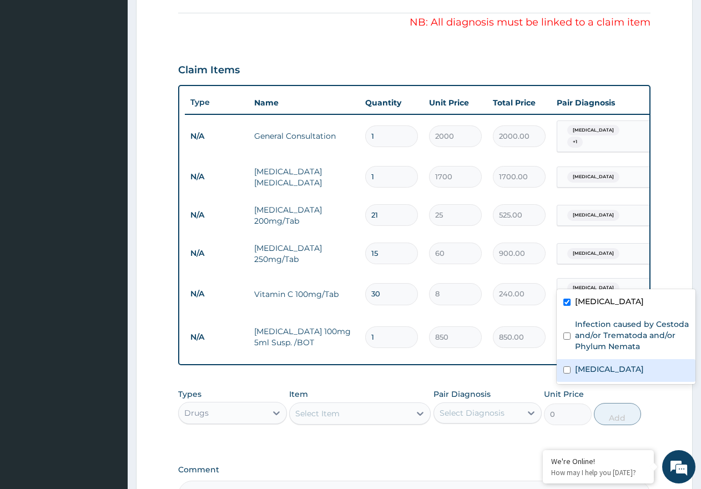
click at [591, 372] on label "Respiratory tract infection" at bounding box center [609, 368] width 69 height 11
checkbox input "true"
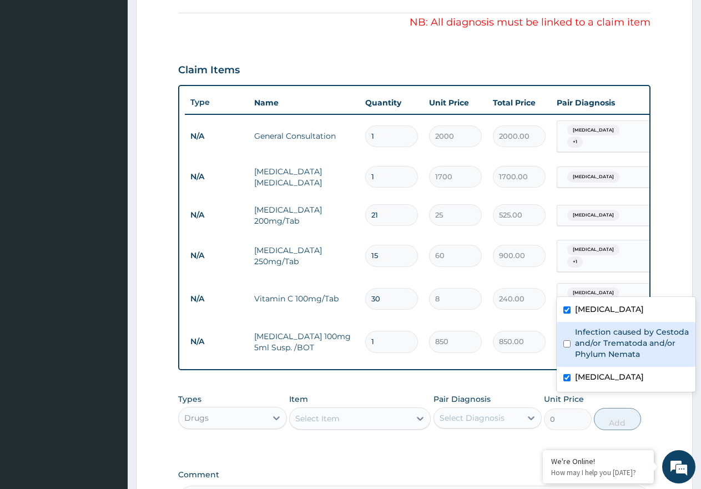
click at [699, 262] on section "Step 2 of 2 PA Code / Prescription Code Enter Code(Secondary Care Only) Encount…" at bounding box center [414, 162] width 573 height 878
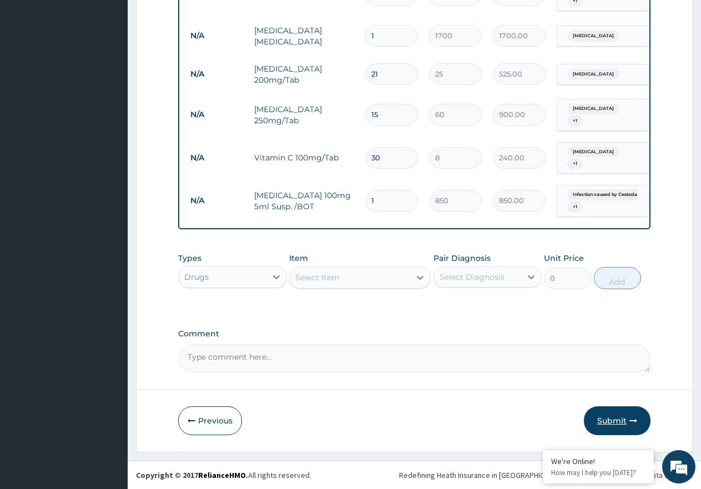
click at [615, 422] on button "Submit" at bounding box center [617, 420] width 67 height 29
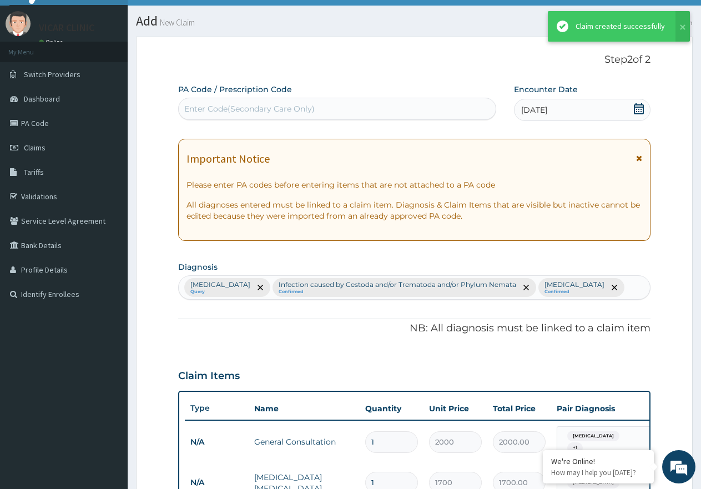
scroll to position [499, 0]
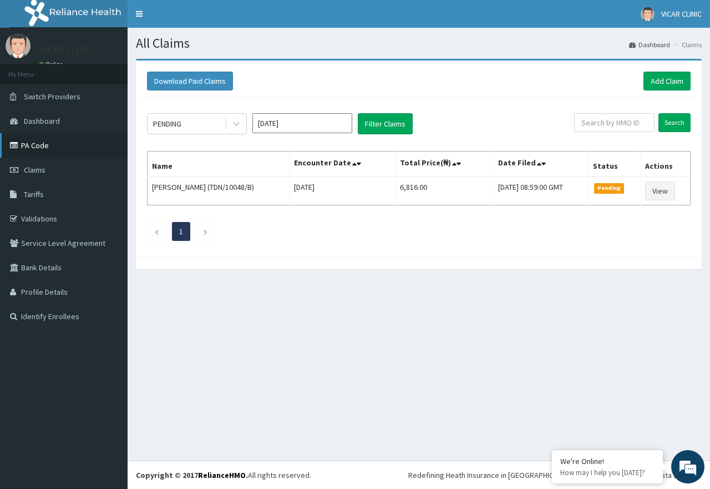
click at [27, 147] on link "PA Code" at bounding box center [64, 145] width 128 height 24
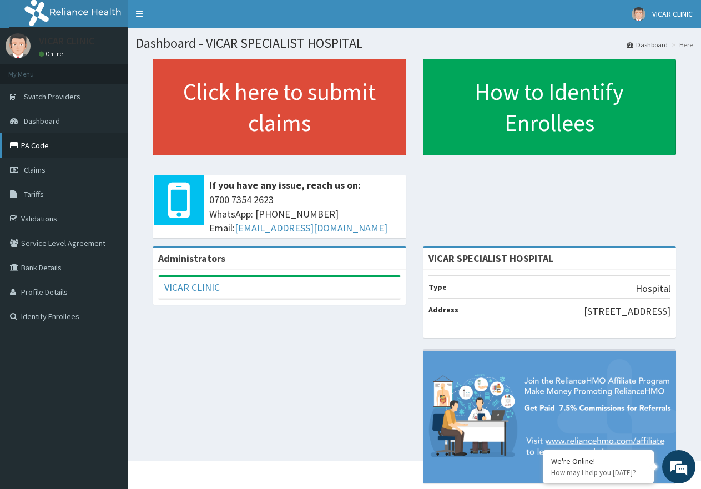
click at [32, 135] on link "PA Code" at bounding box center [64, 145] width 128 height 24
click at [52, 189] on link "Tariffs" at bounding box center [64, 194] width 128 height 24
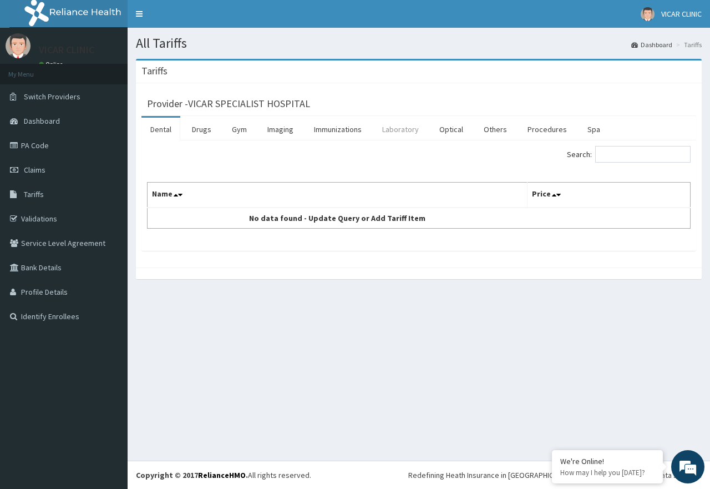
click at [392, 131] on link "Laboratory" at bounding box center [400, 129] width 54 height 23
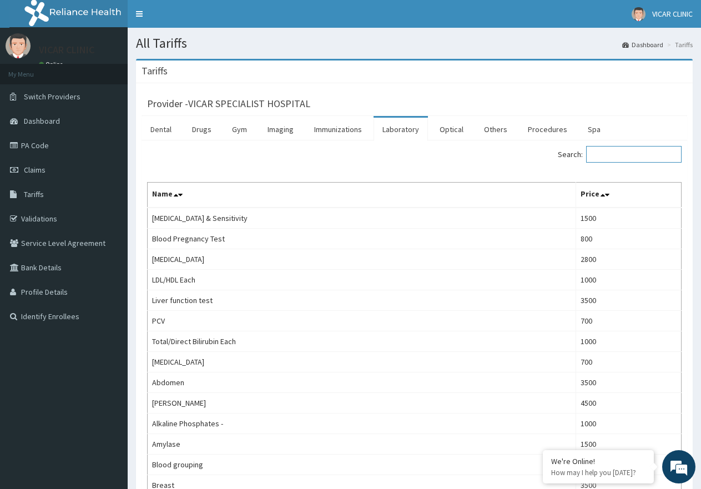
click at [630, 154] on input "Search:" at bounding box center [633, 154] width 95 height 17
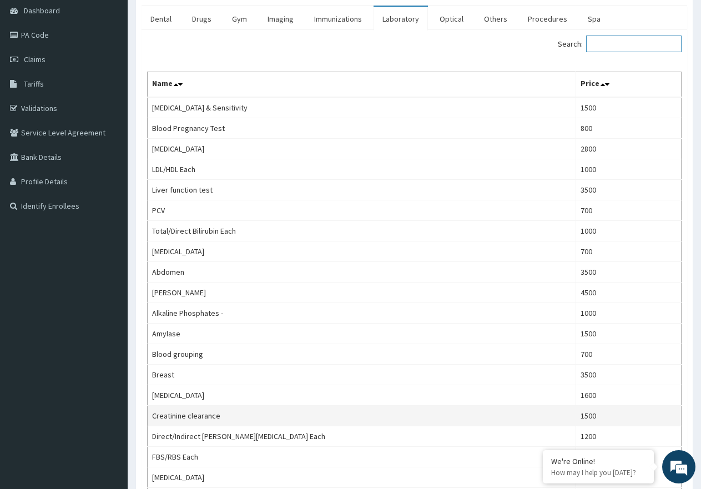
scroll to position [38, 0]
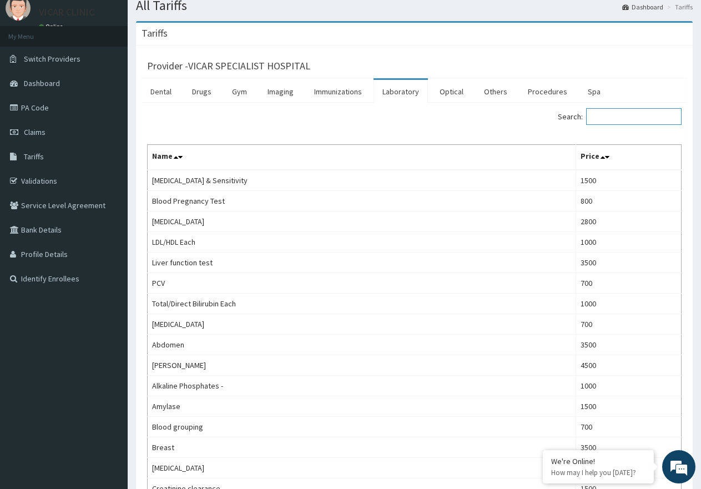
click at [619, 111] on input "Search:" at bounding box center [633, 116] width 95 height 17
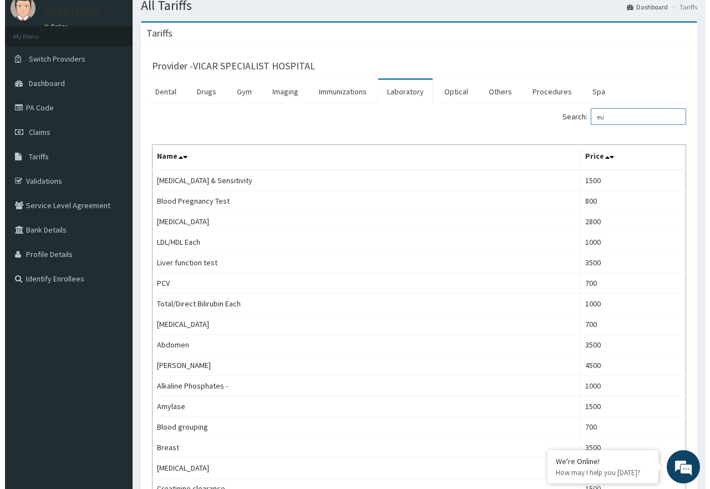
scroll to position [0, 0]
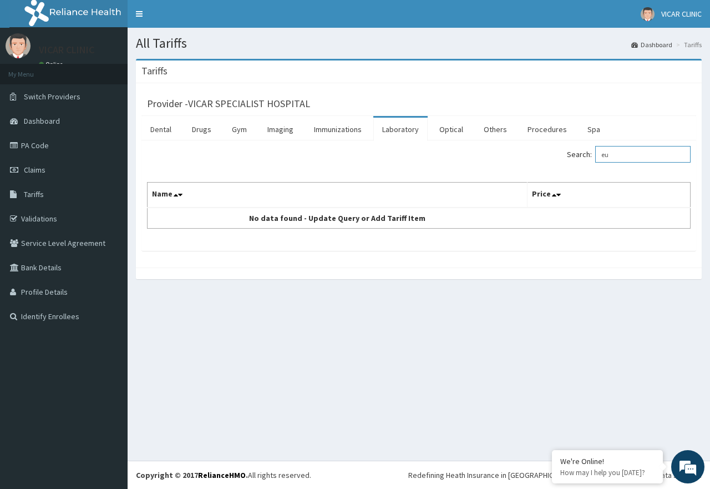
type input "e"
type input "s"
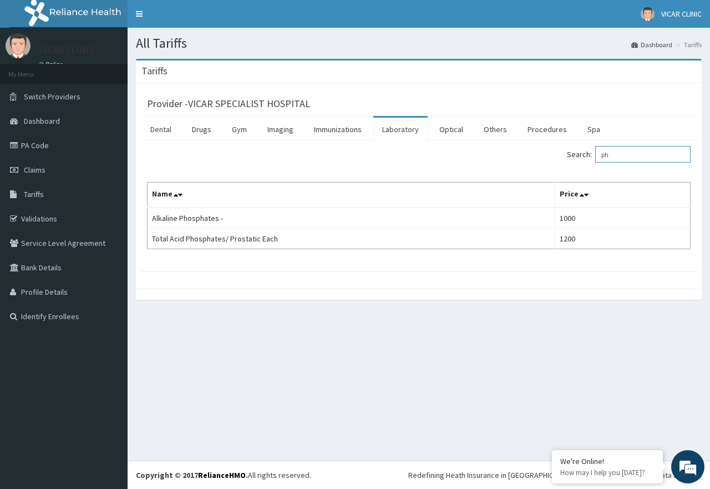
type input "p"
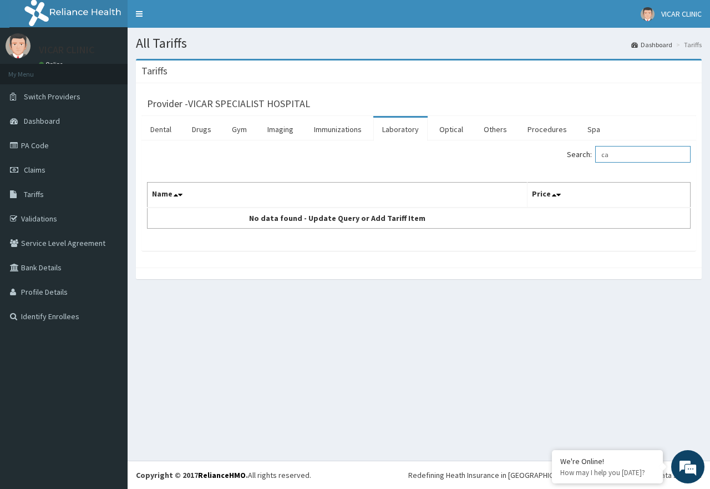
type input "ca"
click at [35, 144] on link "PA Code" at bounding box center [64, 145] width 128 height 24
